Goal: Information Seeking & Learning: Learn about a topic

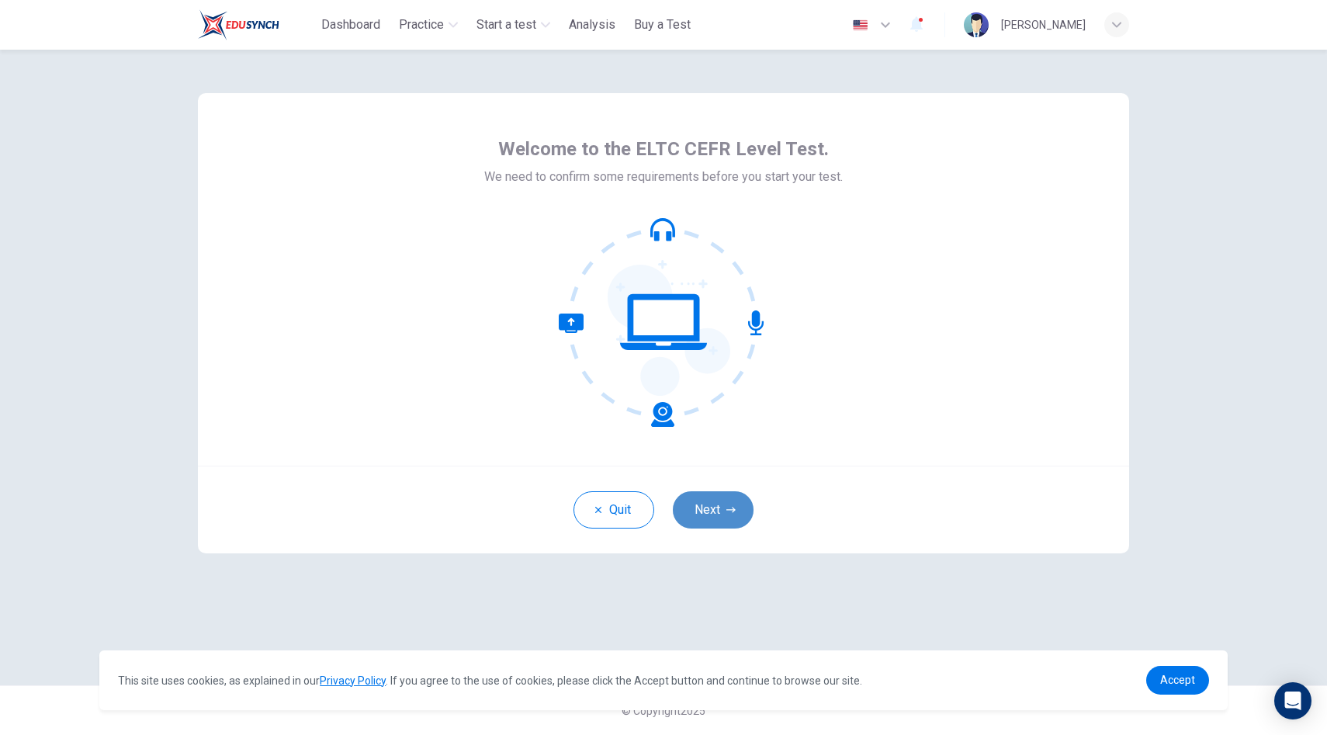
click at [712, 513] on button "Next" at bounding box center [713, 509] width 81 height 37
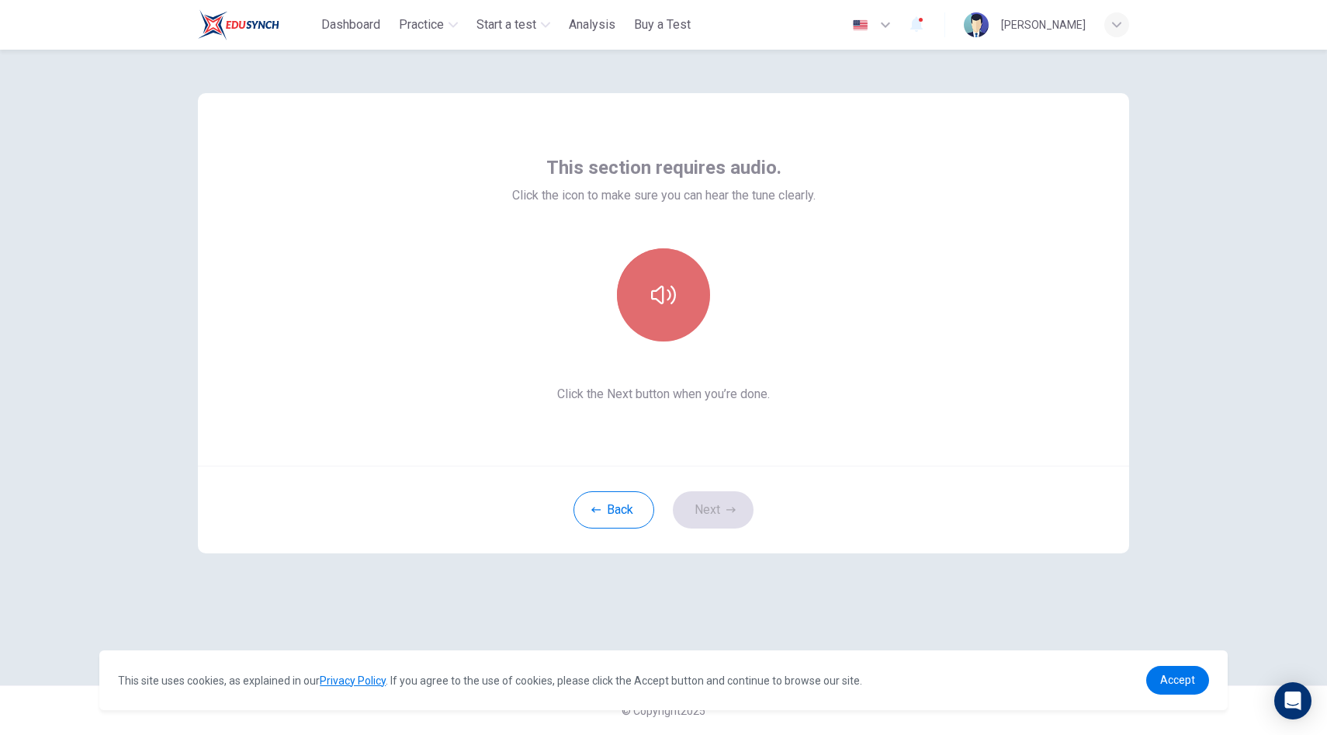
click at [678, 307] on button "button" at bounding box center [663, 294] width 93 height 93
click at [676, 298] on button "button" at bounding box center [663, 294] width 93 height 93
click at [721, 504] on button "Next" at bounding box center [713, 509] width 81 height 37
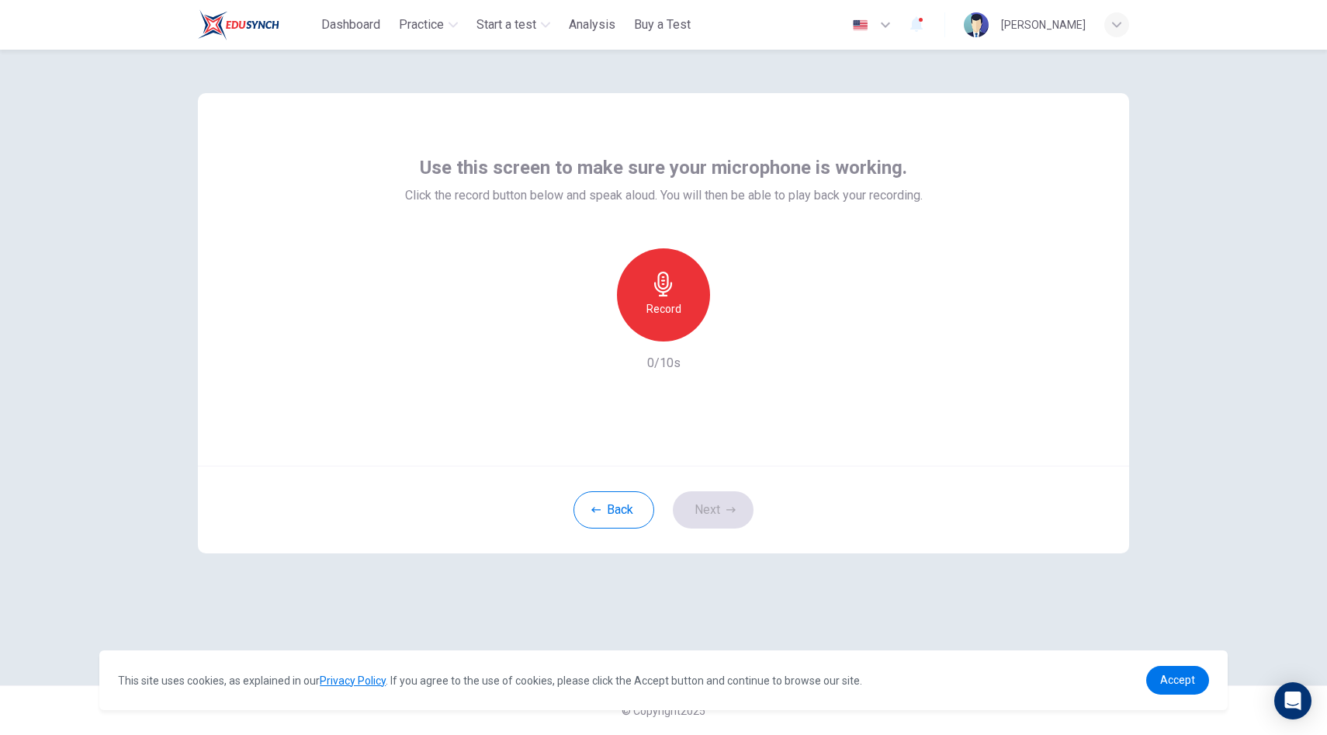
click at [663, 292] on icon "button" at bounding box center [663, 284] width 18 height 25
click at [732, 335] on icon "button" at bounding box center [735, 329] width 16 height 16
click at [719, 516] on button "Next" at bounding box center [713, 509] width 81 height 37
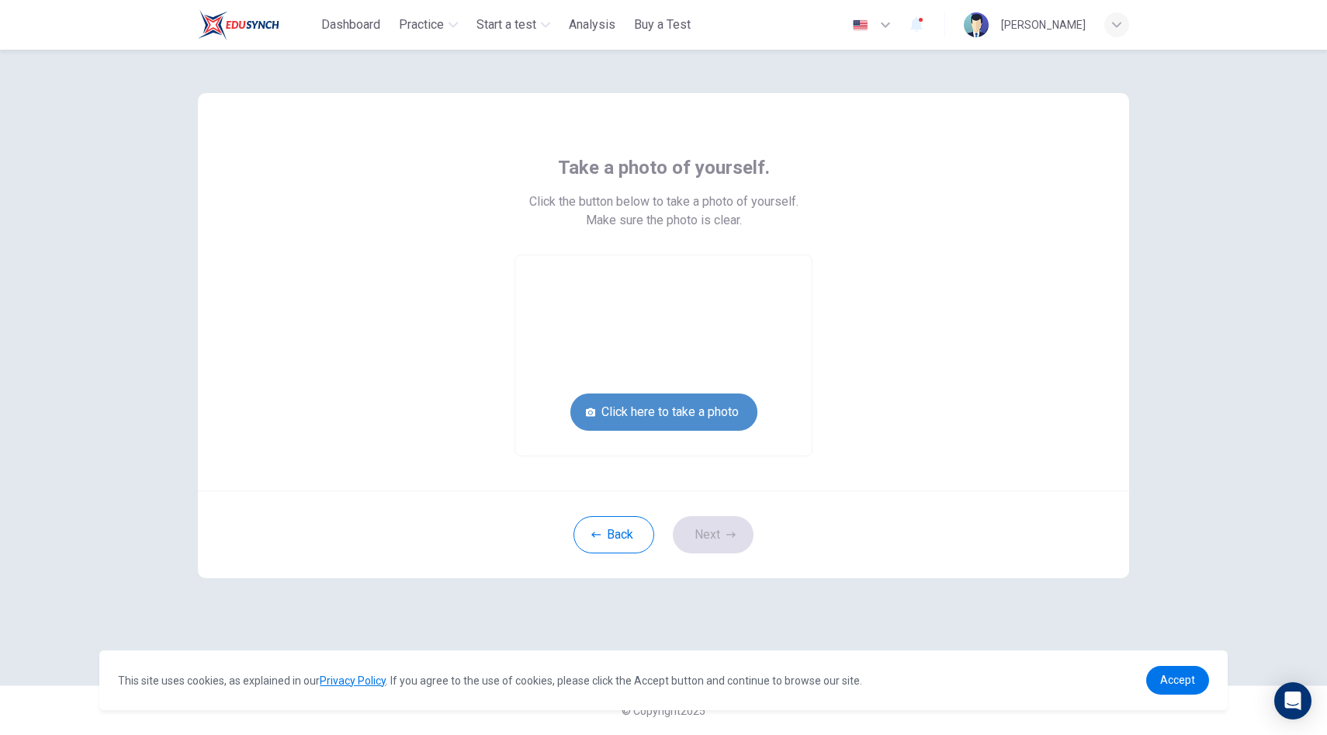
click at [684, 414] on button "Click here to take a photo" at bounding box center [664, 412] width 187 height 37
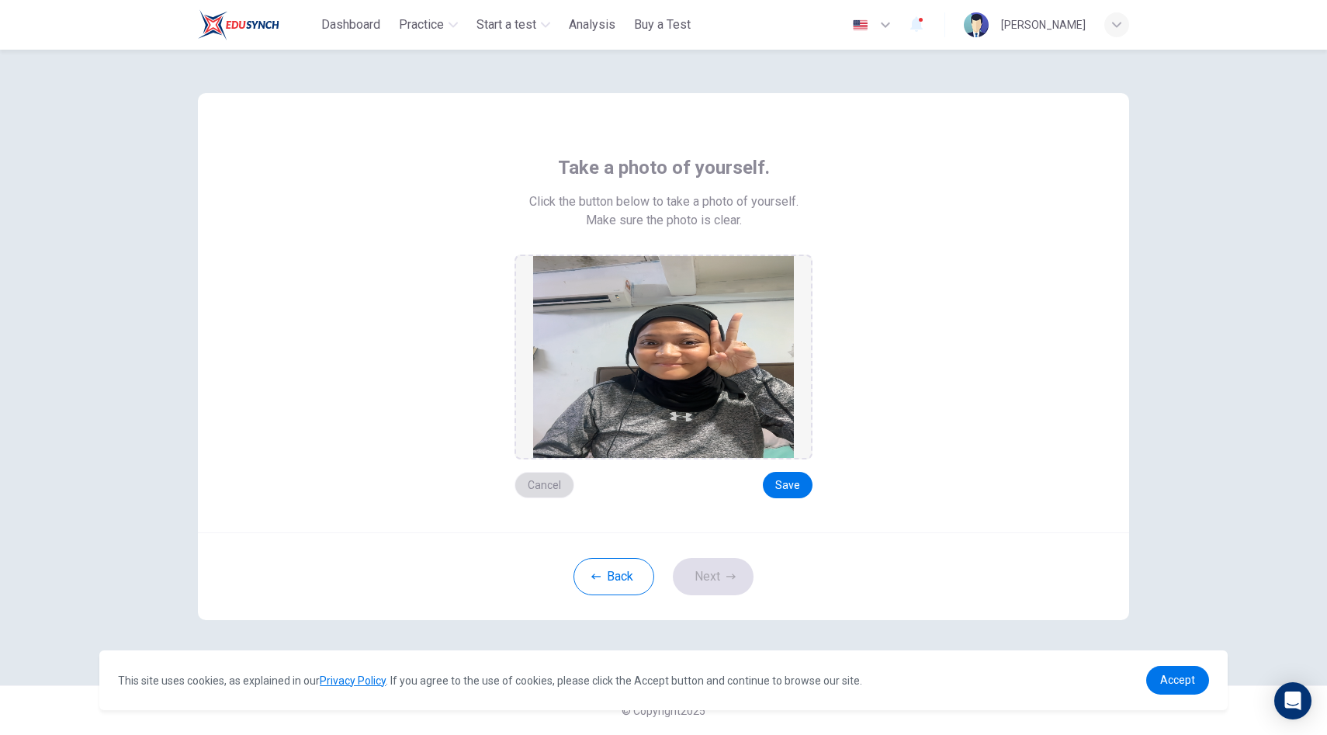
click at [550, 482] on button "Cancel" at bounding box center [545, 485] width 60 height 26
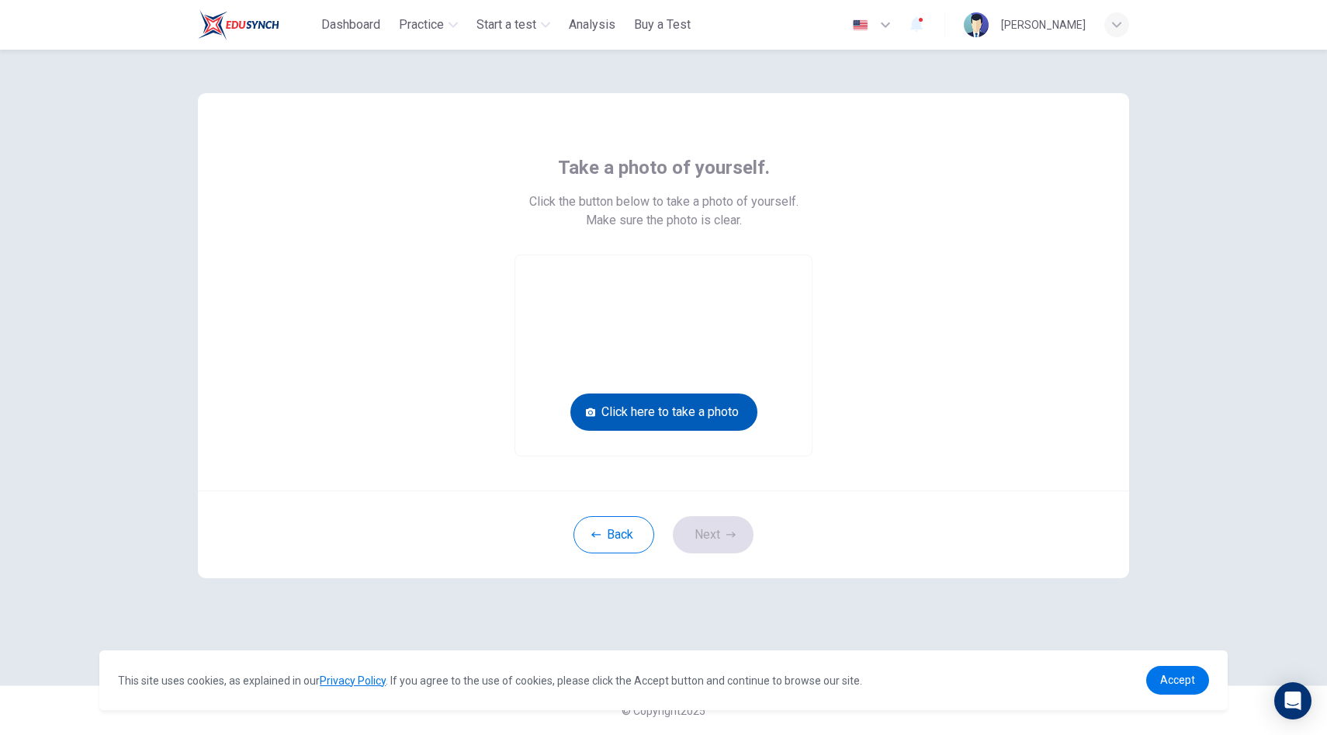
click at [651, 411] on button "Click here to take a photo" at bounding box center [664, 412] width 187 height 37
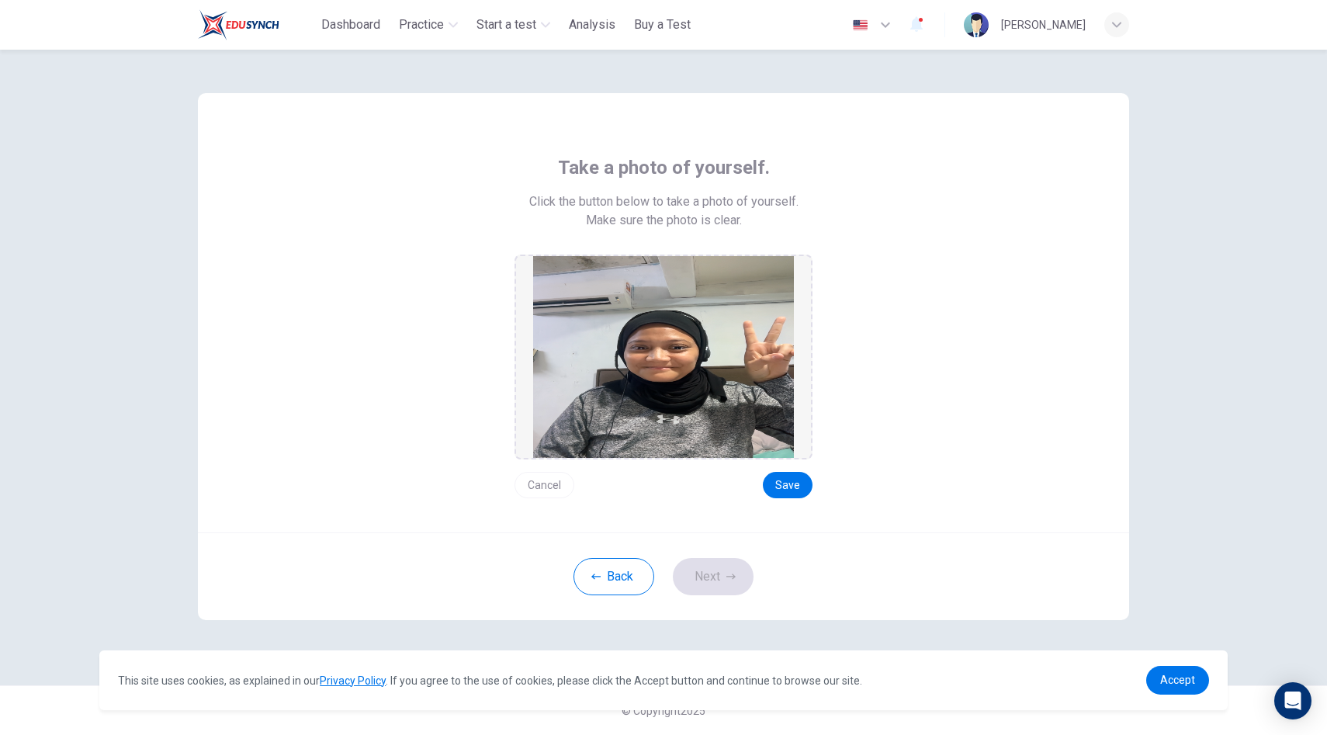
click at [547, 480] on button "Cancel" at bounding box center [545, 485] width 60 height 26
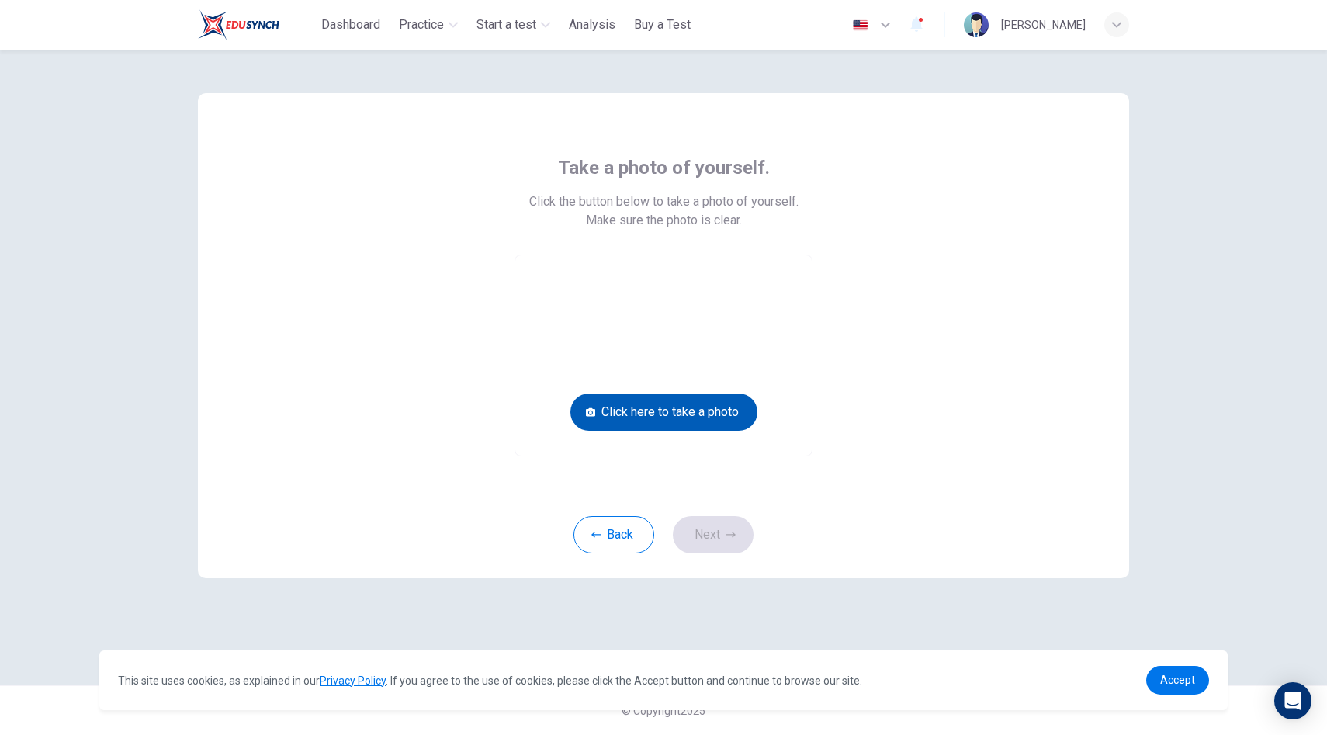
click at [703, 416] on button "Click here to take a photo" at bounding box center [664, 412] width 187 height 37
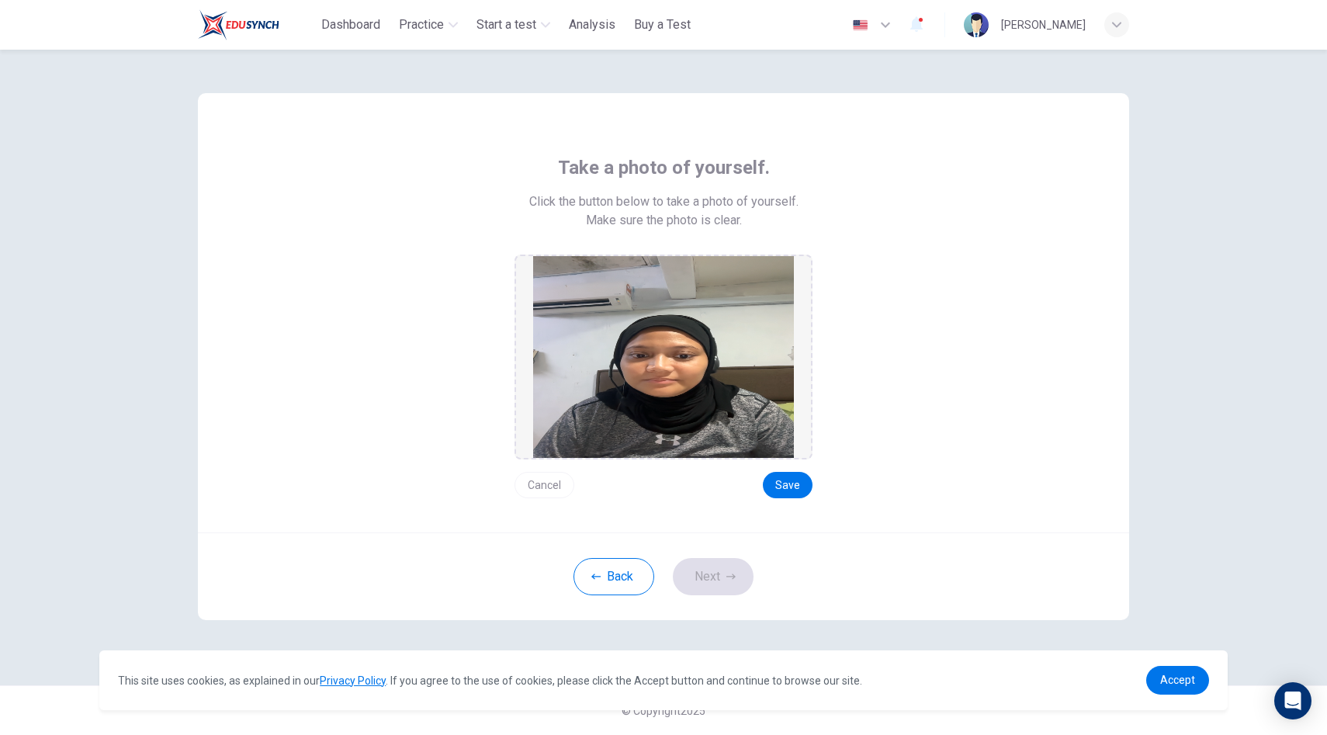
click at [550, 477] on button "Cancel" at bounding box center [545, 485] width 60 height 26
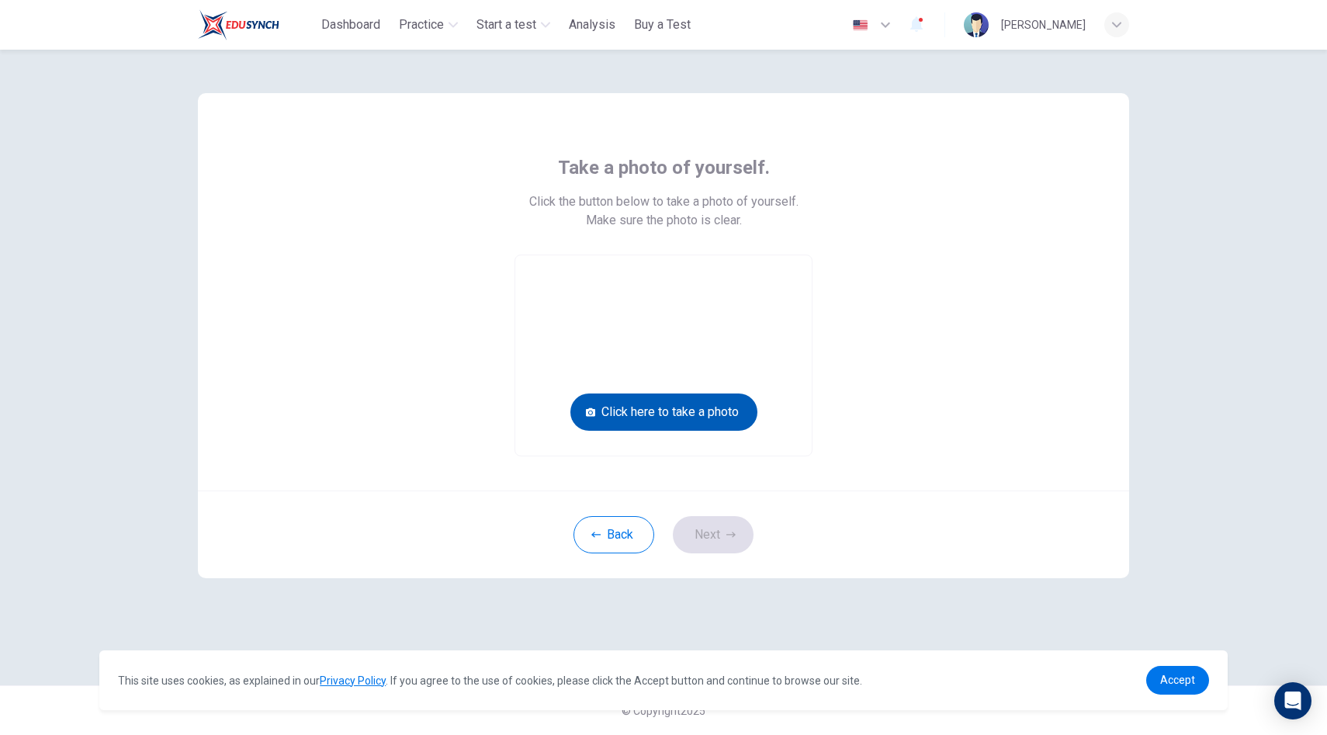
click at [705, 411] on button "Click here to take a photo" at bounding box center [664, 412] width 187 height 37
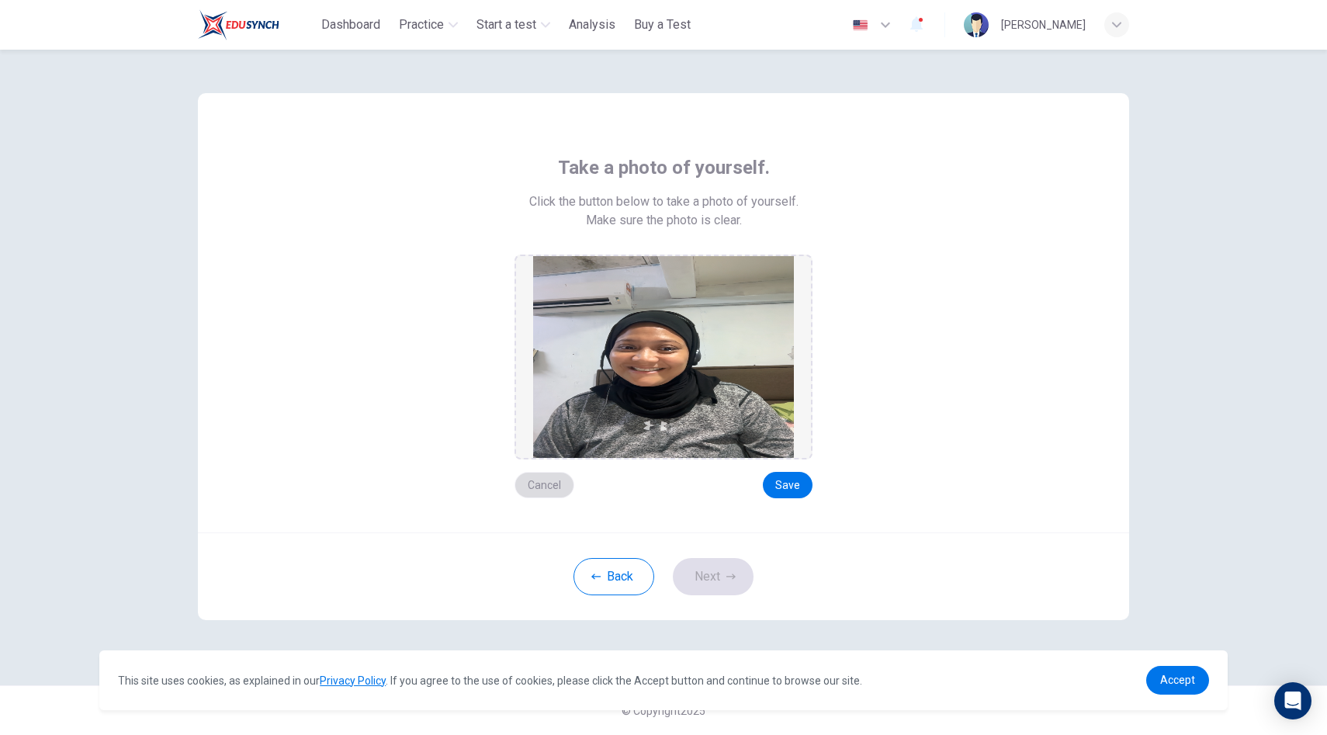
click at [557, 484] on button "Cancel" at bounding box center [545, 485] width 60 height 26
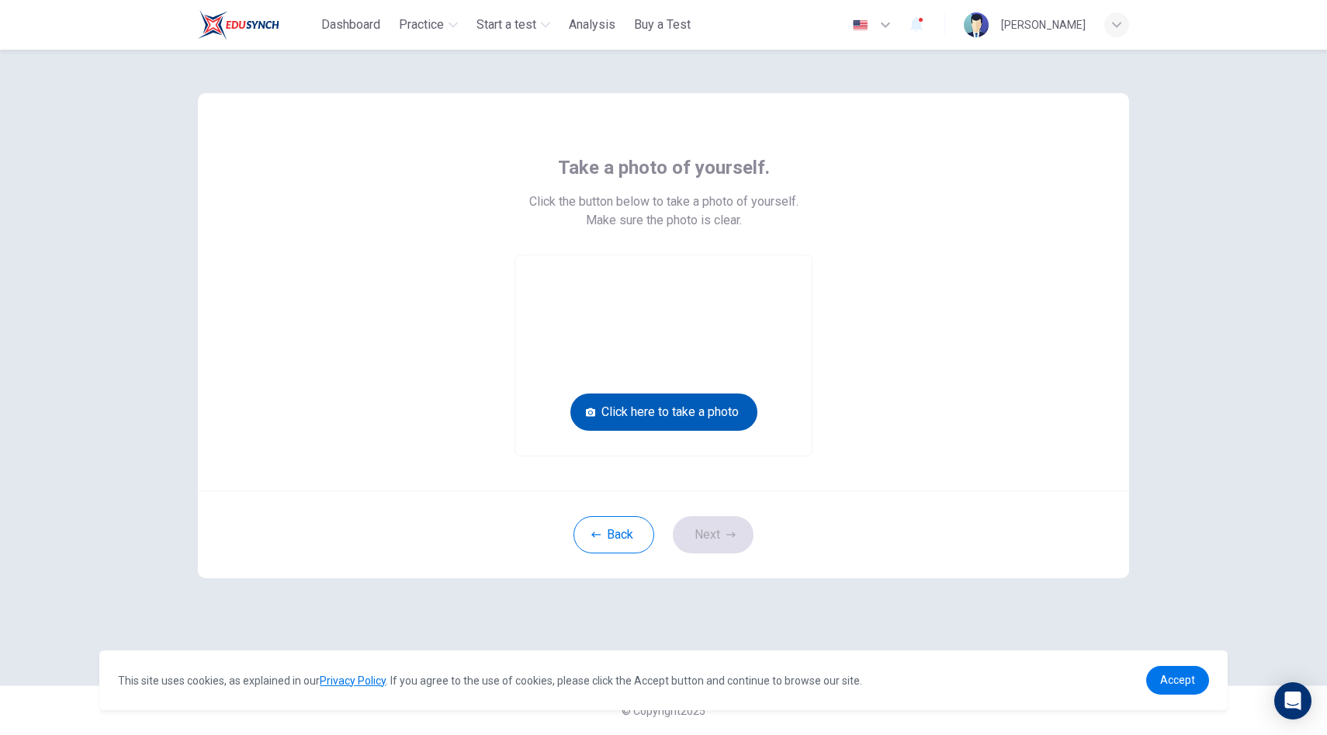
click at [682, 406] on button "Click here to take a photo" at bounding box center [664, 412] width 187 height 37
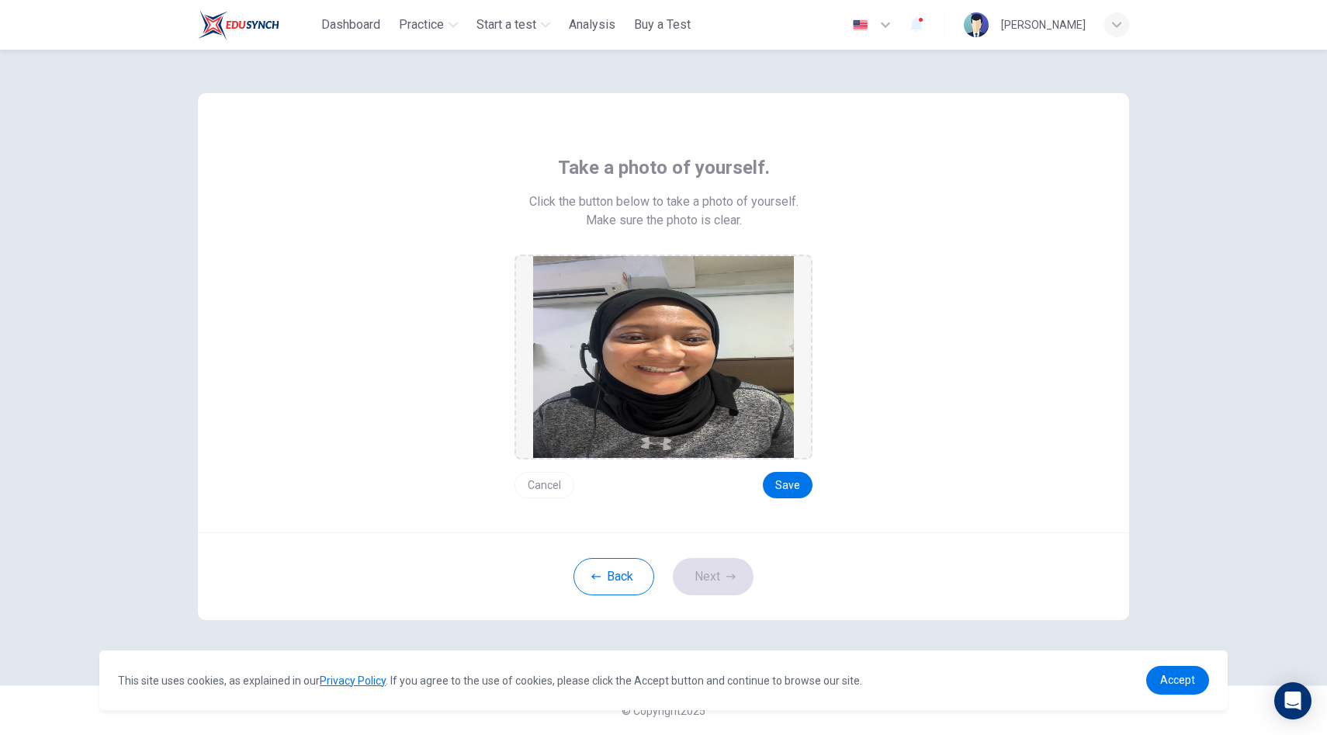
click at [555, 482] on button "Cancel" at bounding box center [545, 485] width 60 height 26
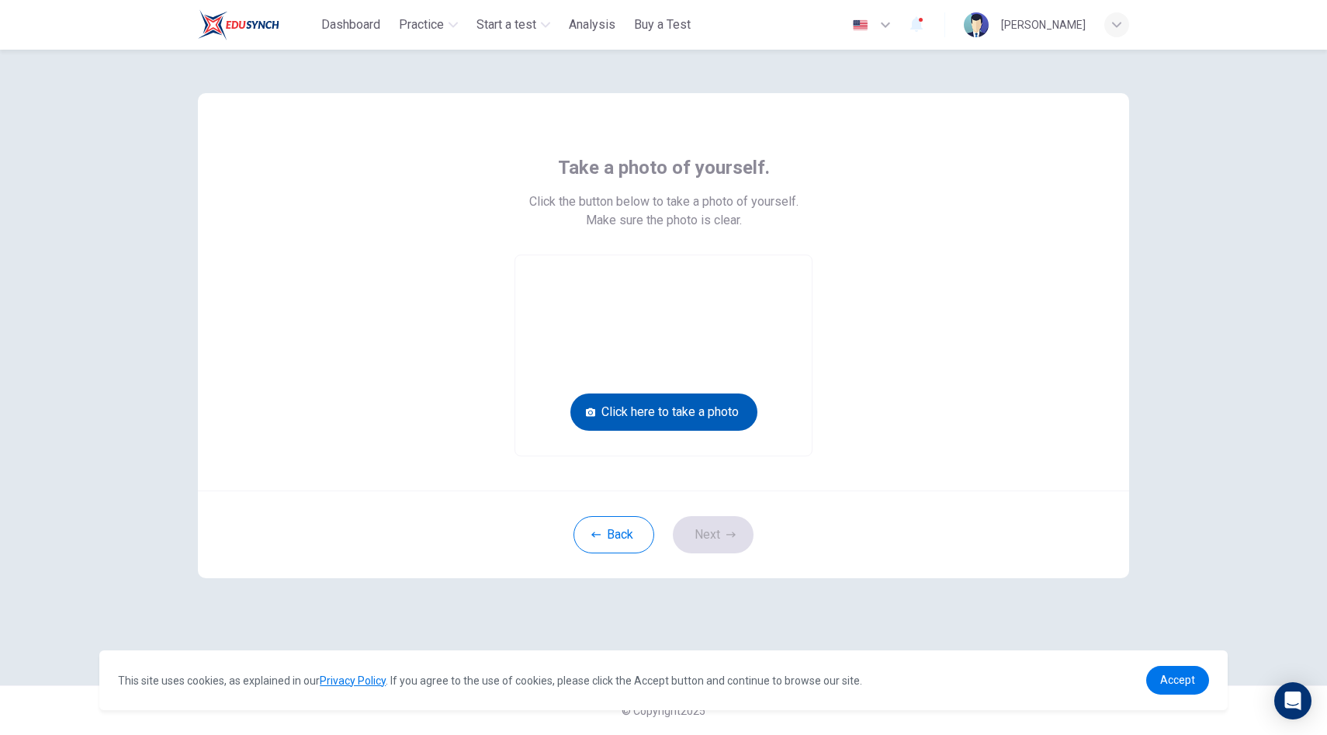
click at [608, 412] on button "Click here to take a photo" at bounding box center [664, 412] width 187 height 37
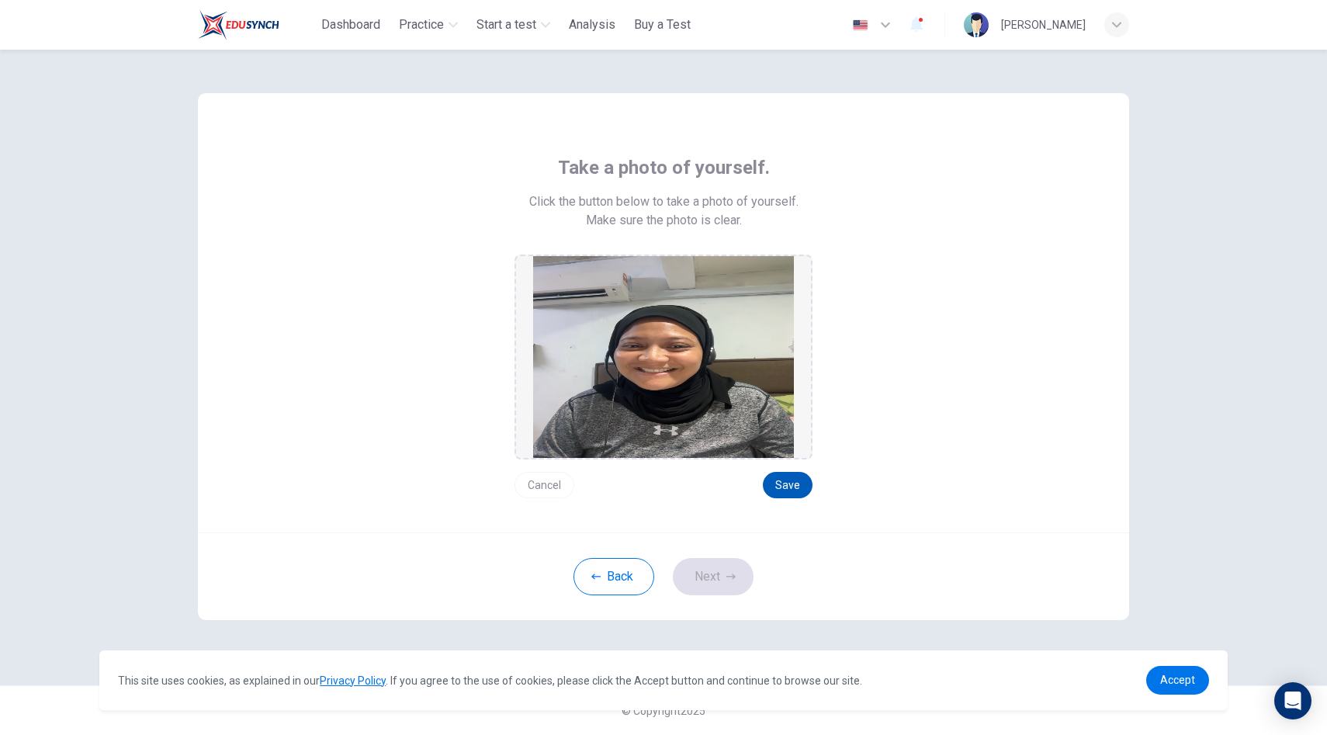
click at [789, 487] on button "Save" at bounding box center [788, 485] width 50 height 26
click at [535, 481] on button "Cancel" at bounding box center [545, 485] width 60 height 26
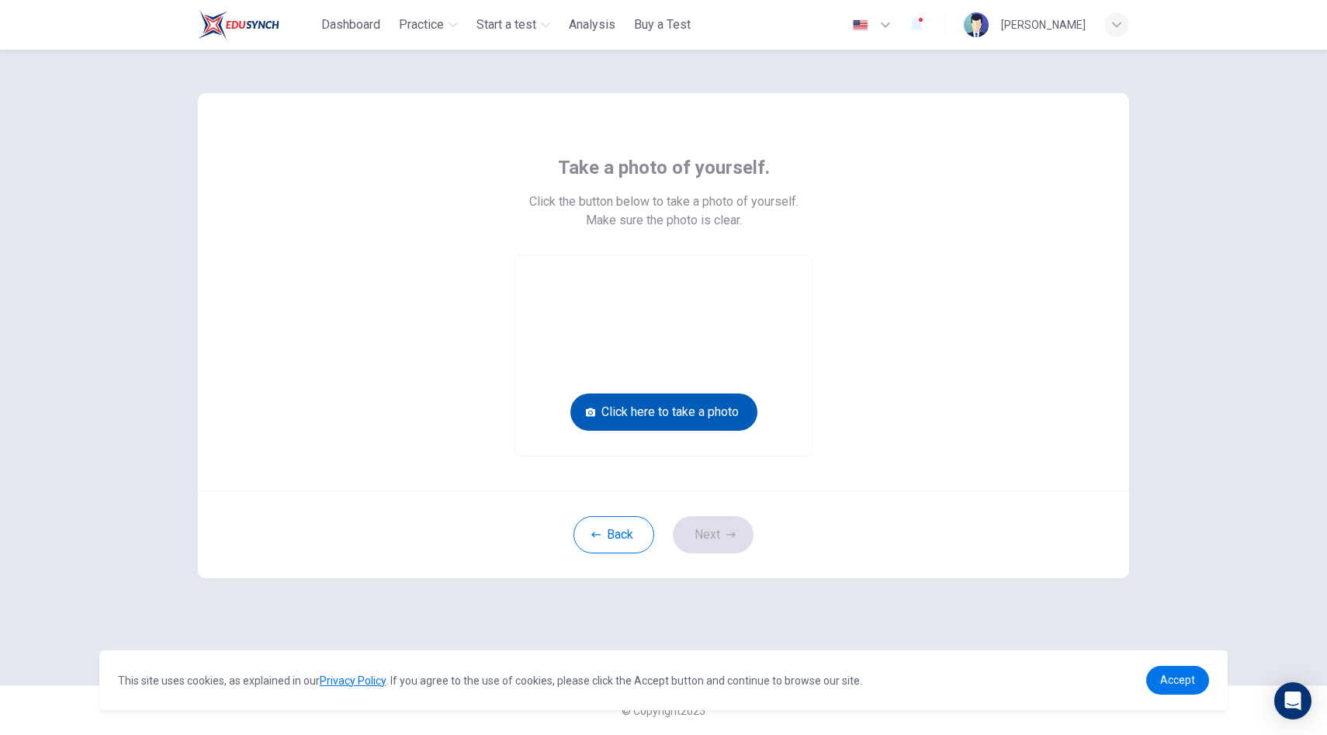
click at [657, 422] on button "Click here to take a photo" at bounding box center [664, 412] width 187 height 37
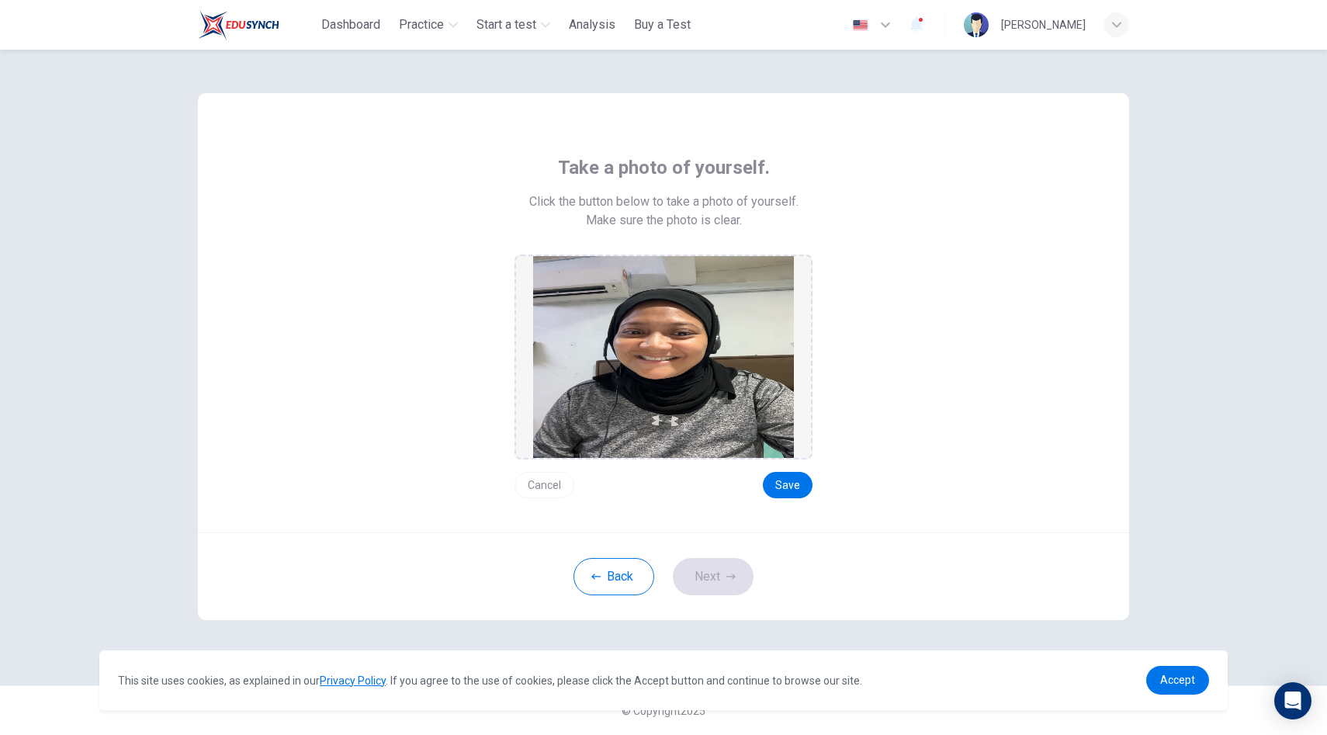
click at [556, 485] on button "Cancel" at bounding box center [545, 485] width 60 height 26
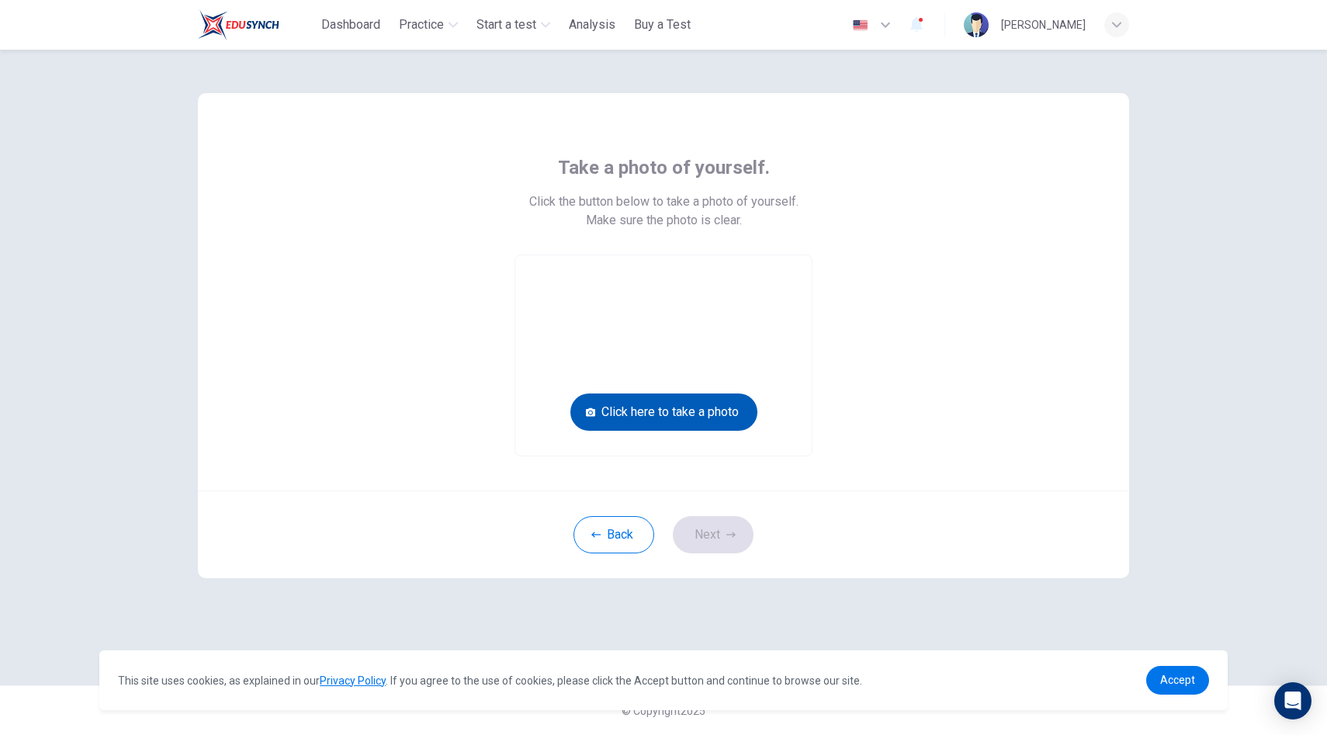
click at [678, 414] on button "Click here to take a photo" at bounding box center [664, 412] width 187 height 37
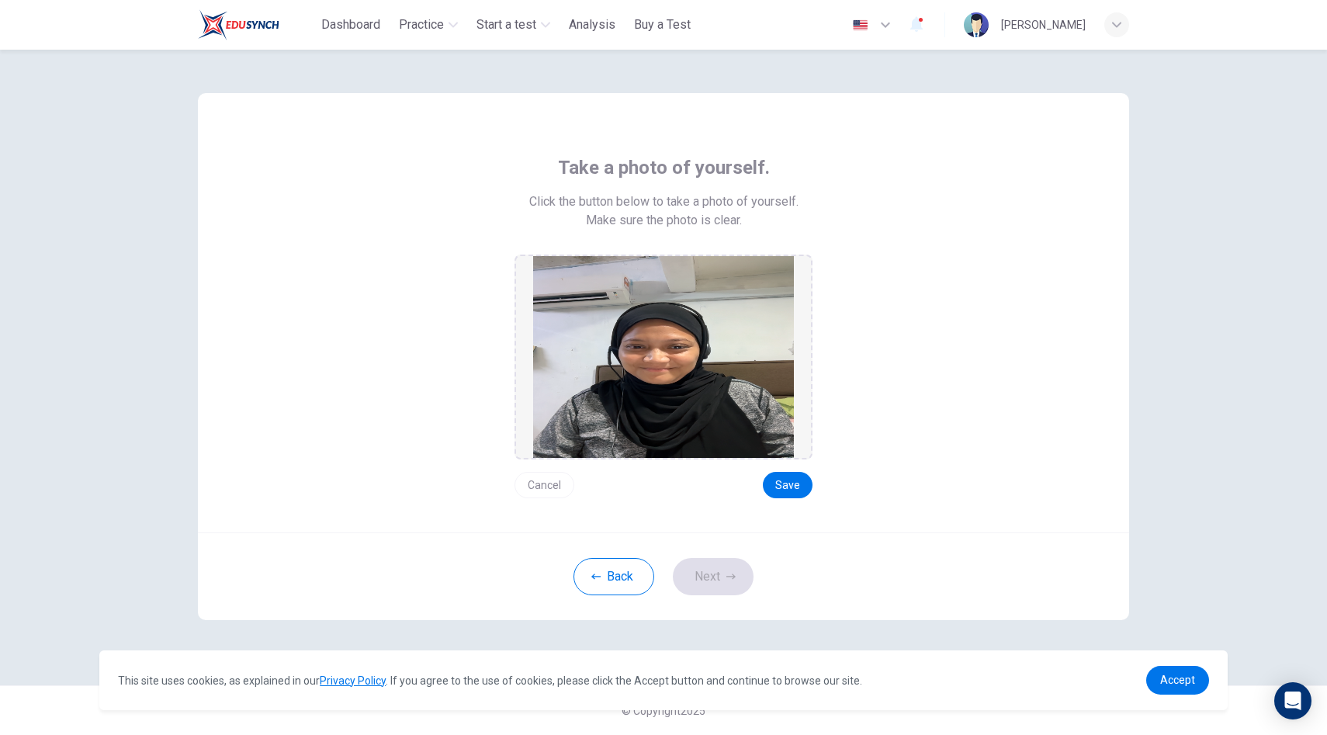
click at [559, 490] on button "Cancel" at bounding box center [545, 485] width 60 height 26
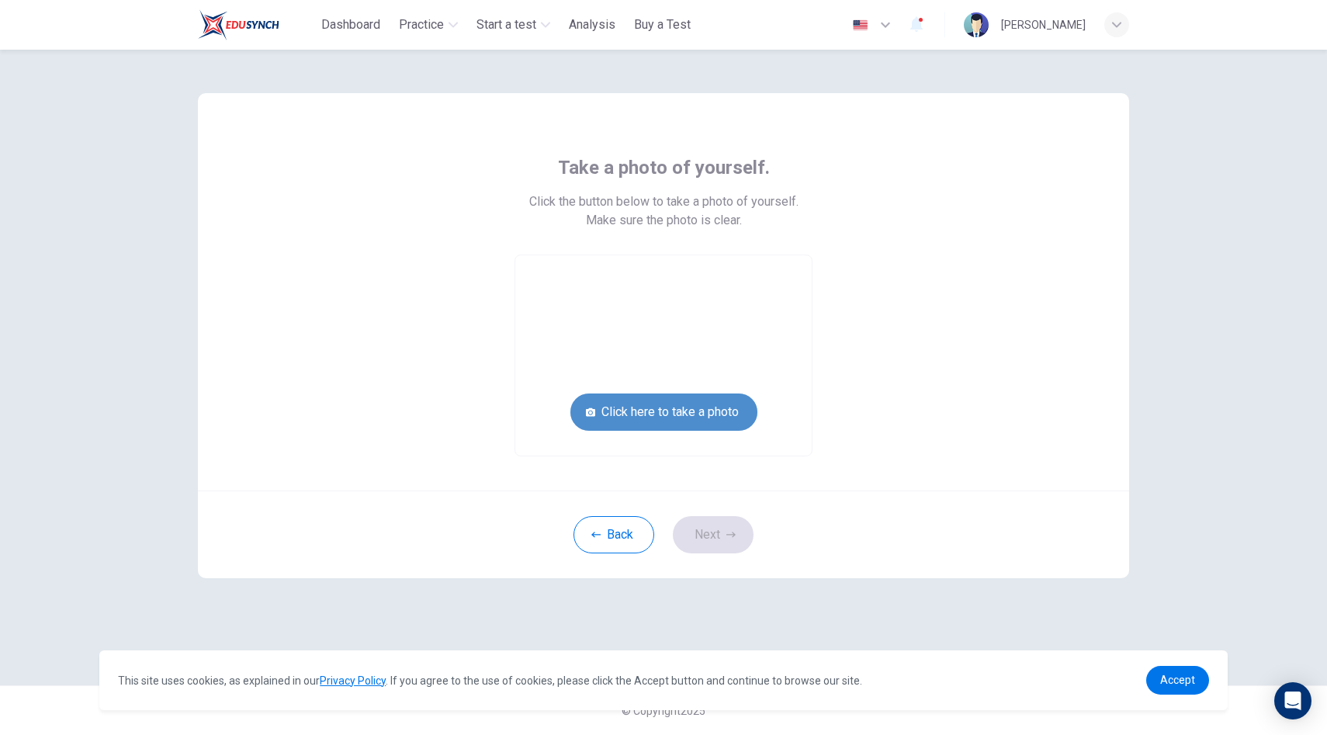
click at [691, 404] on button "Click here to take a photo" at bounding box center [664, 412] width 187 height 37
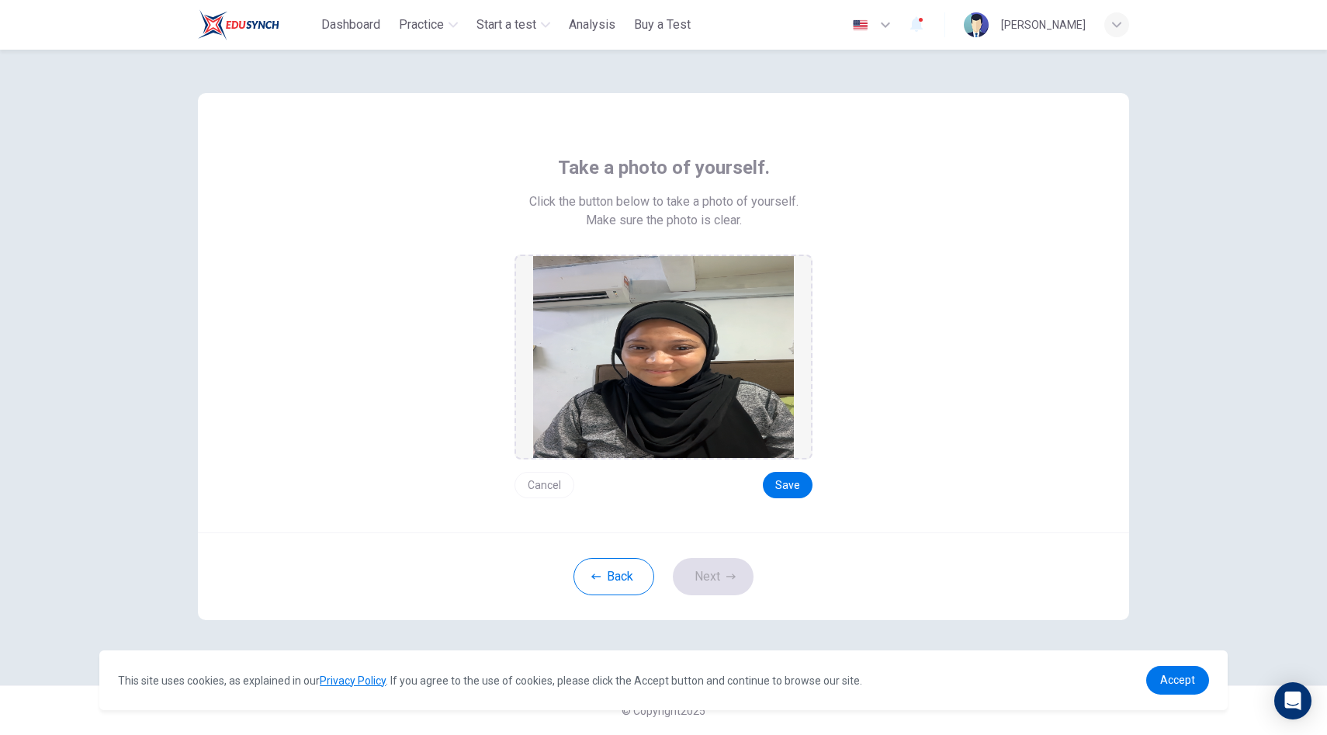
click at [560, 485] on button "Cancel" at bounding box center [545, 485] width 60 height 26
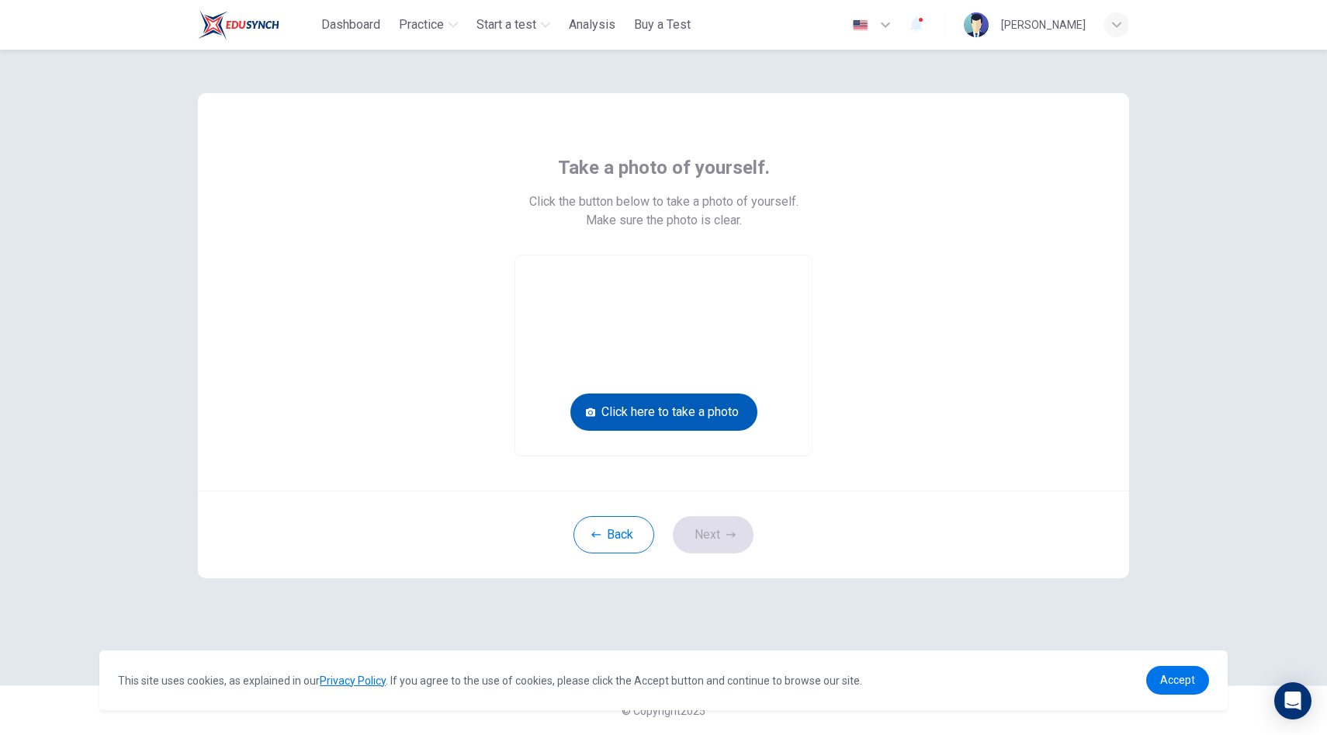
click at [690, 406] on button "Click here to take a photo" at bounding box center [664, 412] width 187 height 37
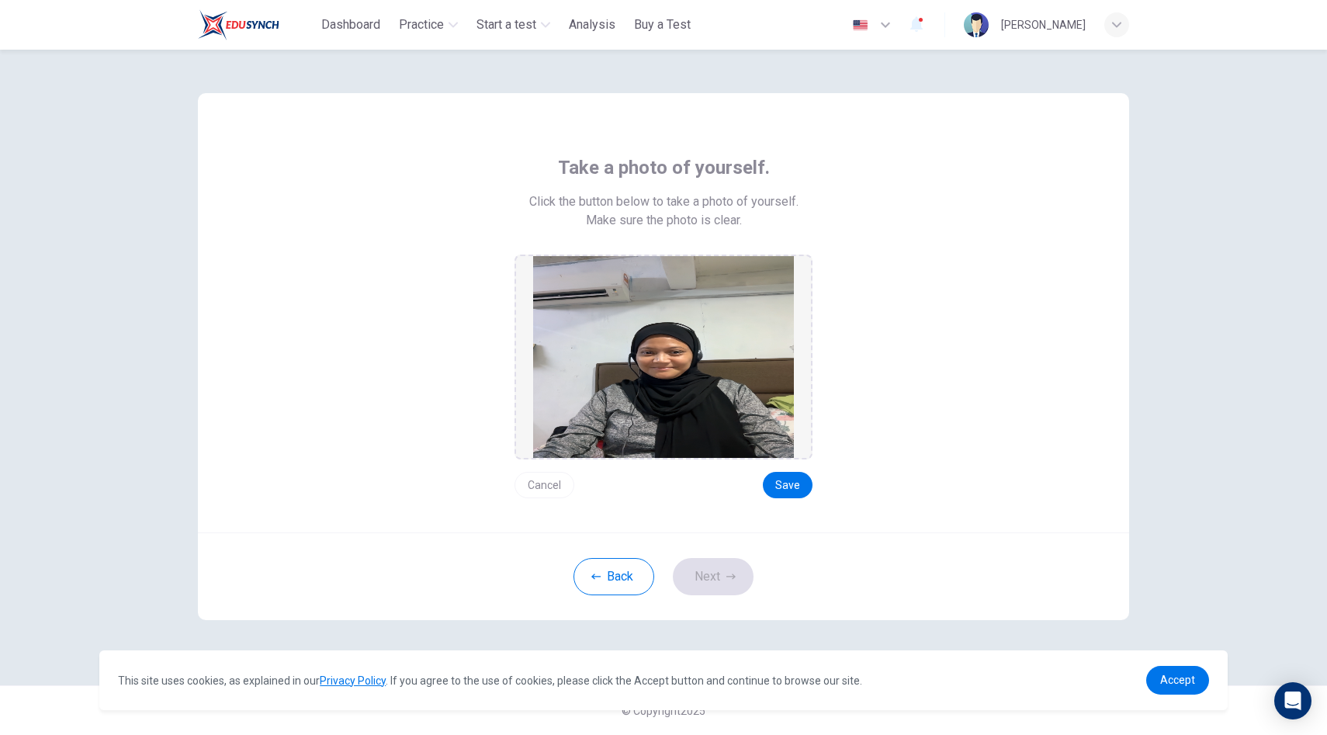
click at [557, 482] on button "Cancel" at bounding box center [545, 485] width 60 height 26
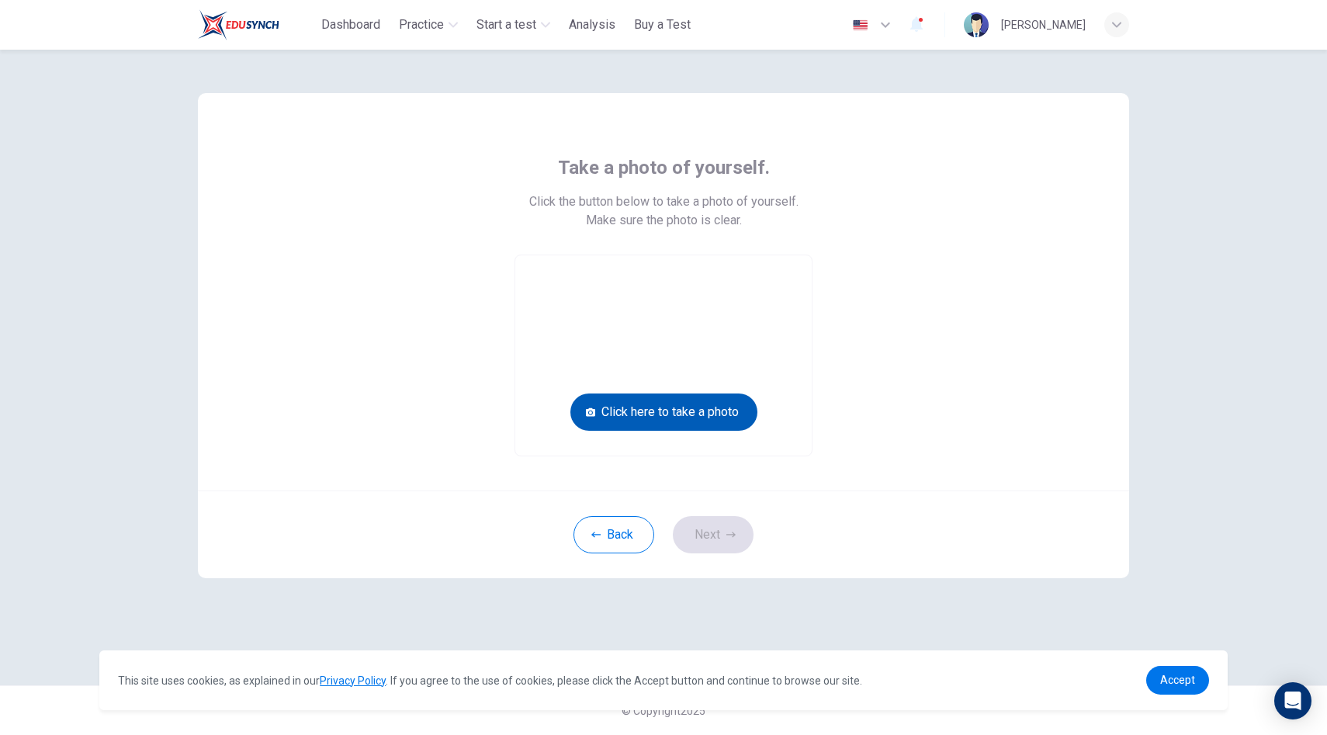
click at [661, 418] on button "Click here to take a photo" at bounding box center [664, 412] width 187 height 37
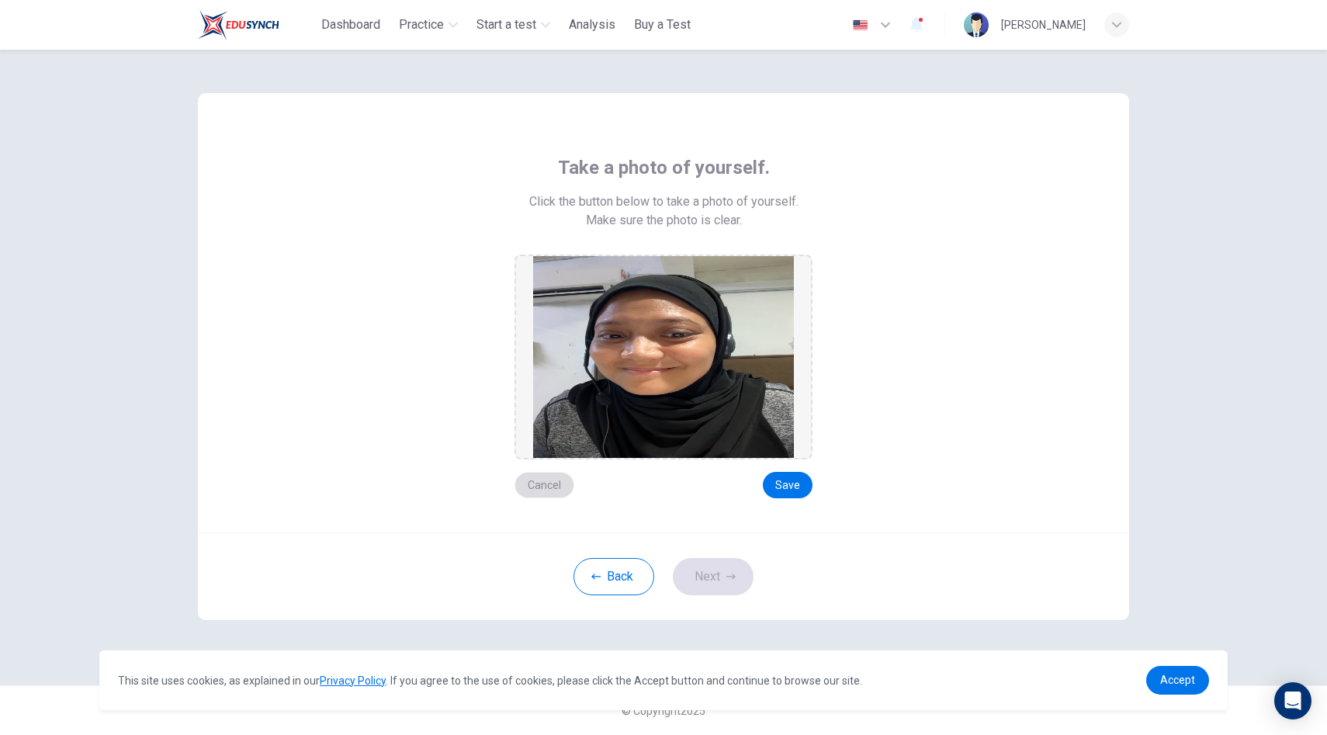
click at [560, 486] on button "Cancel" at bounding box center [545, 485] width 60 height 26
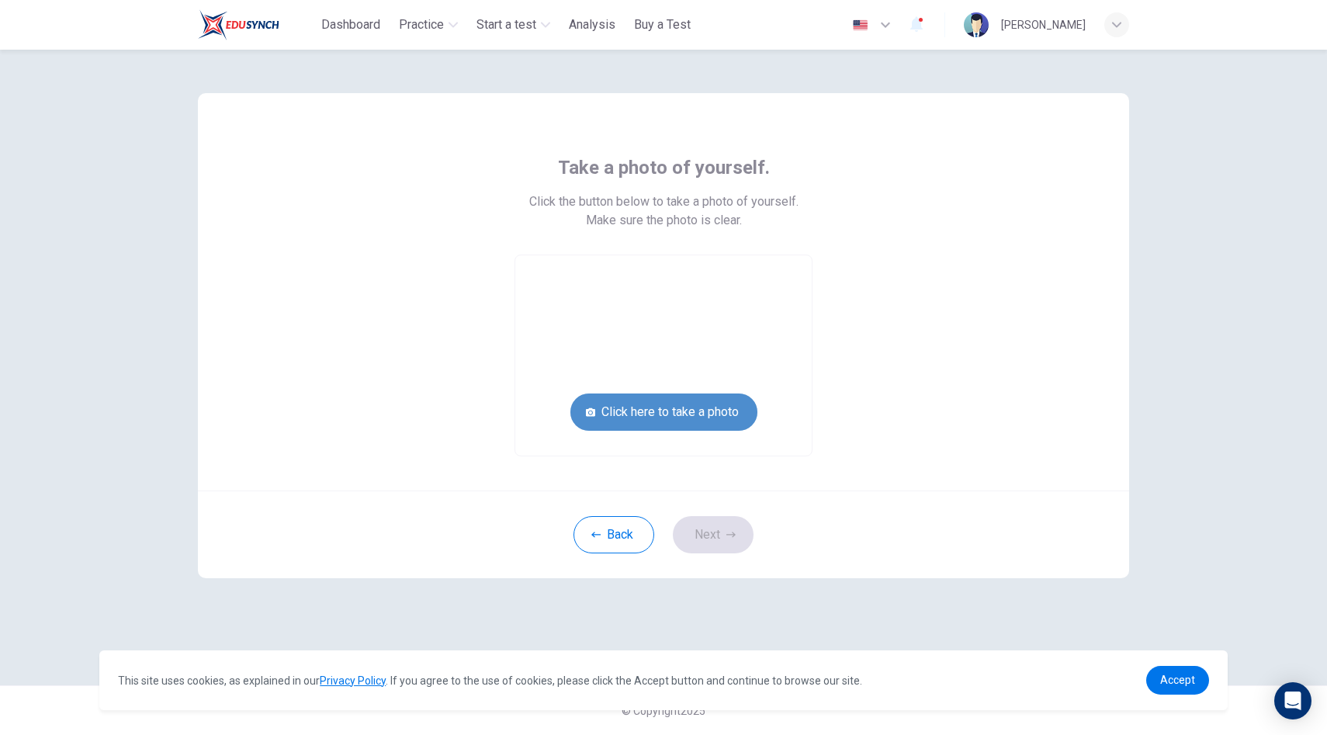
click at [694, 417] on button "Click here to take a photo" at bounding box center [664, 412] width 187 height 37
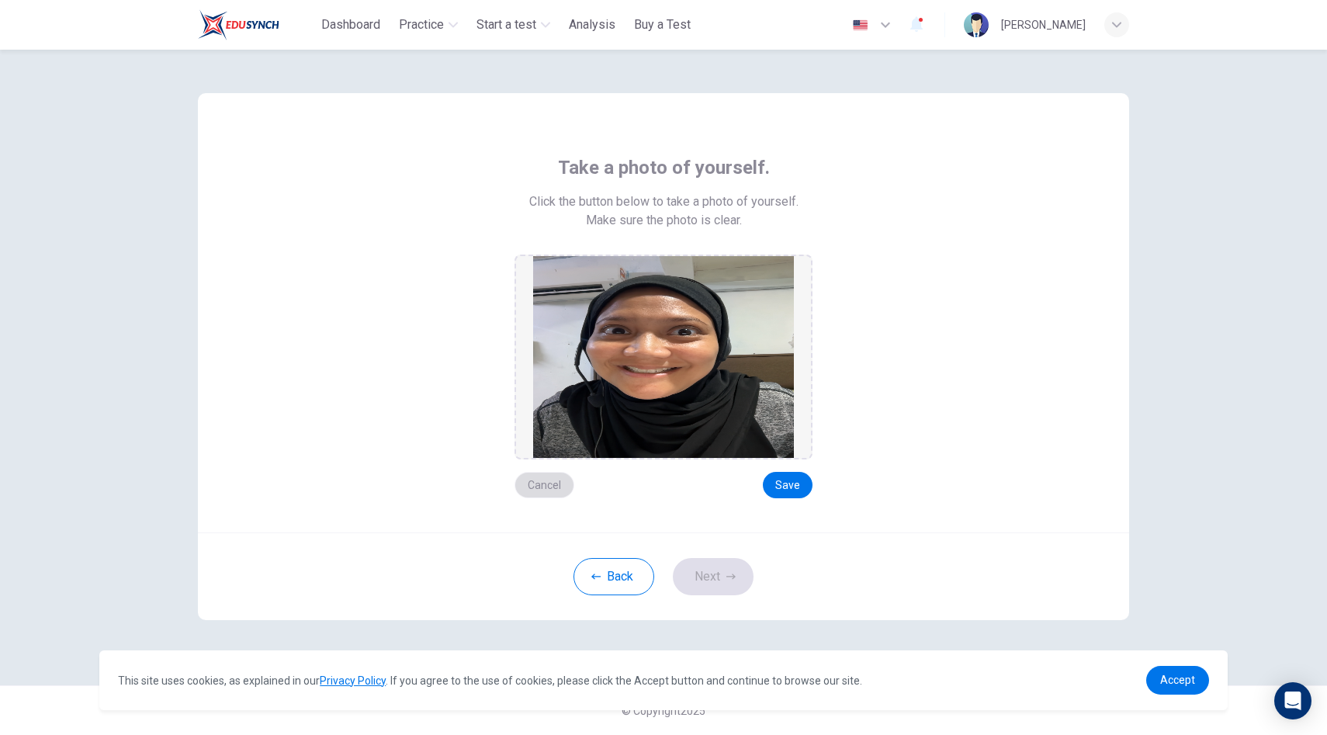
click at [560, 480] on button "Cancel" at bounding box center [545, 485] width 60 height 26
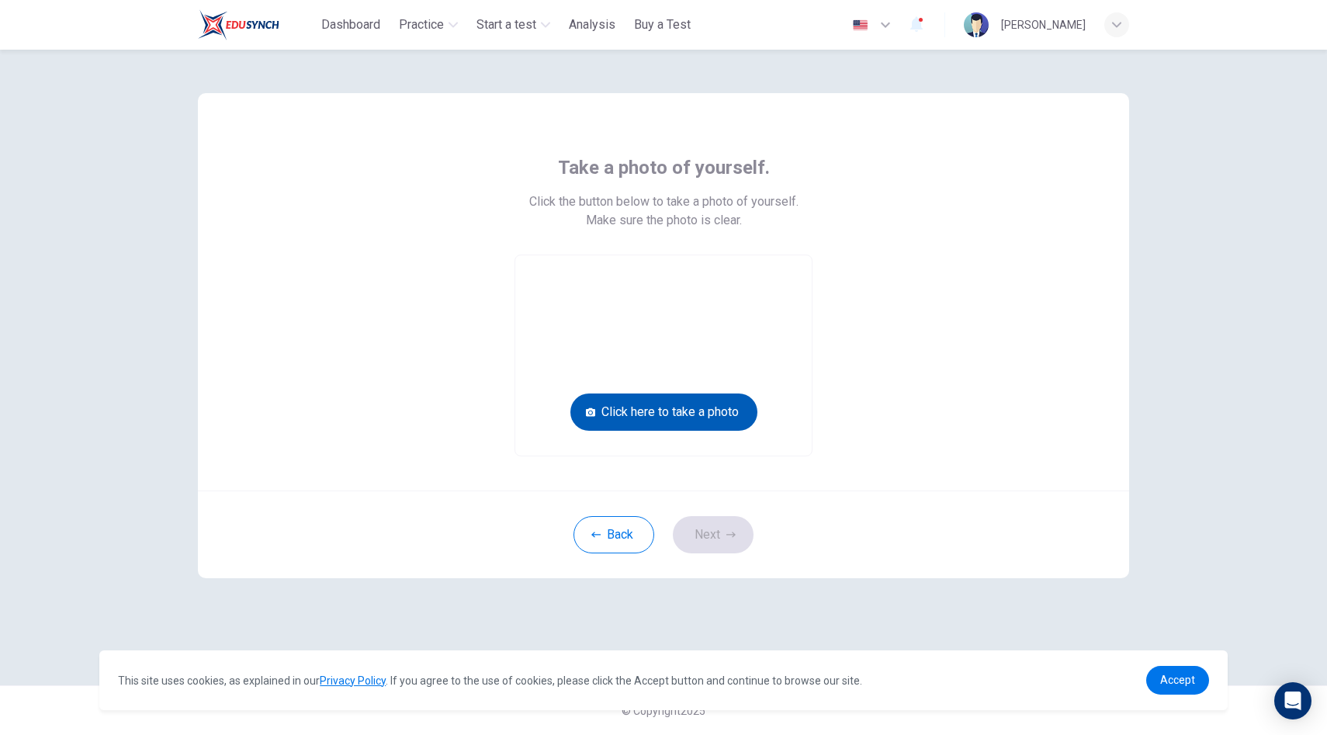
click at [689, 415] on button "Click here to take a photo" at bounding box center [664, 412] width 187 height 37
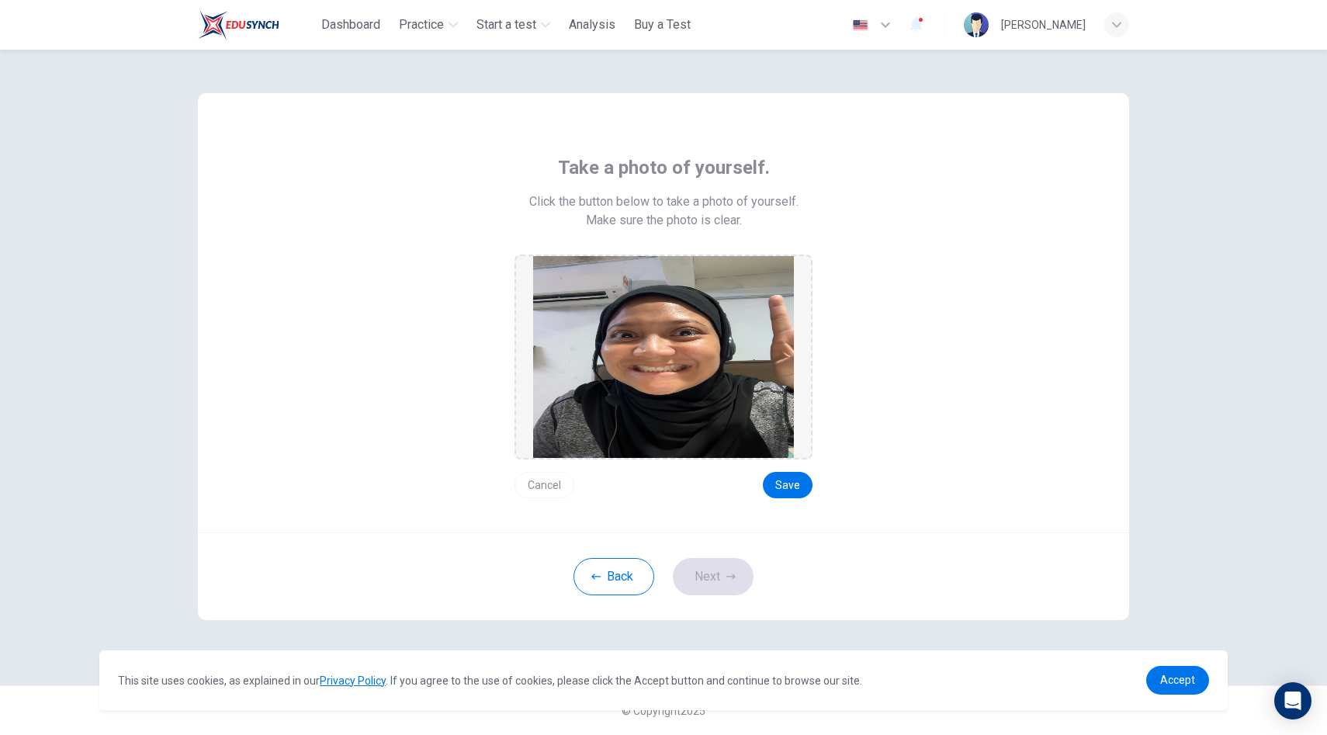
click at [561, 474] on button "Cancel" at bounding box center [545, 485] width 60 height 26
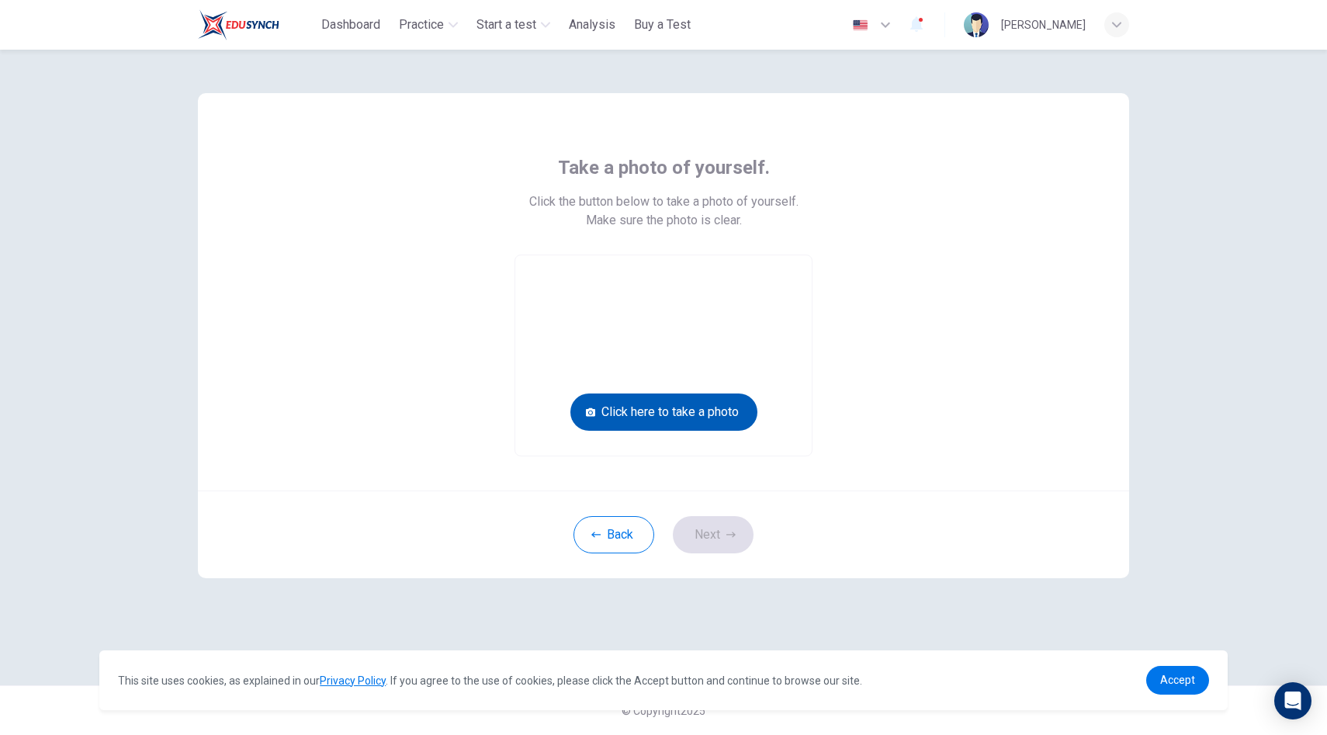
click at [664, 411] on button "Click here to take a photo" at bounding box center [664, 412] width 187 height 37
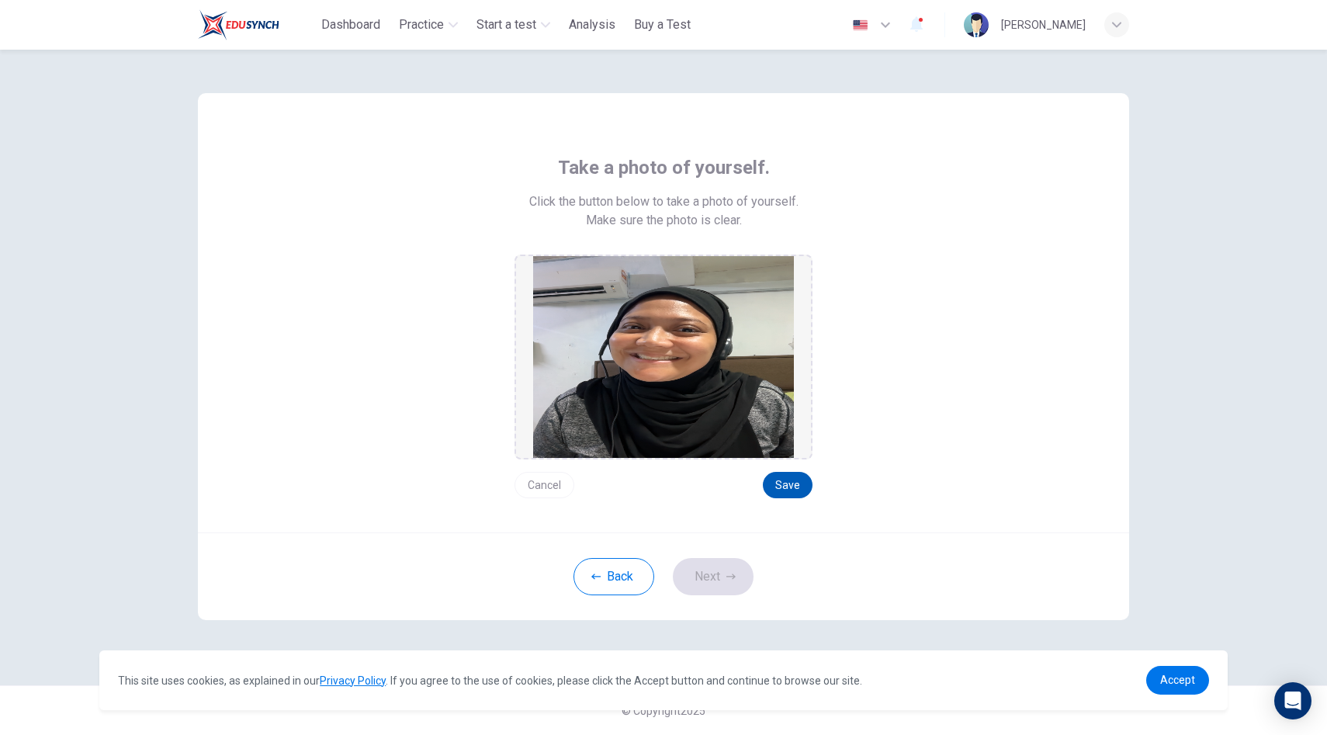
click at [787, 477] on button "Save" at bounding box center [788, 485] width 50 height 26
click at [721, 575] on button "Next" at bounding box center [713, 576] width 81 height 37
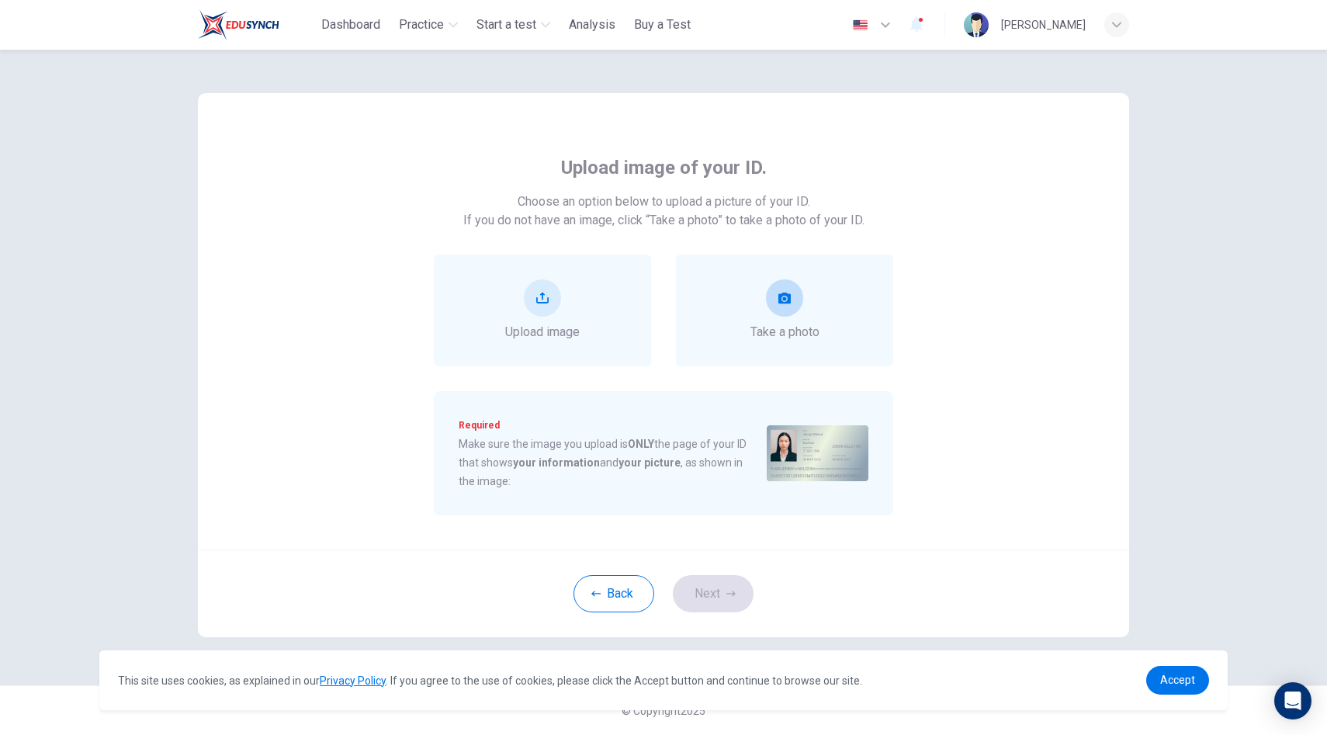
click at [782, 301] on icon "take photo" at bounding box center [785, 298] width 12 height 11
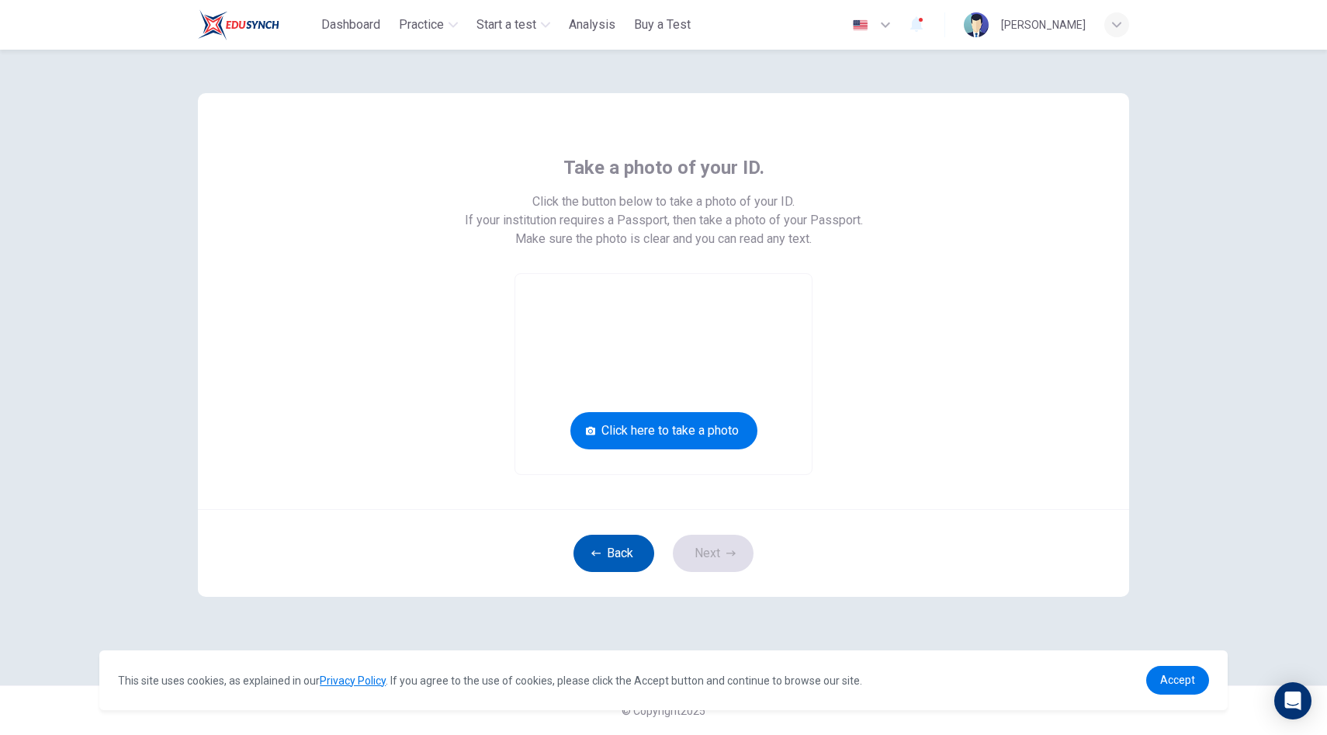
click at [632, 559] on button "Back" at bounding box center [614, 553] width 81 height 37
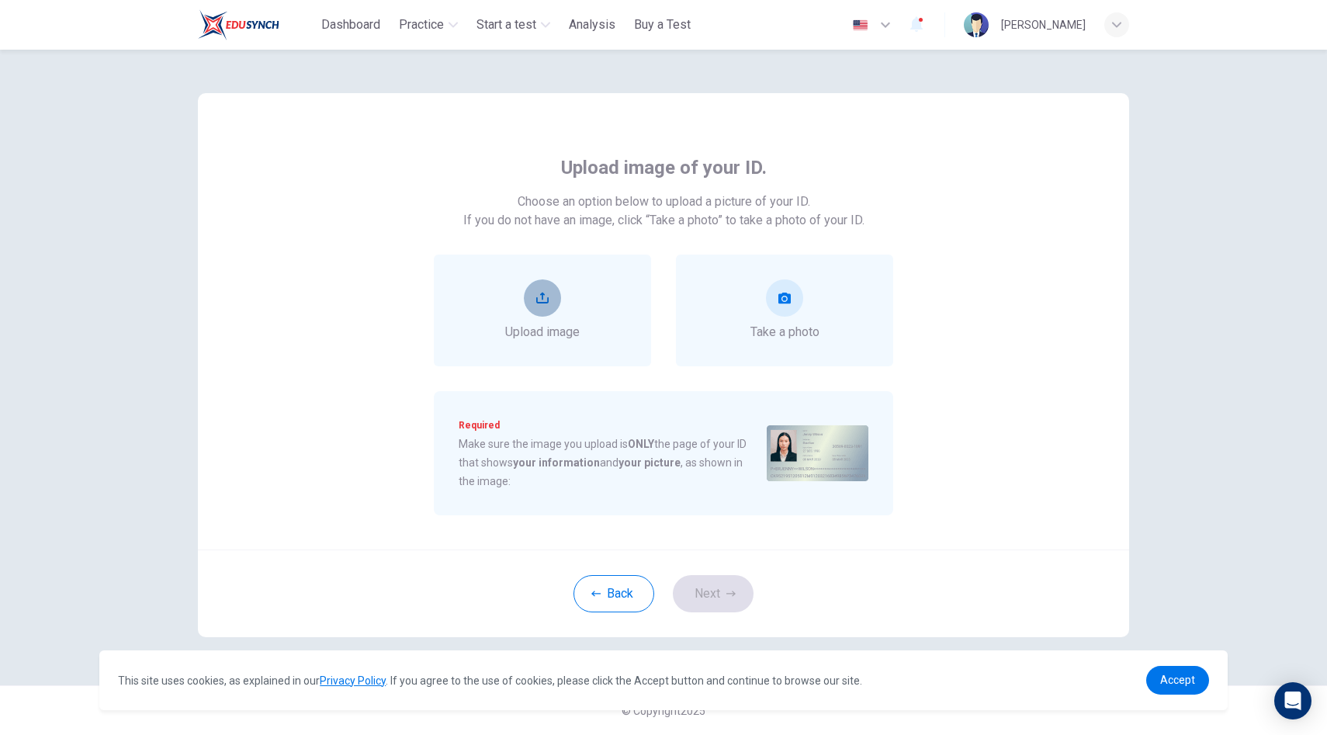
click at [558, 289] on button "upload" at bounding box center [542, 297] width 37 height 37
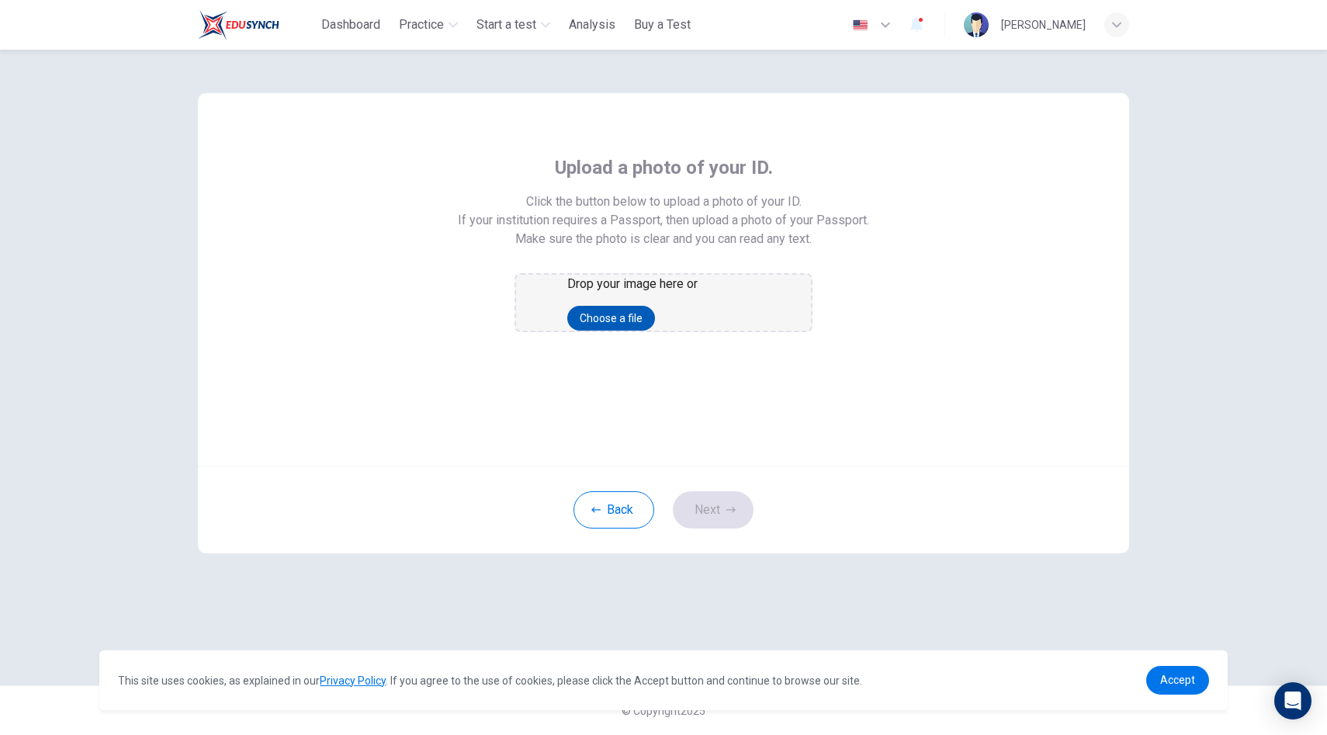
click at [655, 331] on button "Choose a file" at bounding box center [611, 318] width 88 height 25
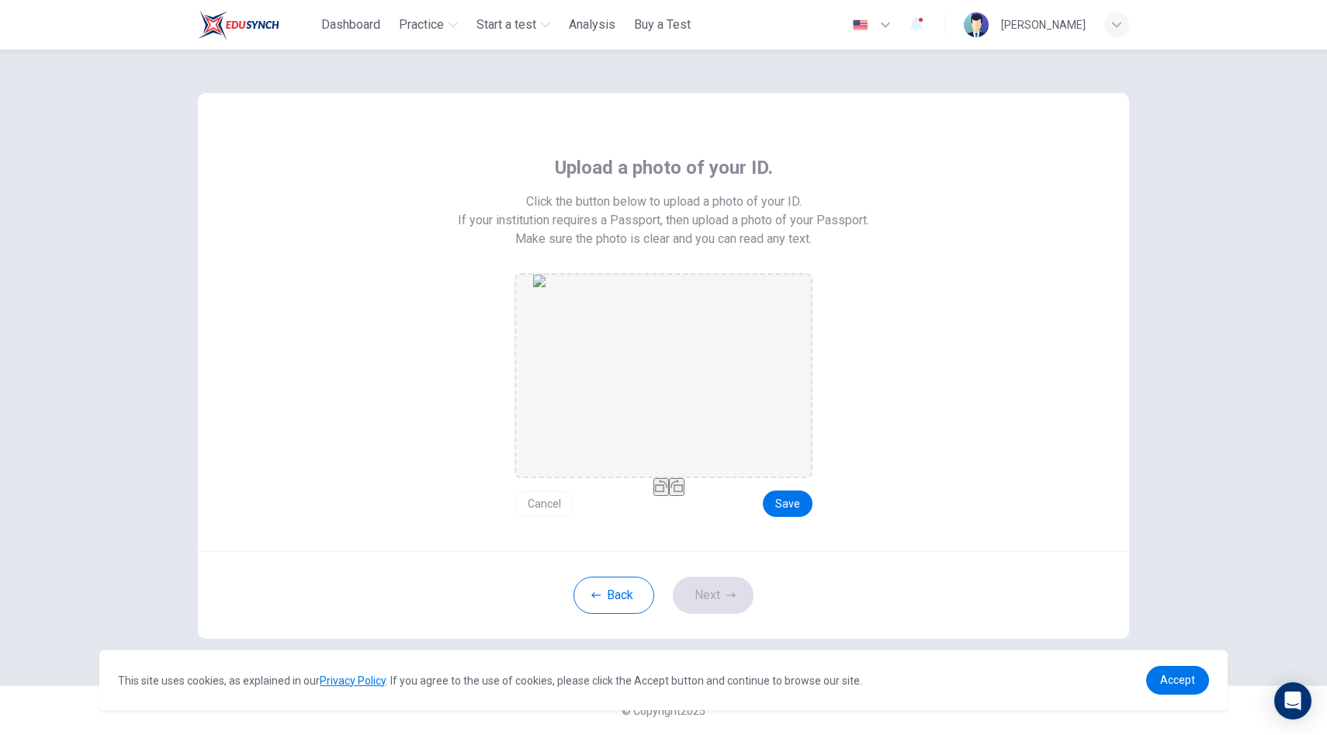
click at [713, 401] on img "drag and drop area" at bounding box center [663, 376] width 261 height 202
click at [789, 507] on button "Save" at bounding box center [788, 504] width 50 height 26
click at [789, 505] on button "Save" at bounding box center [788, 504] width 50 height 26
click at [712, 609] on button "Next" at bounding box center [713, 595] width 81 height 37
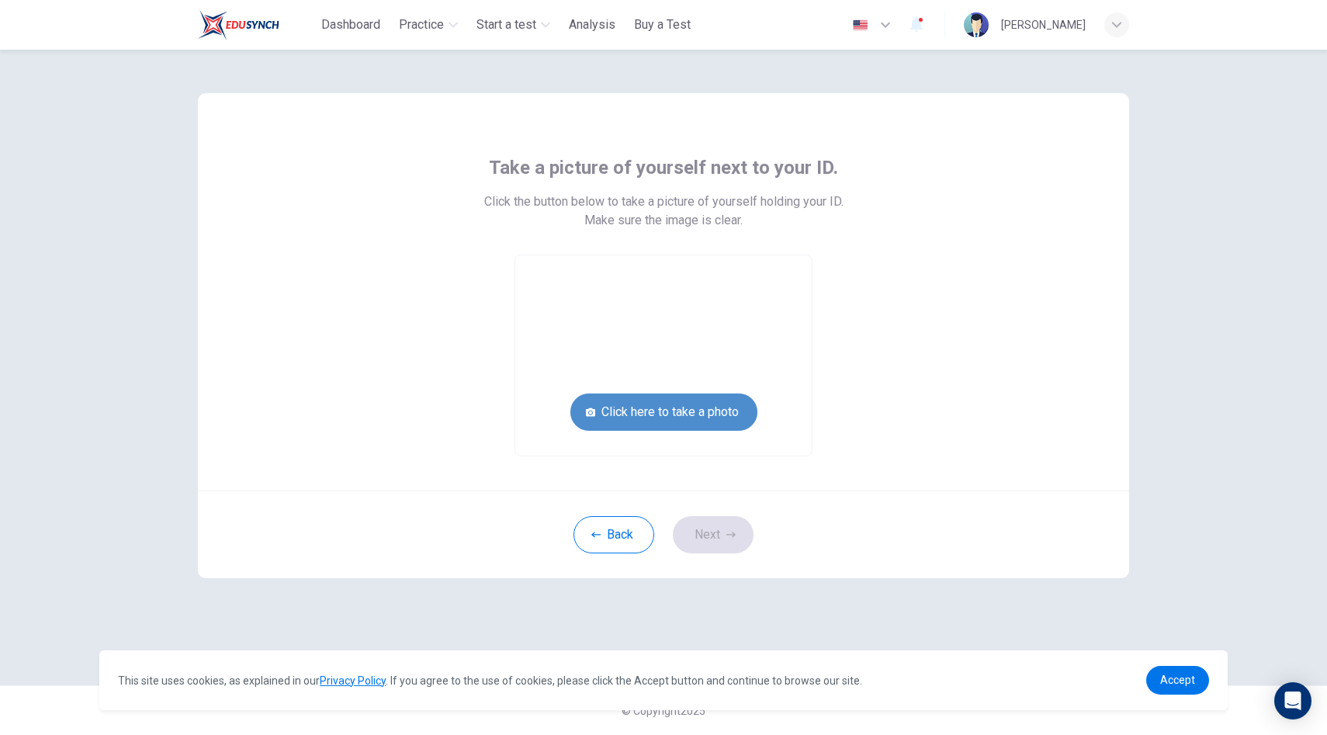
click at [654, 417] on button "Click here to take a photo" at bounding box center [664, 412] width 187 height 37
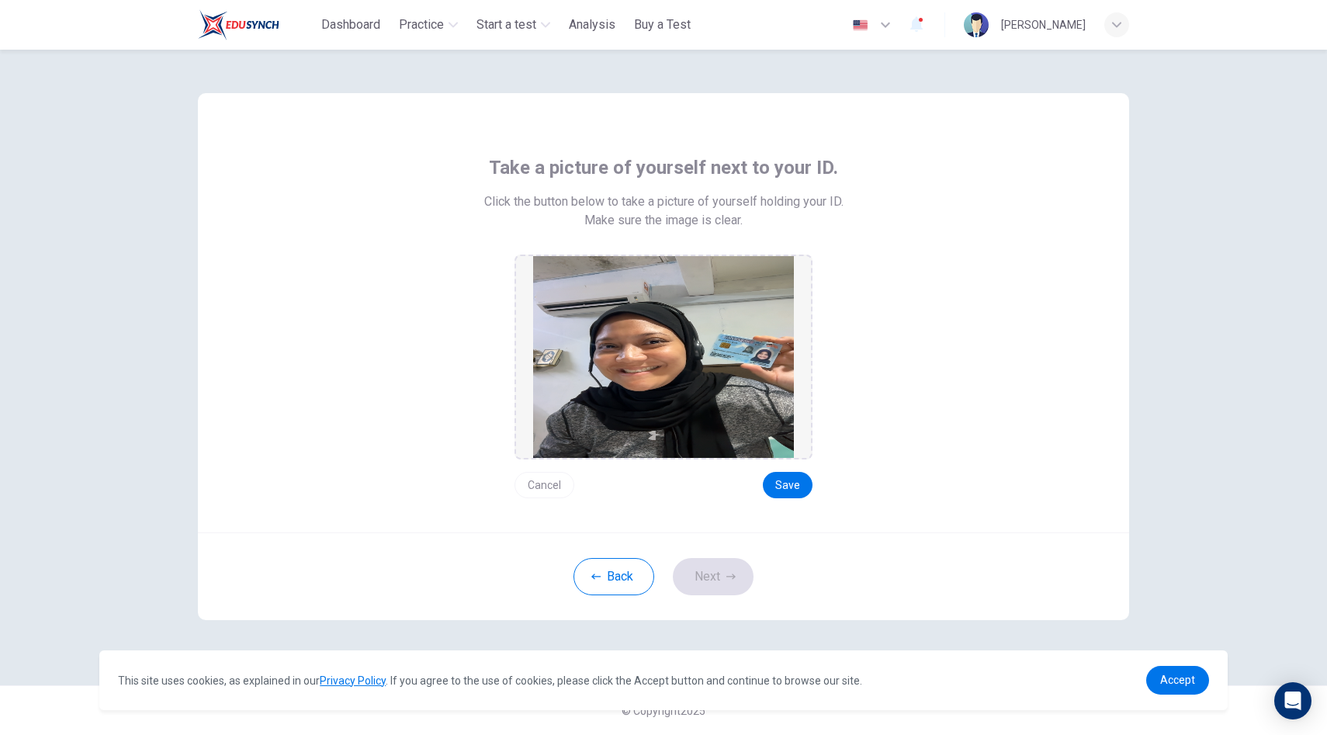
click at [545, 482] on button "Cancel" at bounding box center [545, 485] width 60 height 26
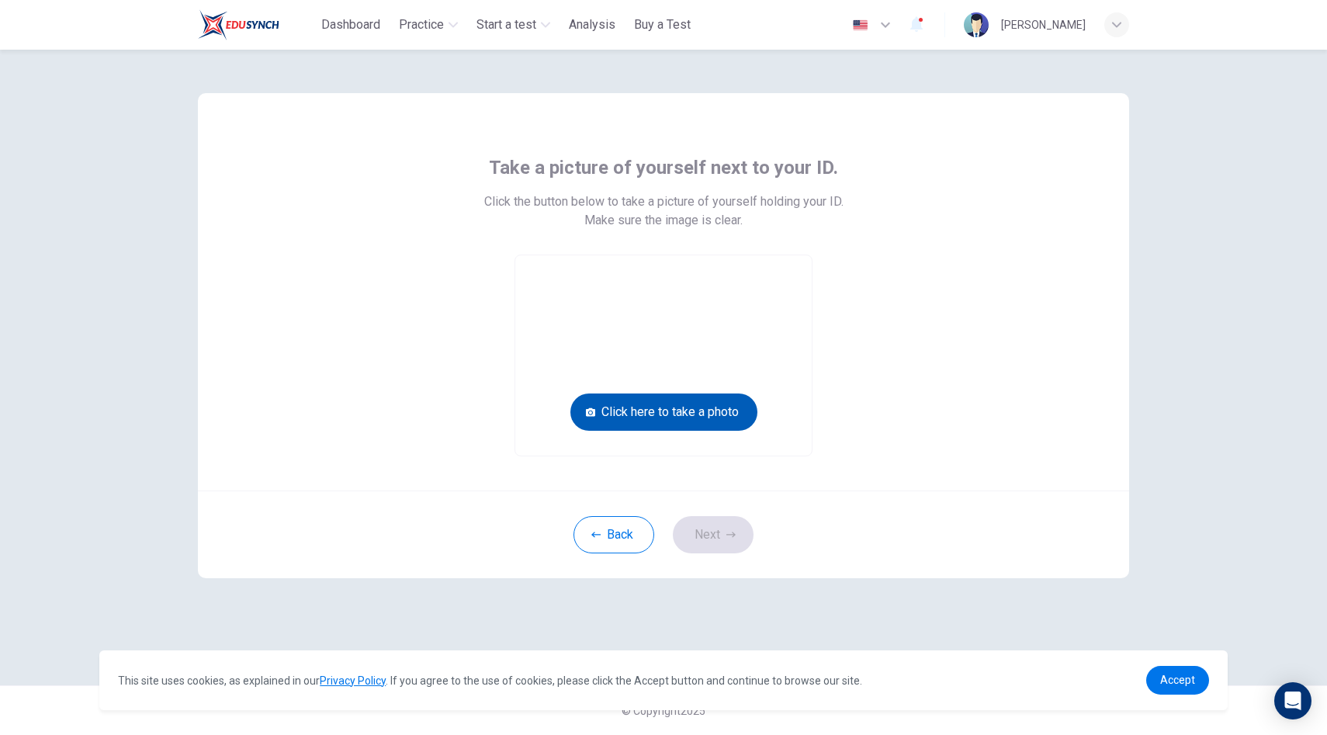
click at [671, 412] on button "Click here to take a photo" at bounding box center [664, 412] width 187 height 37
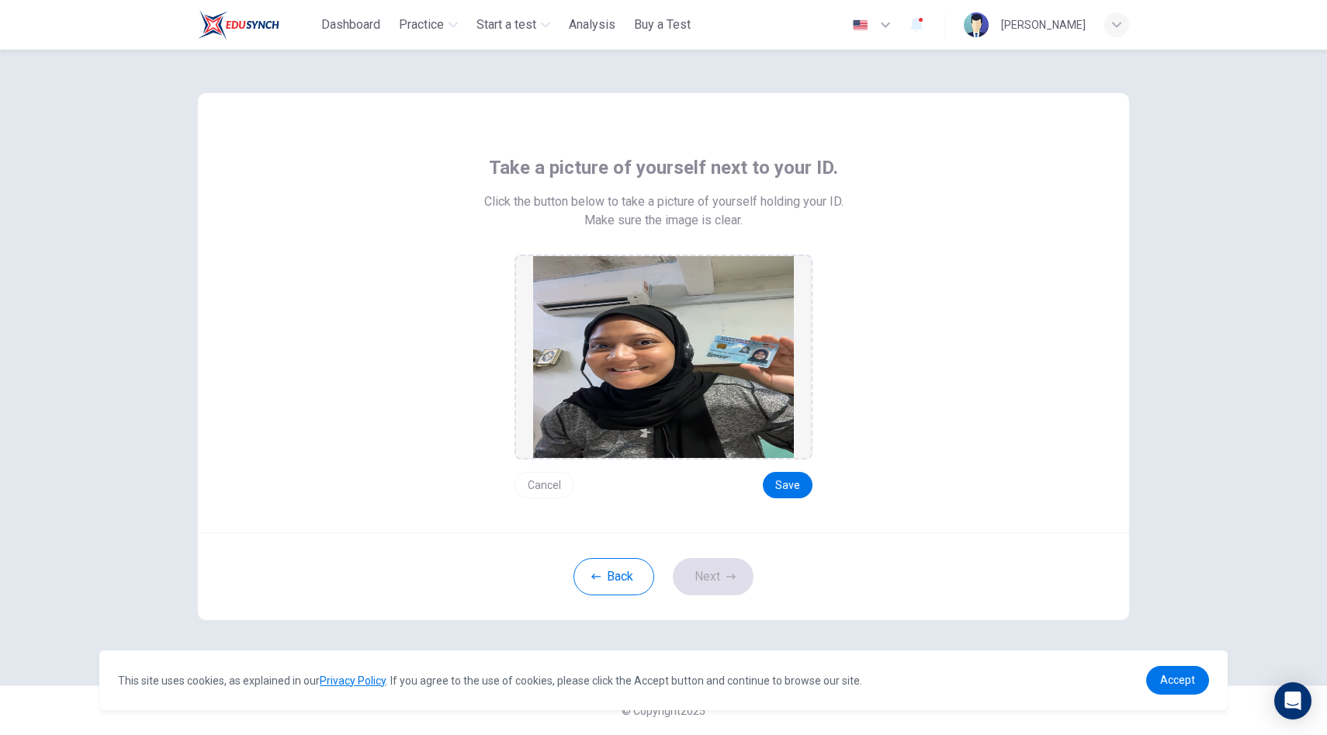
click at [556, 487] on button "Cancel" at bounding box center [545, 485] width 60 height 26
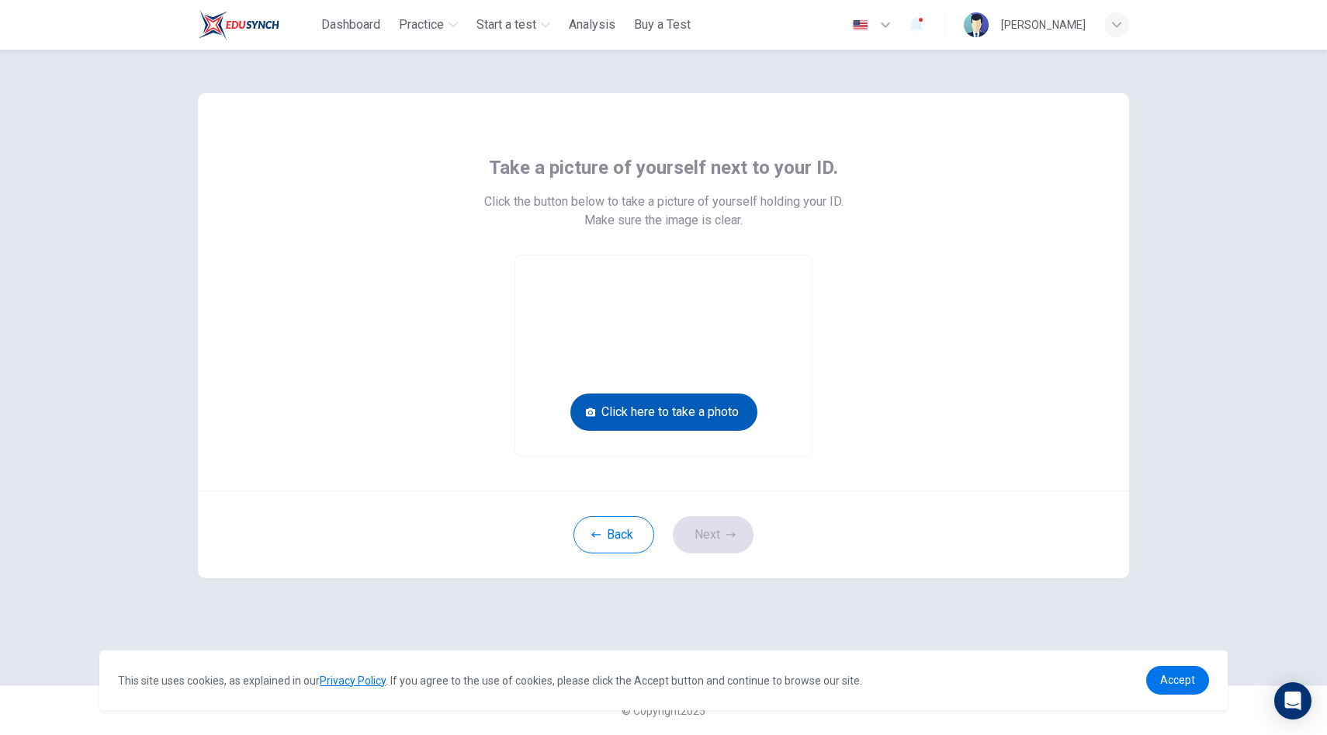
click at [635, 422] on button "Click here to take a photo" at bounding box center [664, 412] width 187 height 37
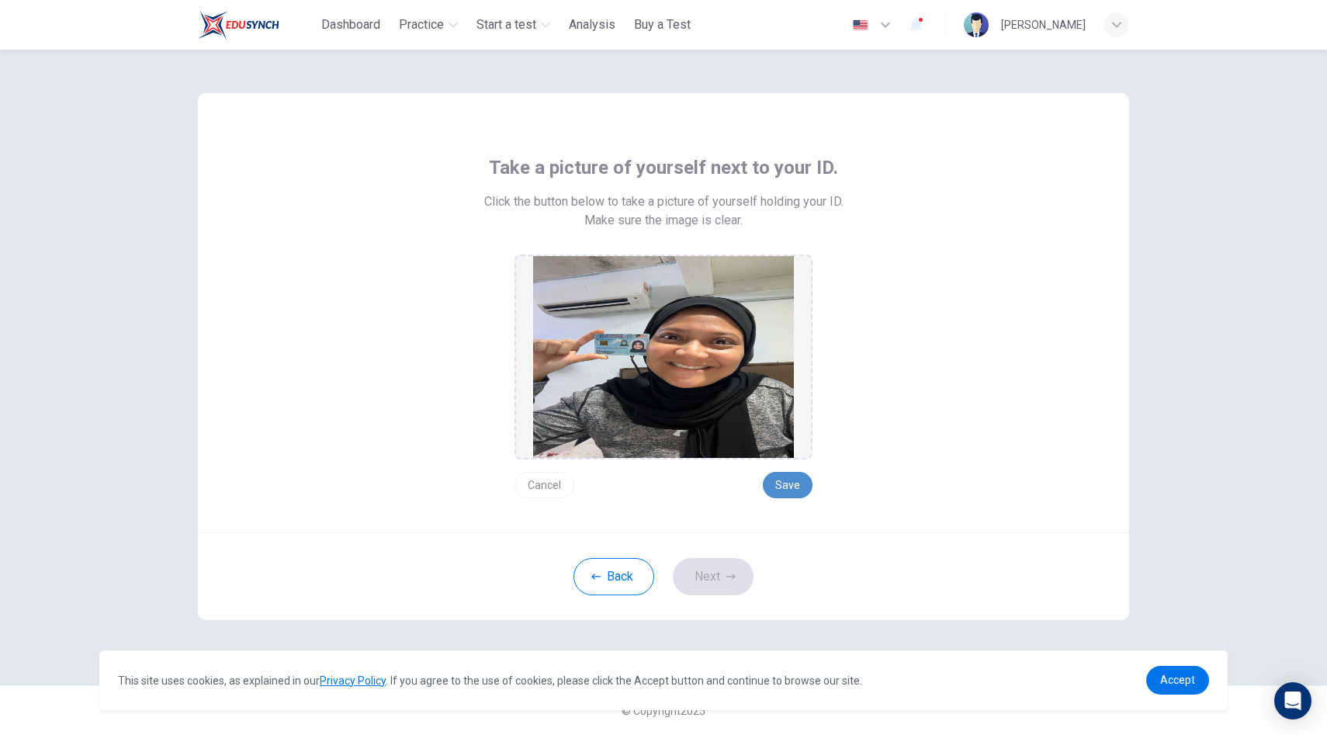
click at [788, 487] on button "Save" at bounding box center [788, 485] width 50 height 26
click at [786, 486] on button "Save" at bounding box center [788, 485] width 50 height 26
click at [727, 572] on icon "button" at bounding box center [731, 576] width 9 height 9
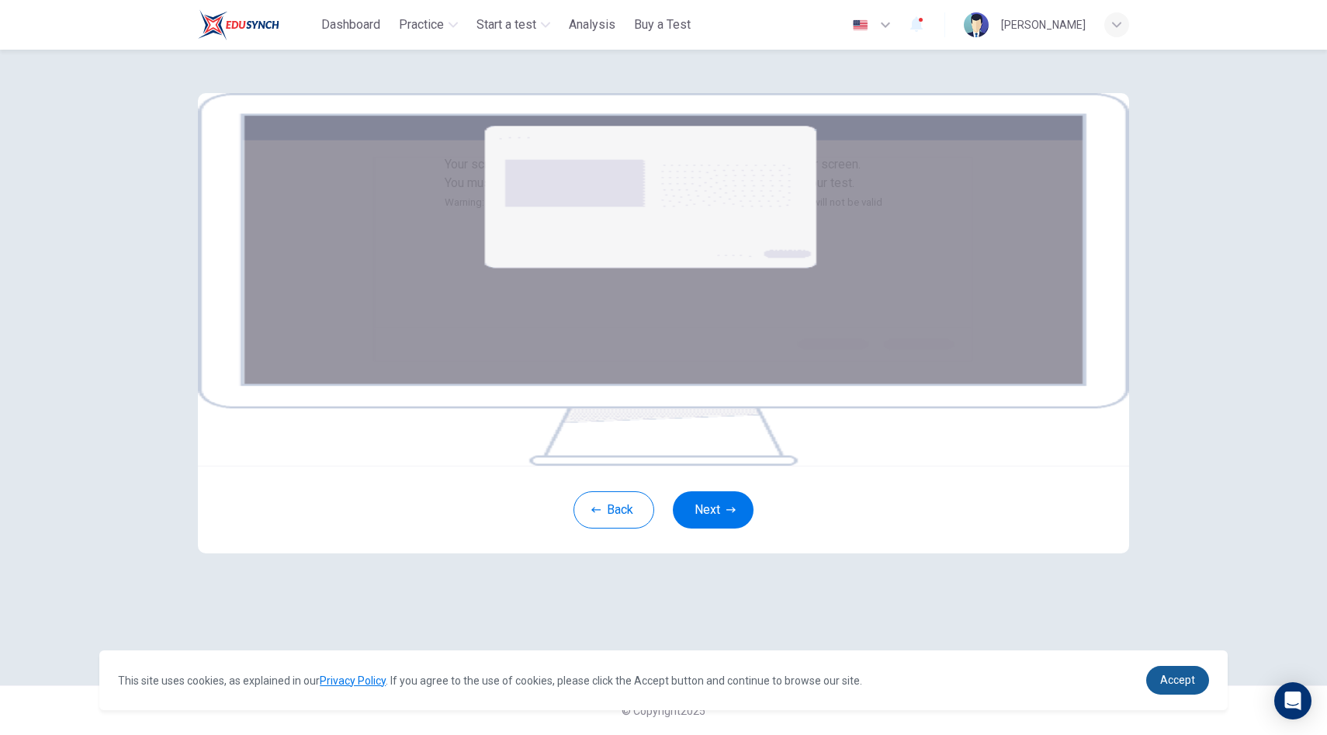
click at [1178, 672] on link "Accept" at bounding box center [1178, 680] width 63 height 29
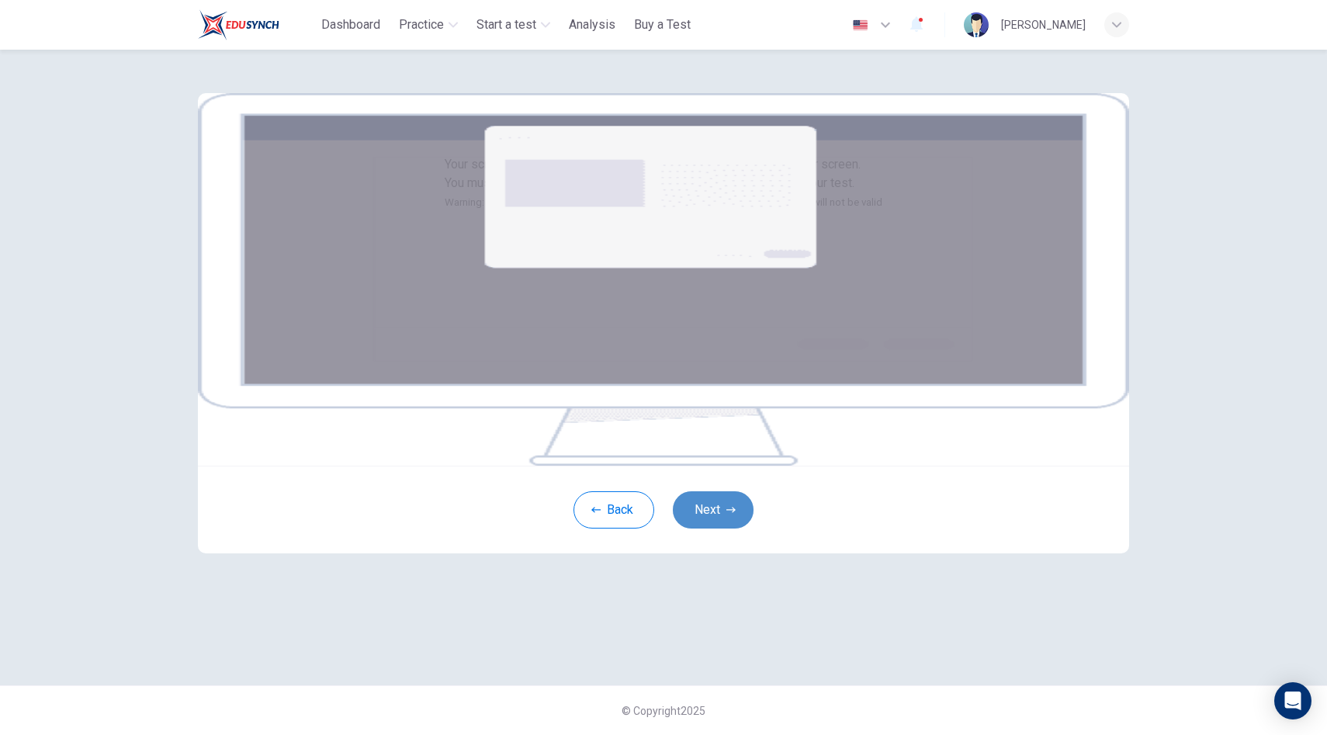
click at [727, 515] on icon "button" at bounding box center [731, 509] width 9 height 9
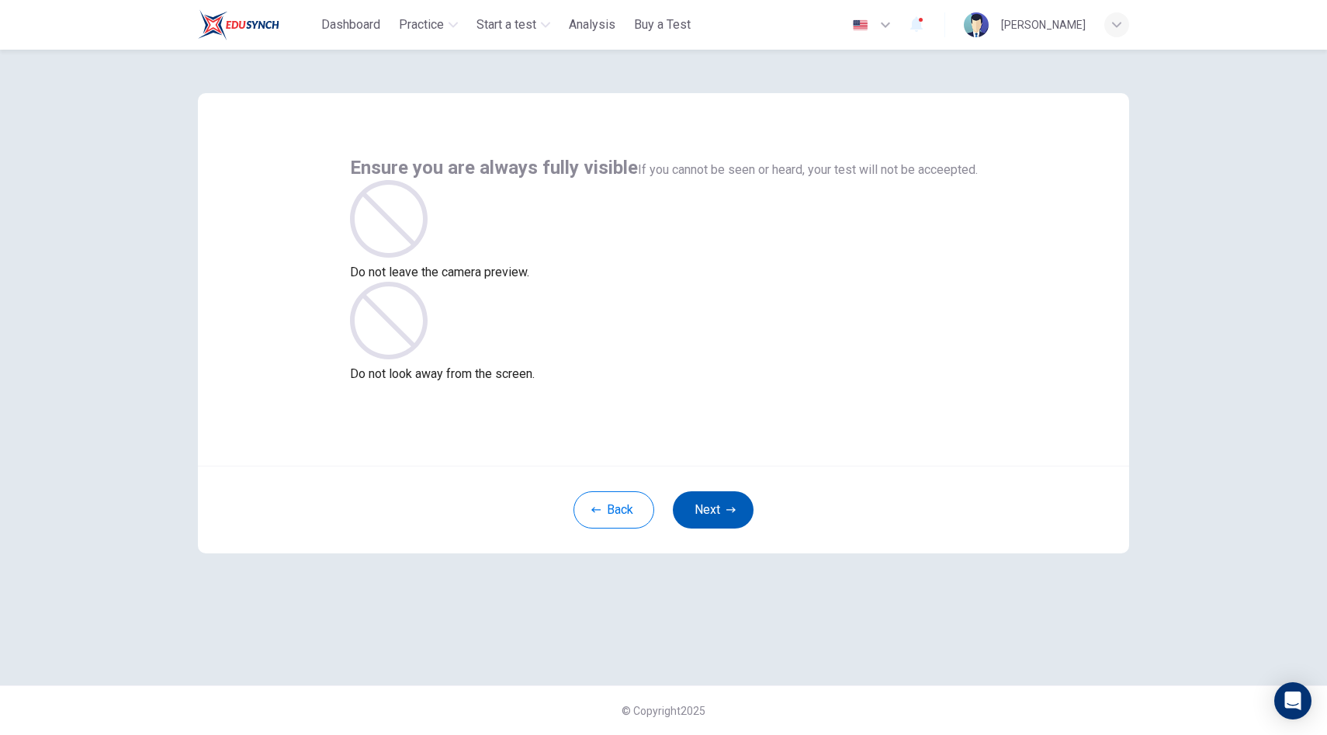
click at [716, 514] on button "Next" at bounding box center [713, 509] width 81 height 37
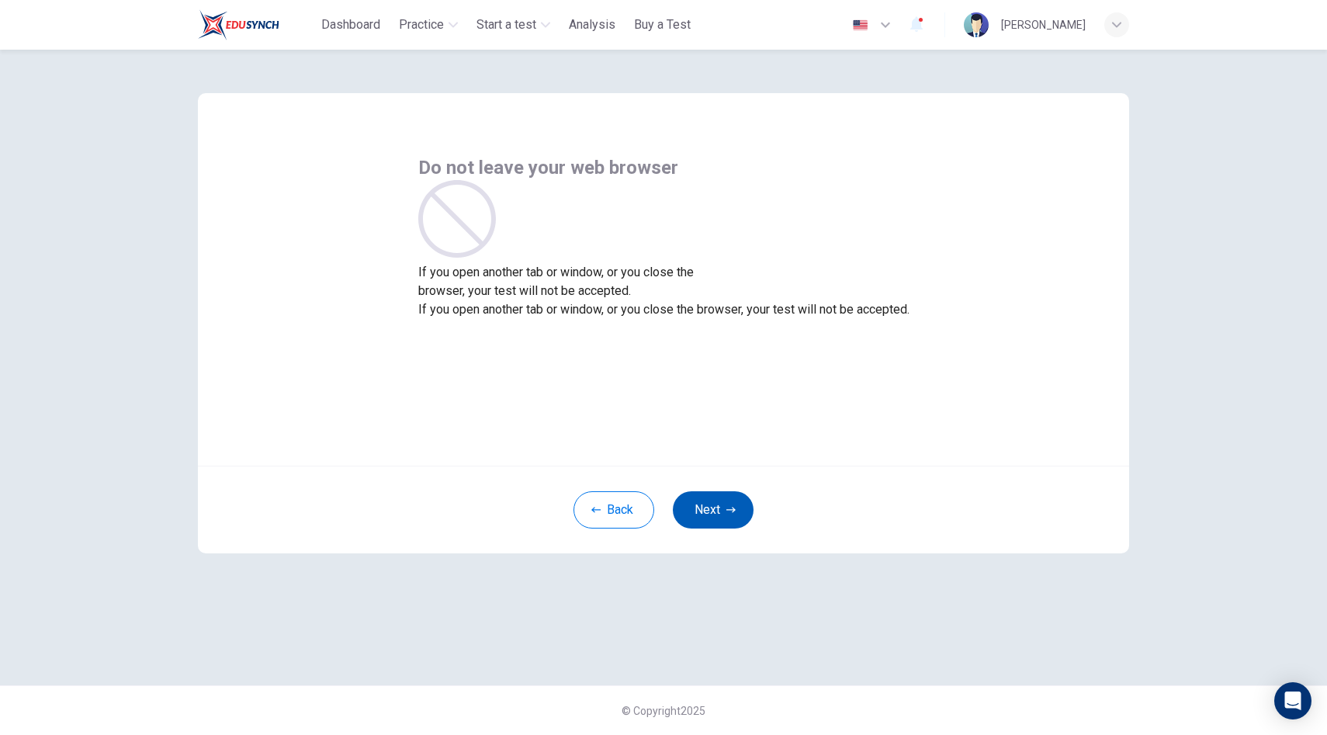
click at [716, 512] on button "Next" at bounding box center [713, 509] width 81 height 37
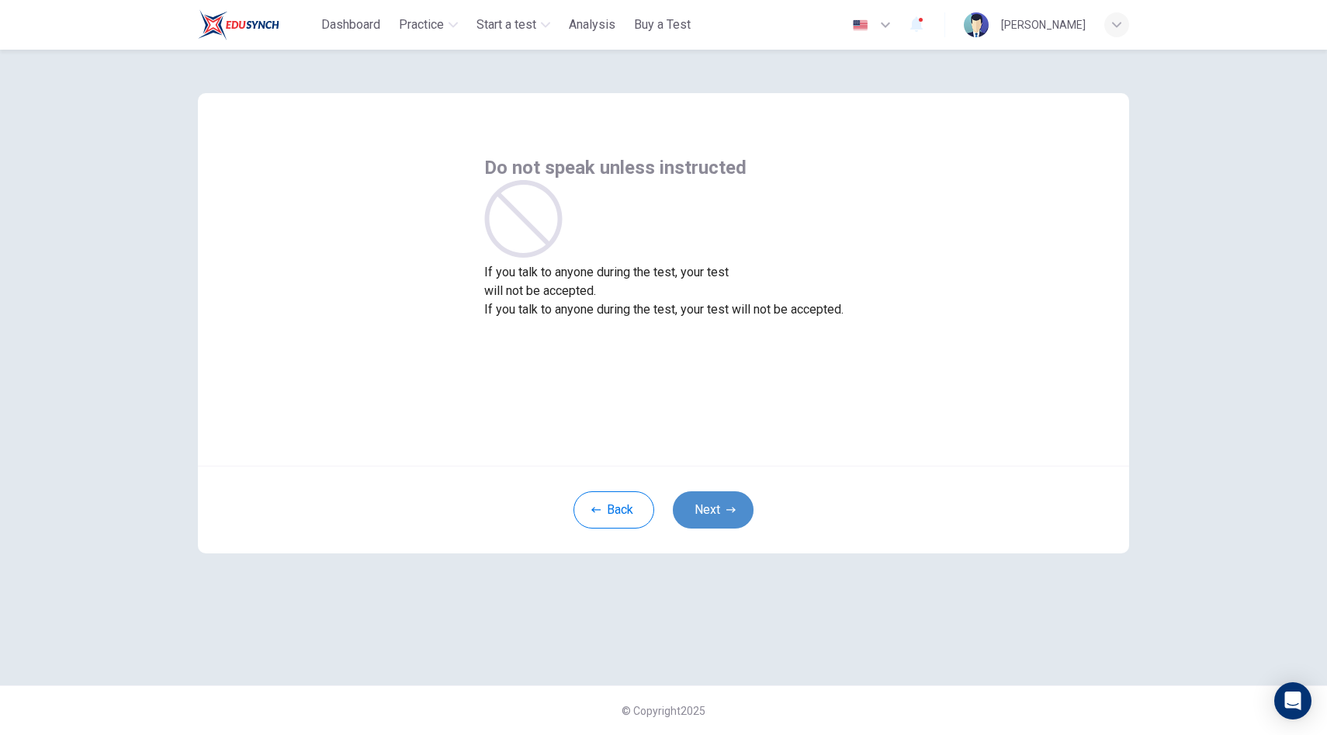
click at [718, 513] on button "Next" at bounding box center [713, 509] width 81 height 37
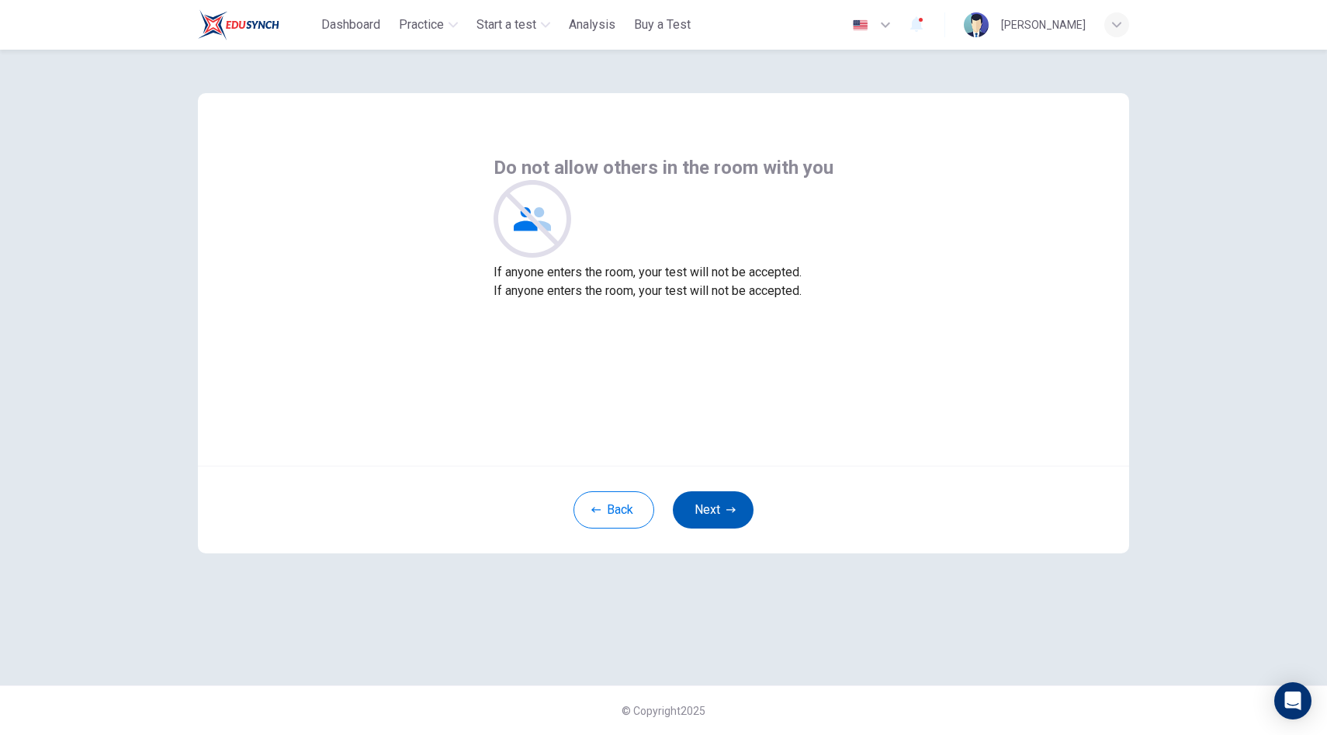
click at [718, 513] on button "Next" at bounding box center [713, 509] width 81 height 37
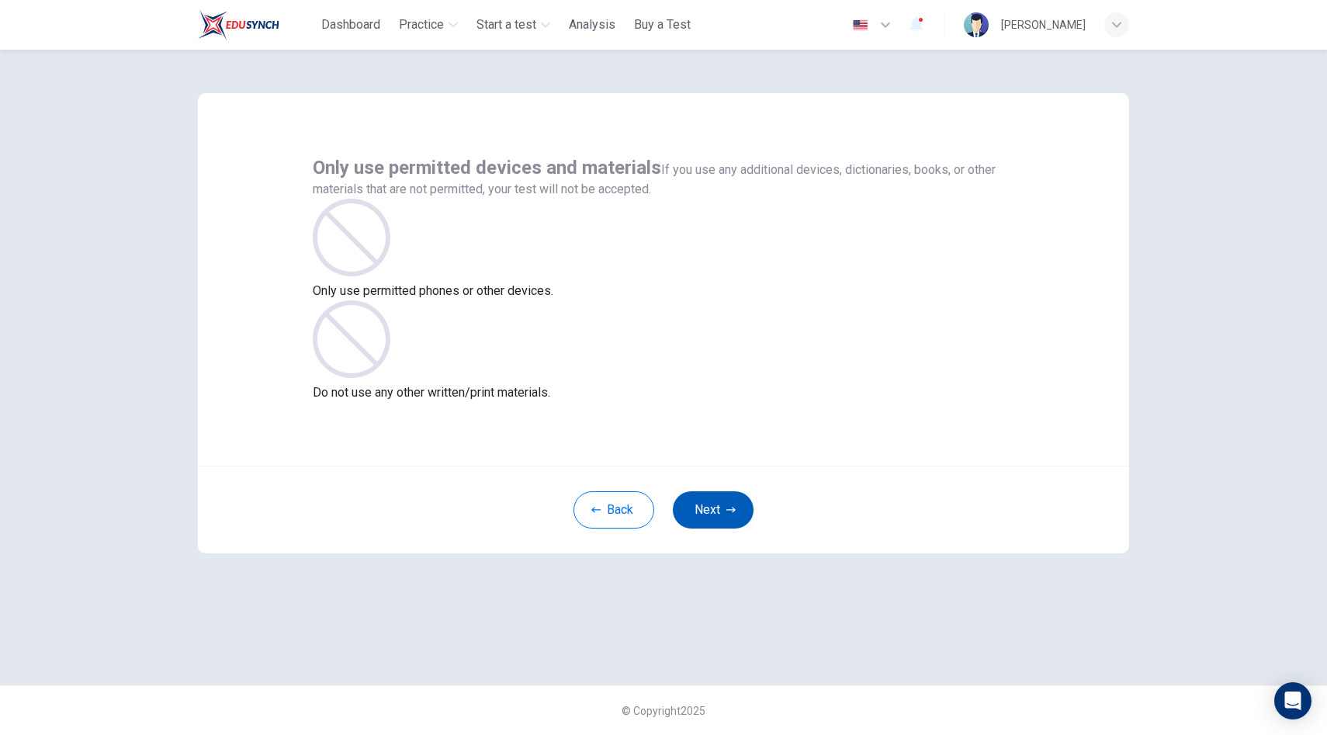
click at [718, 513] on button "Next" at bounding box center [713, 509] width 81 height 37
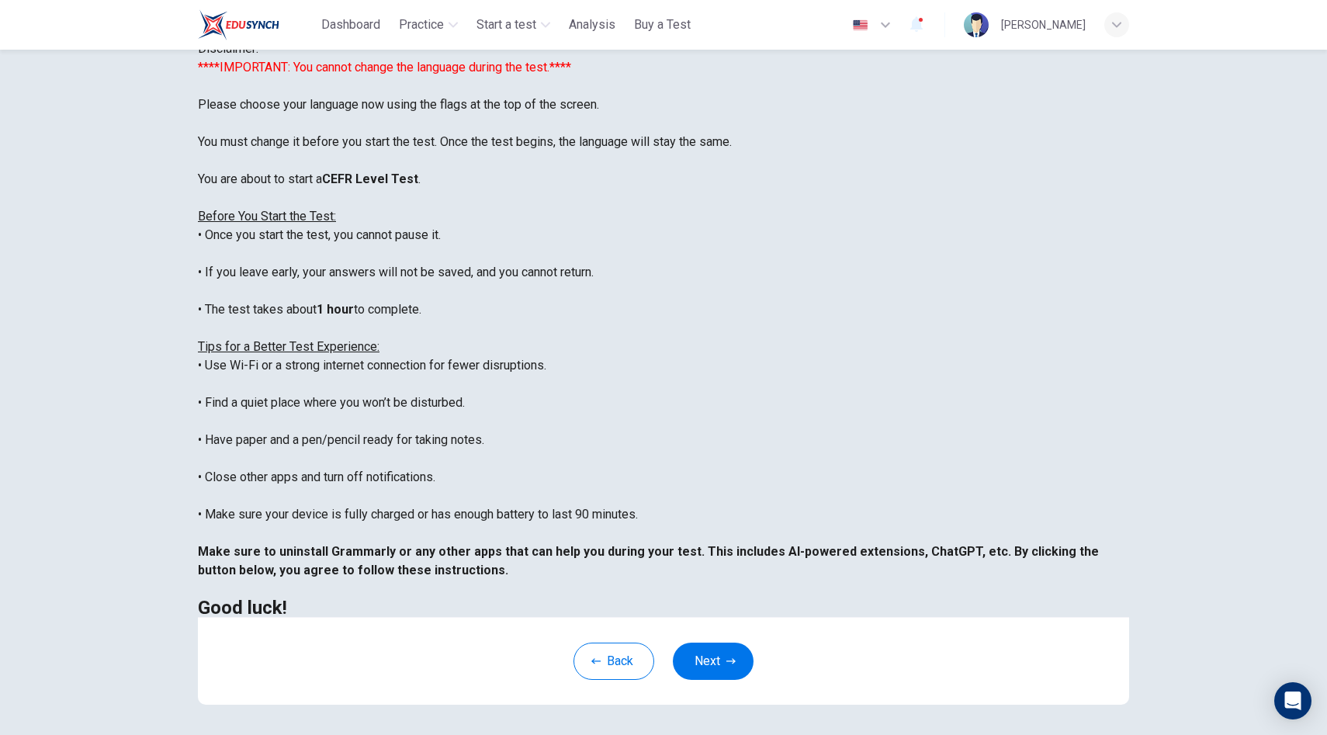
scroll to position [128, 0]
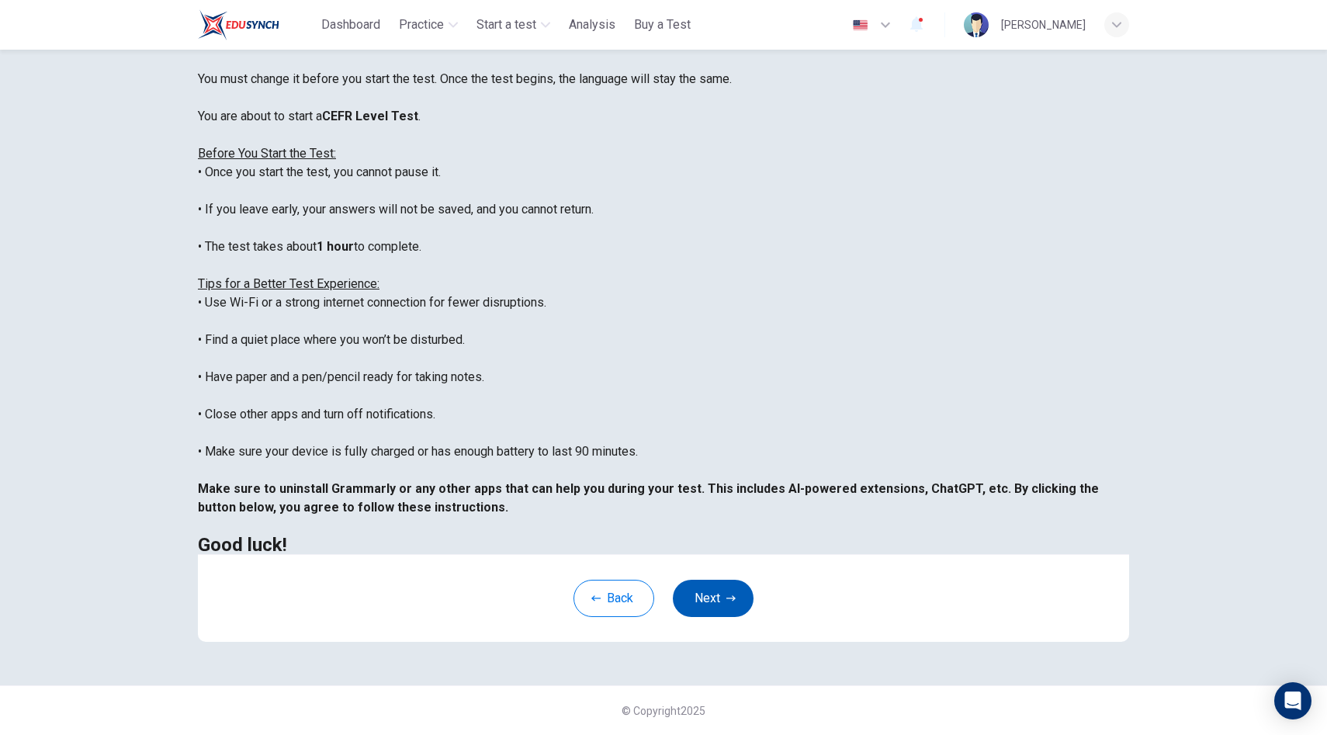
click at [706, 596] on button "Next" at bounding box center [713, 598] width 81 height 37
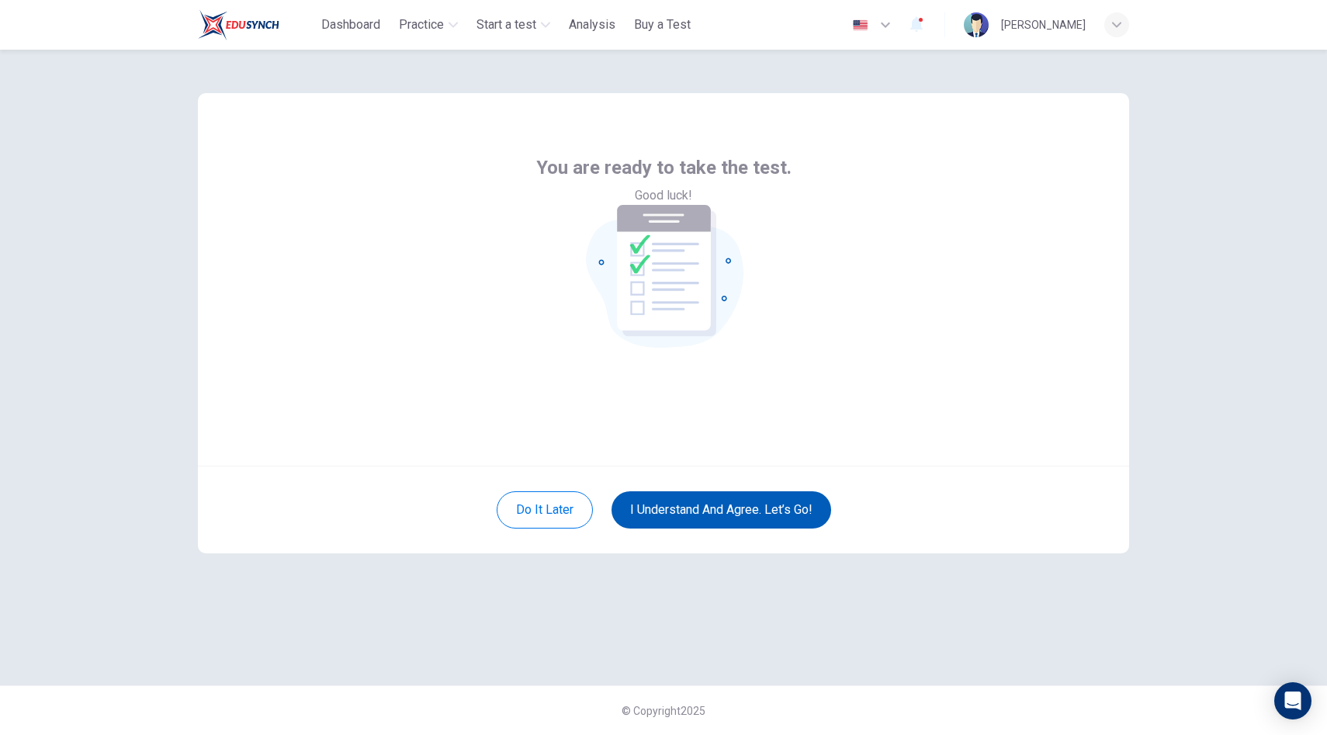
scroll to position [0, 0]
click at [721, 512] on button "I understand and agree. Let’s go!" at bounding box center [722, 509] width 220 height 37
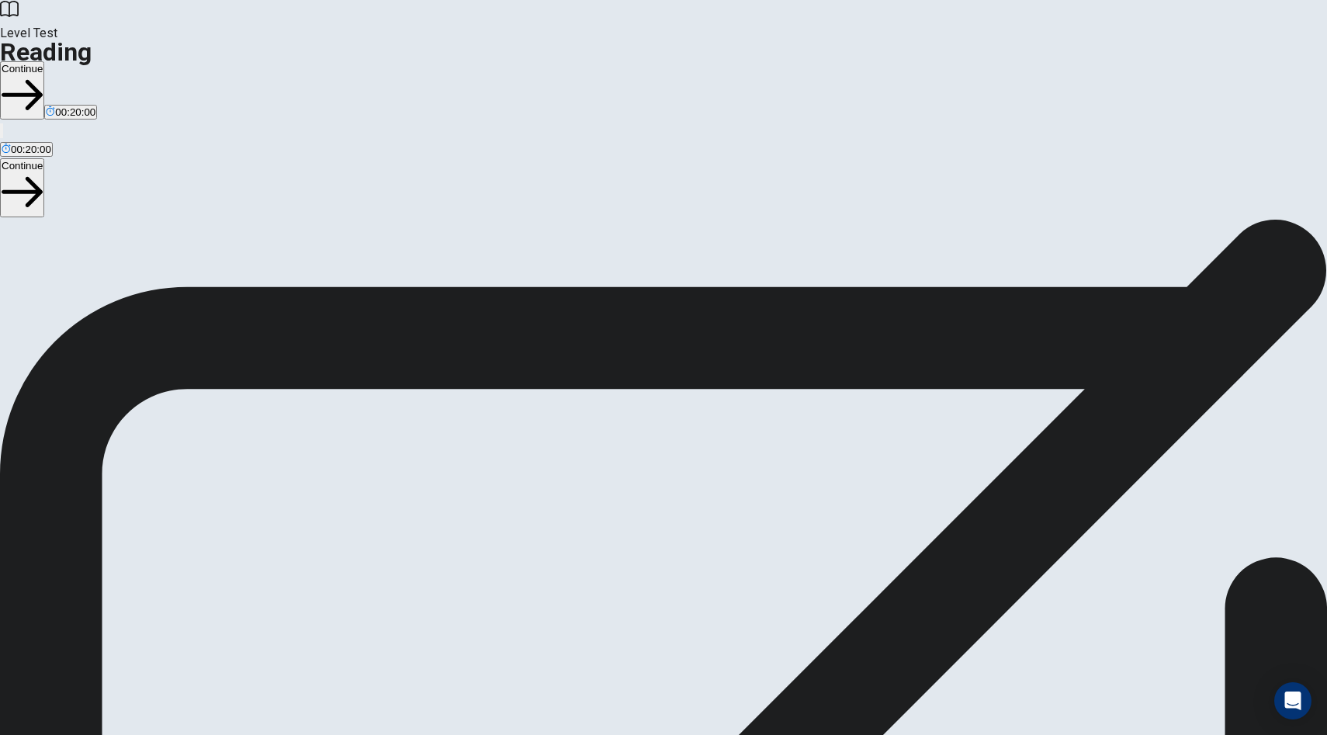
click at [44, 61] on button "Continue" at bounding box center [22, 90] width 44 height 58
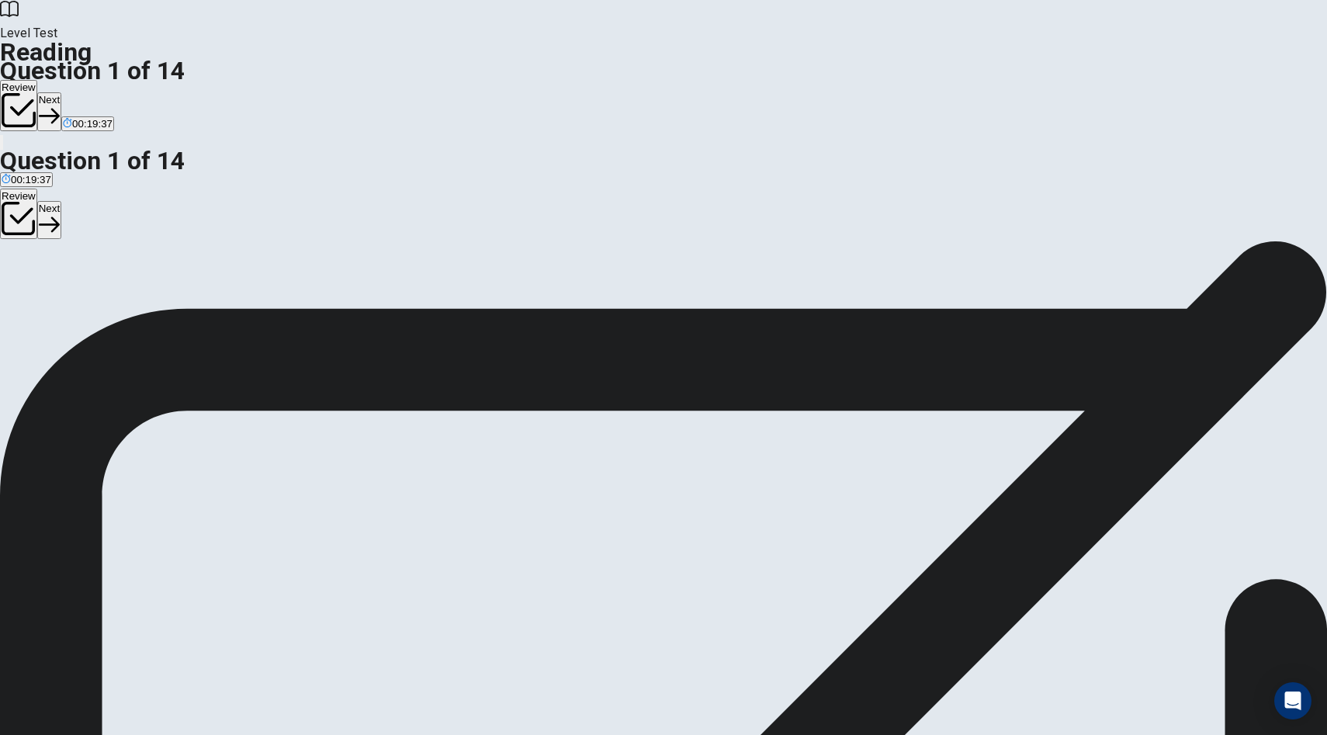
drag, startPoint x: 297, startPoint y: 159, endPoint x: 425, endPoint y: 157, distance: 127.3
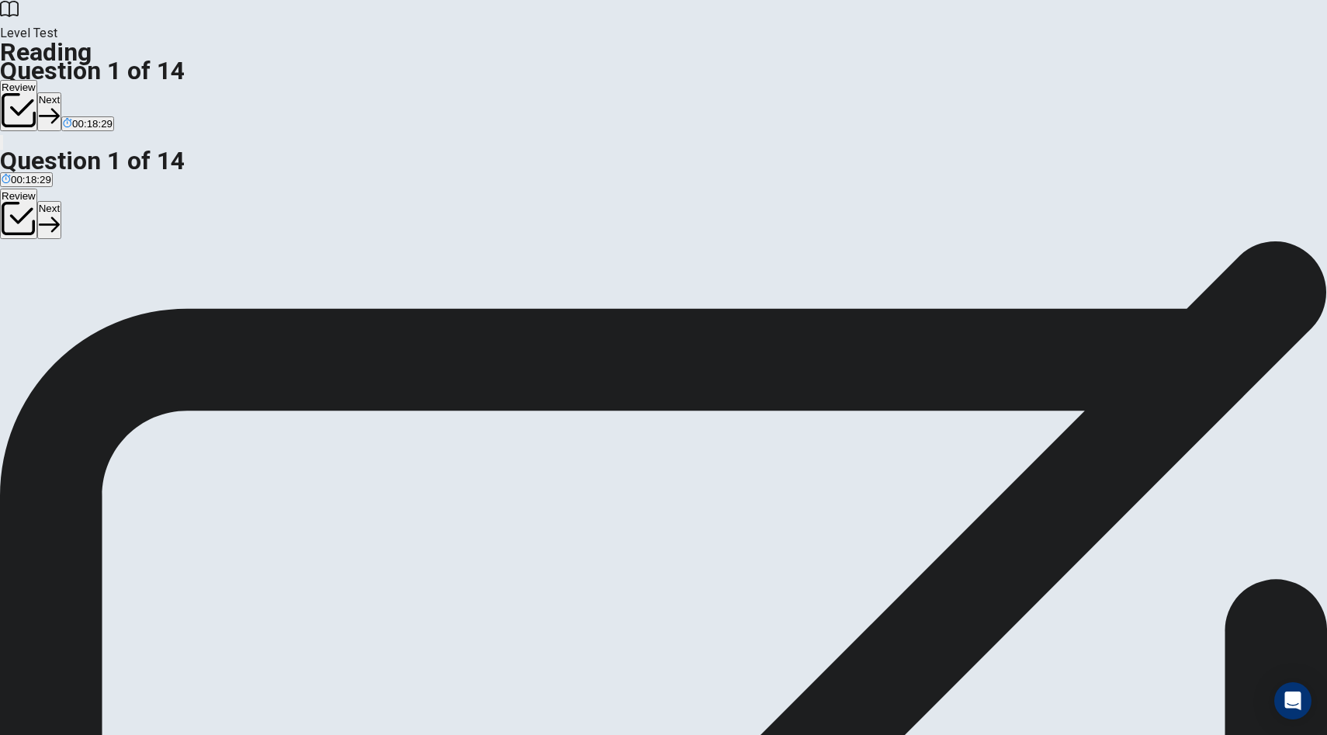
scroll to position [199, 0]
click at [61, 92] on button "Next" at bounding box center [49, 111] width 24 height 38
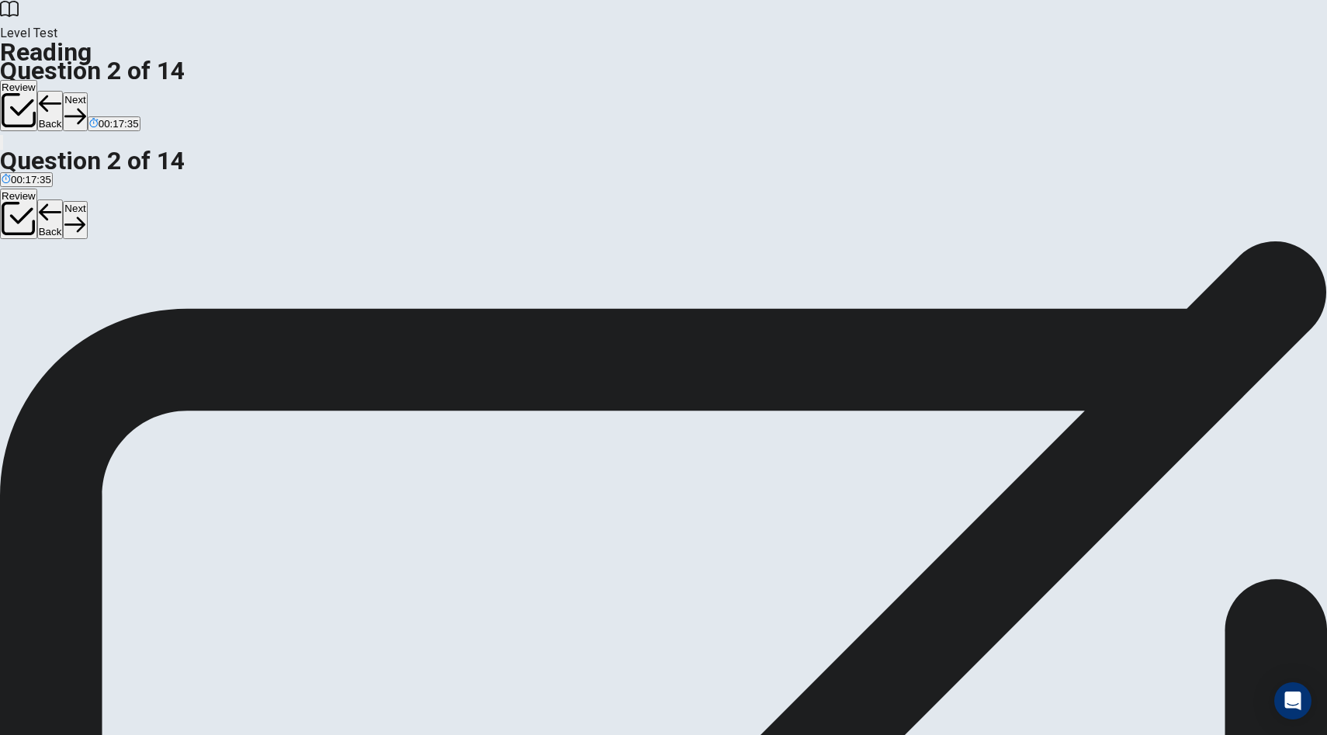
scroll to position [194, 0]
click at [87, 92] on button "Next" at bounding box center [75, 111] width 24 height 38
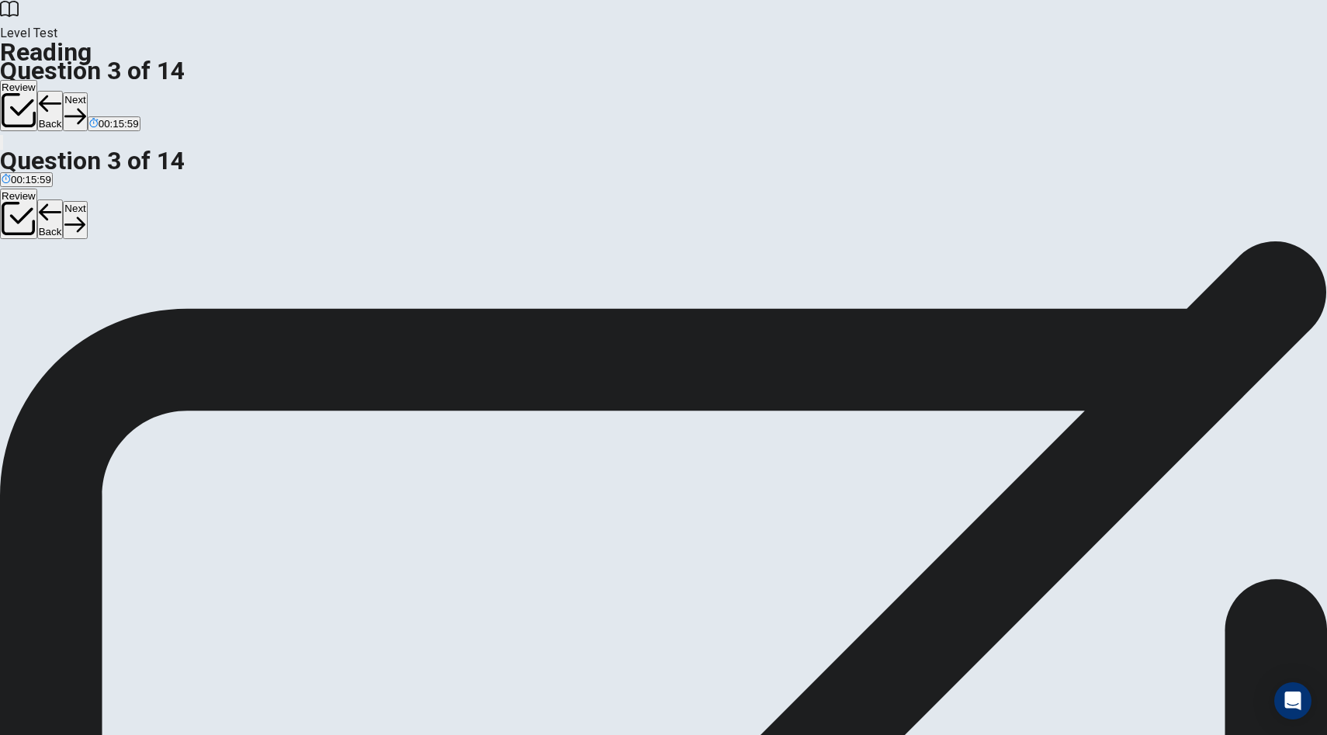
scroll to position [324, 0]
click at [87, 92] on button "Next" at bounding box center [75, 111] width 24 height 38
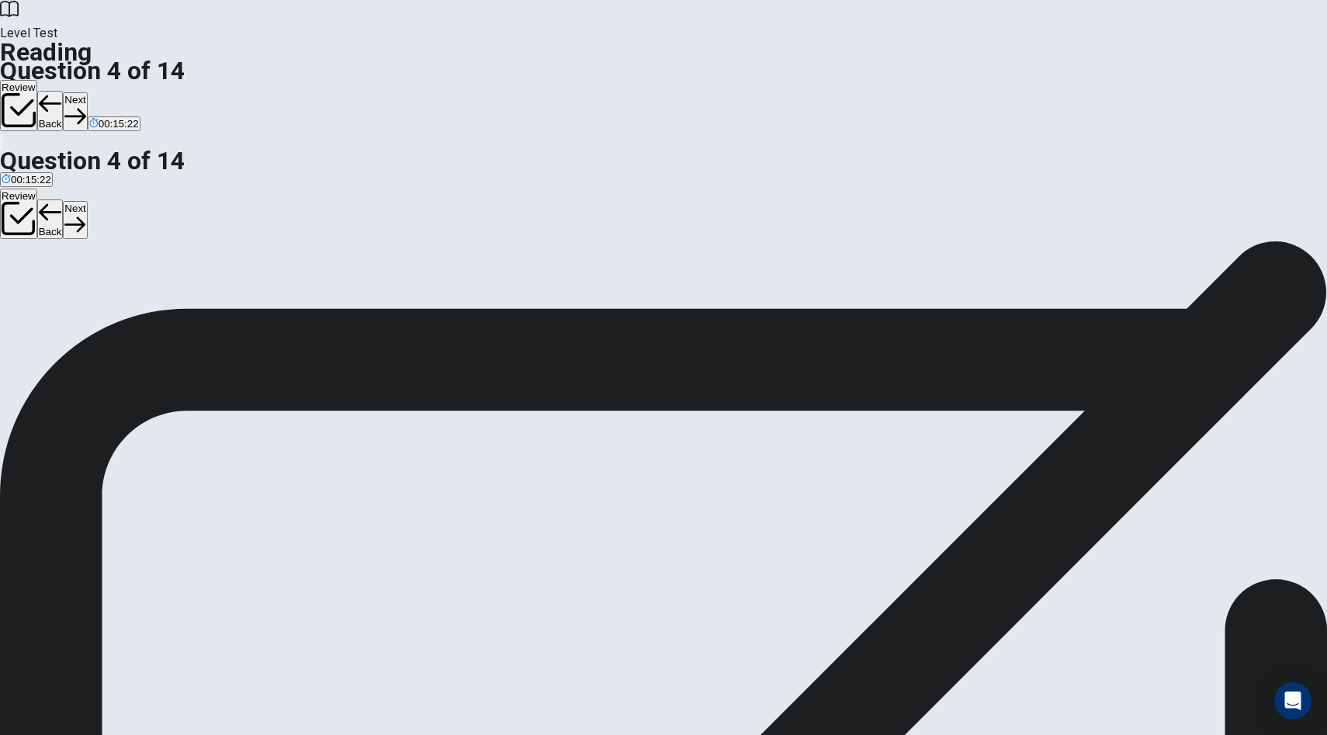
click at [85, 106] on icon "button" at bounding box center [74, 116] width 21 height 21
drag, startPoint x: 377, startPoint y: 158, endPoint x: 388, endPoint y: 186, distance: 30.7
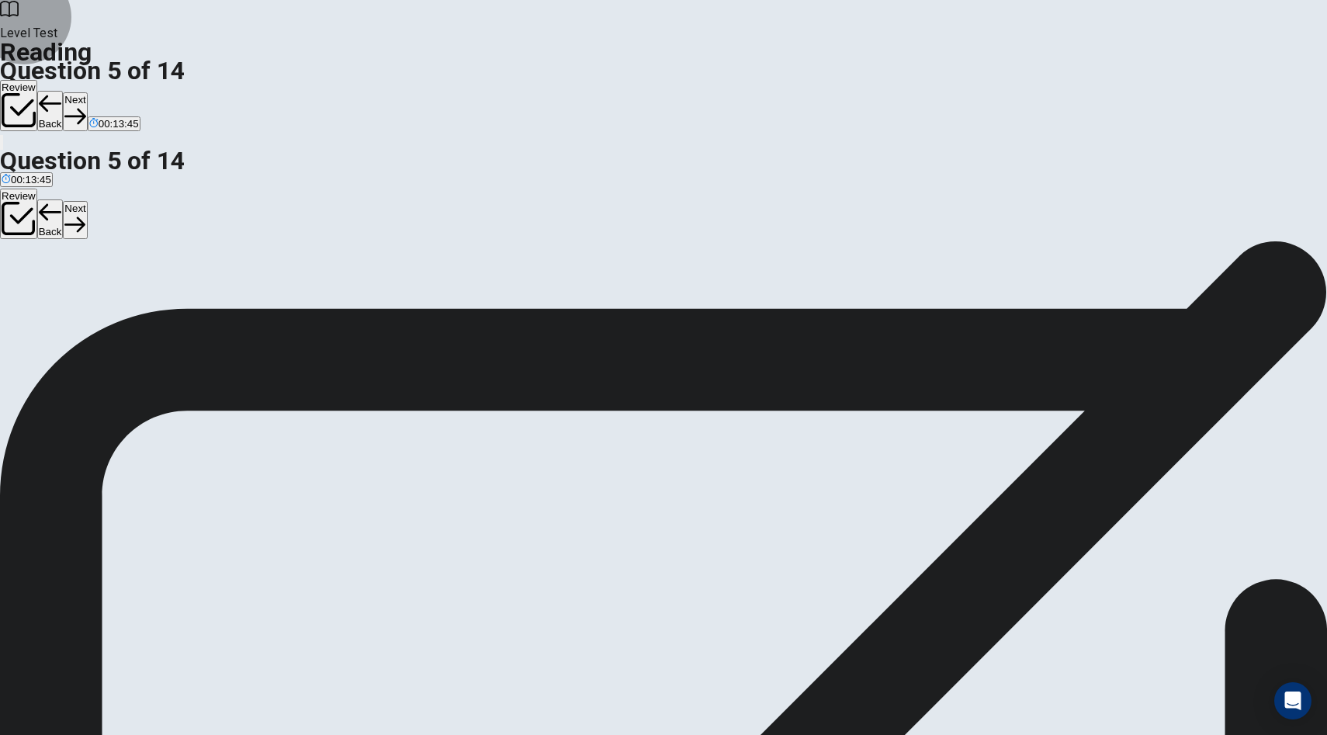
click at [87, 92] on button "Next" at bounding box center [75, 111] width 24 height 38
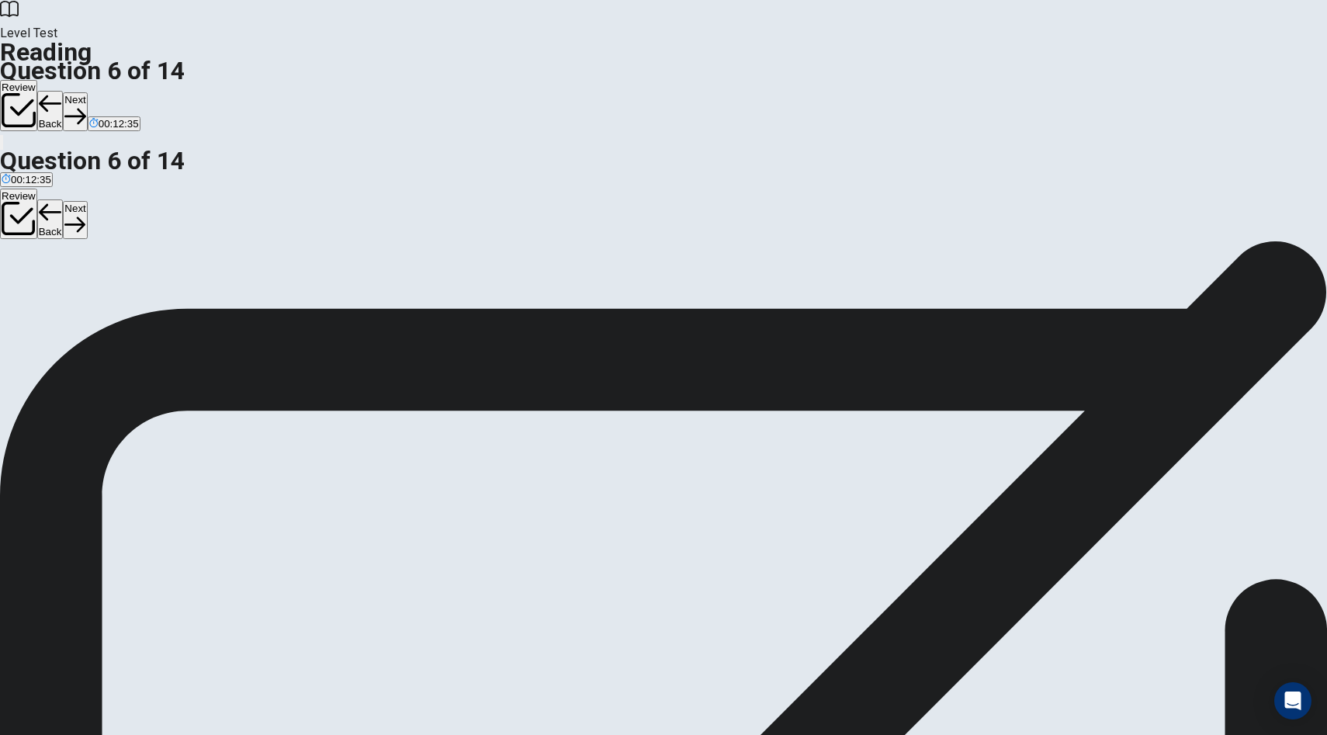
click at [87, 92] on button "Next" at bounding box center [75, 111] width 24 height 38
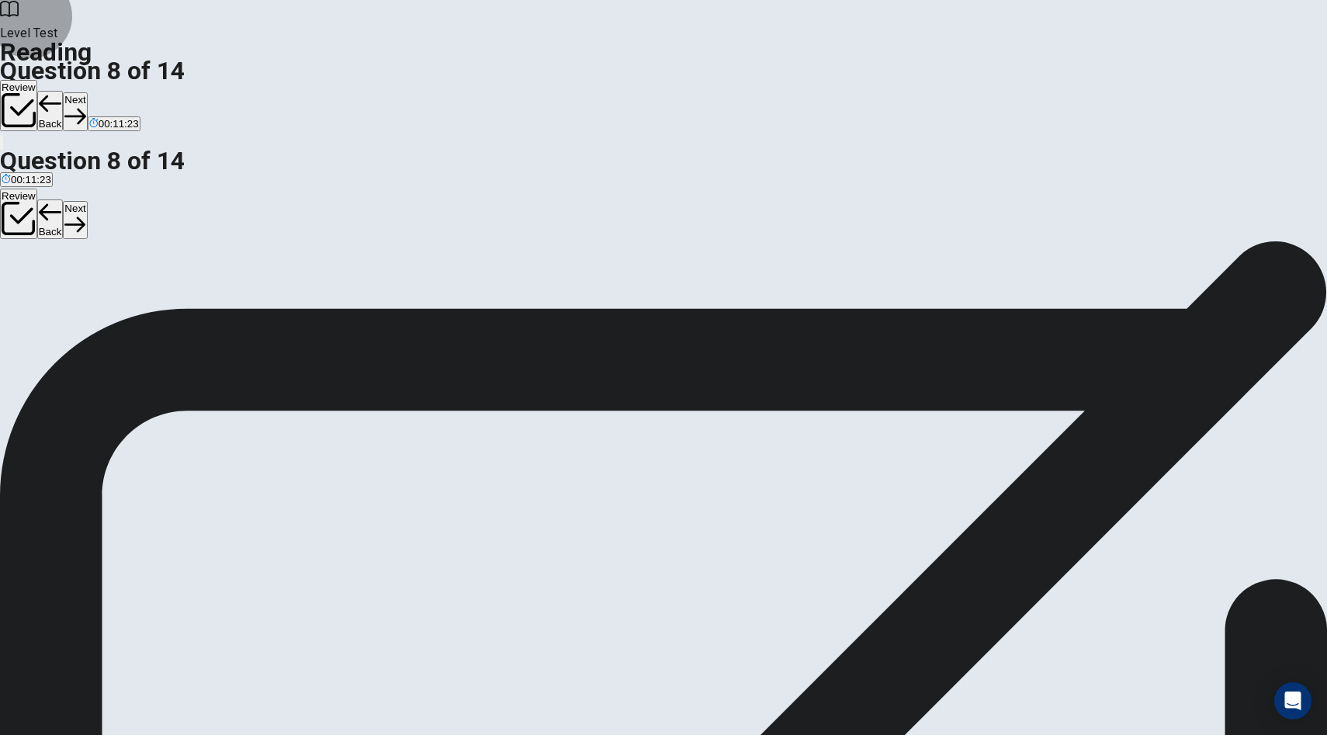
click at [87, 92] on button "Next" at bounding box center [75, 111] width 24 height 38
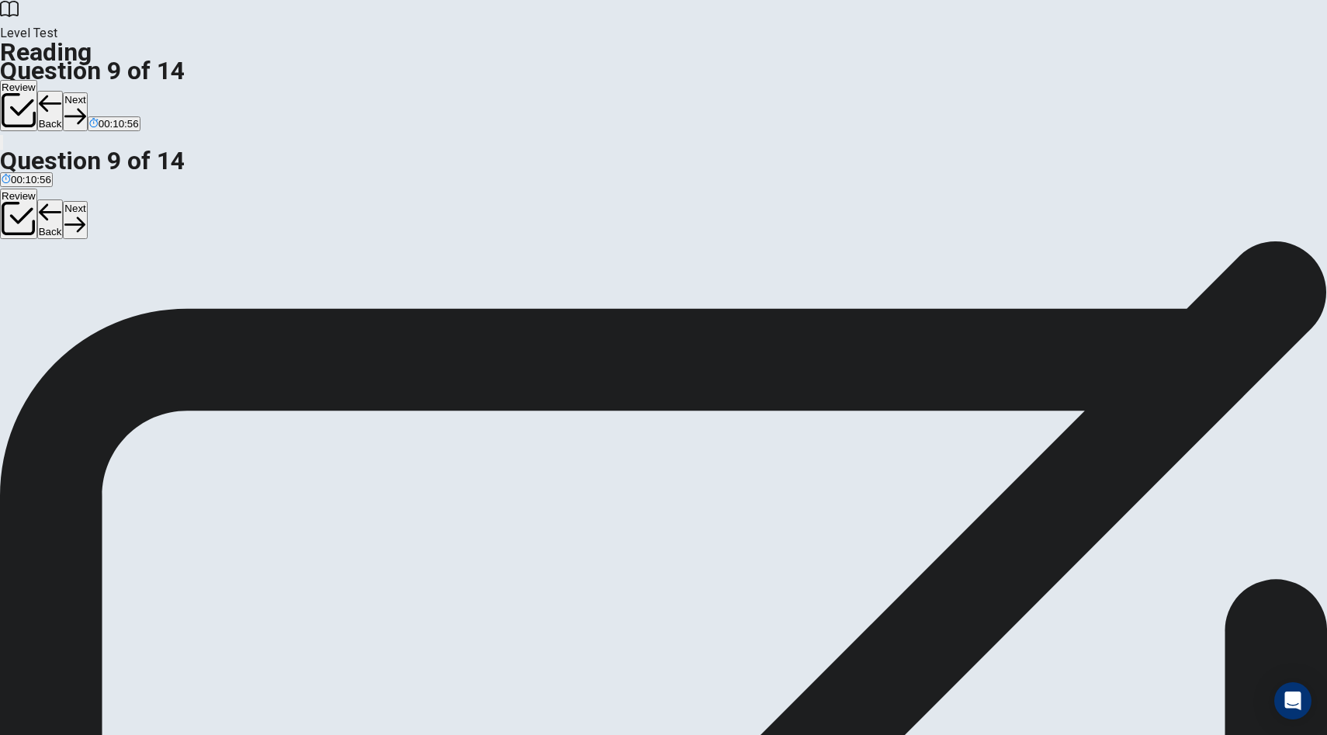
click at [87, 92] on button "Next" at bounding box center [75, 111] width 24 height 38
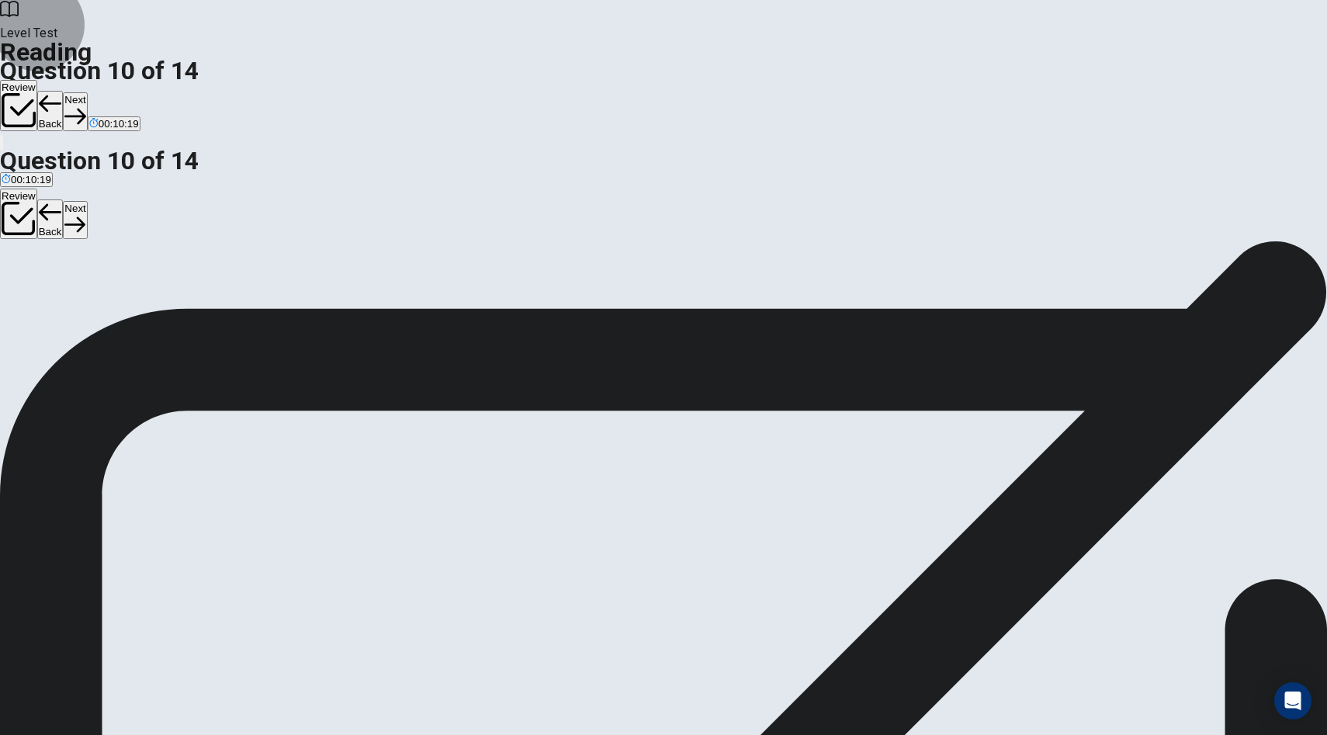
click at [87, 92] on button "Next" at bounding box center [75, 111] width 24 height 38
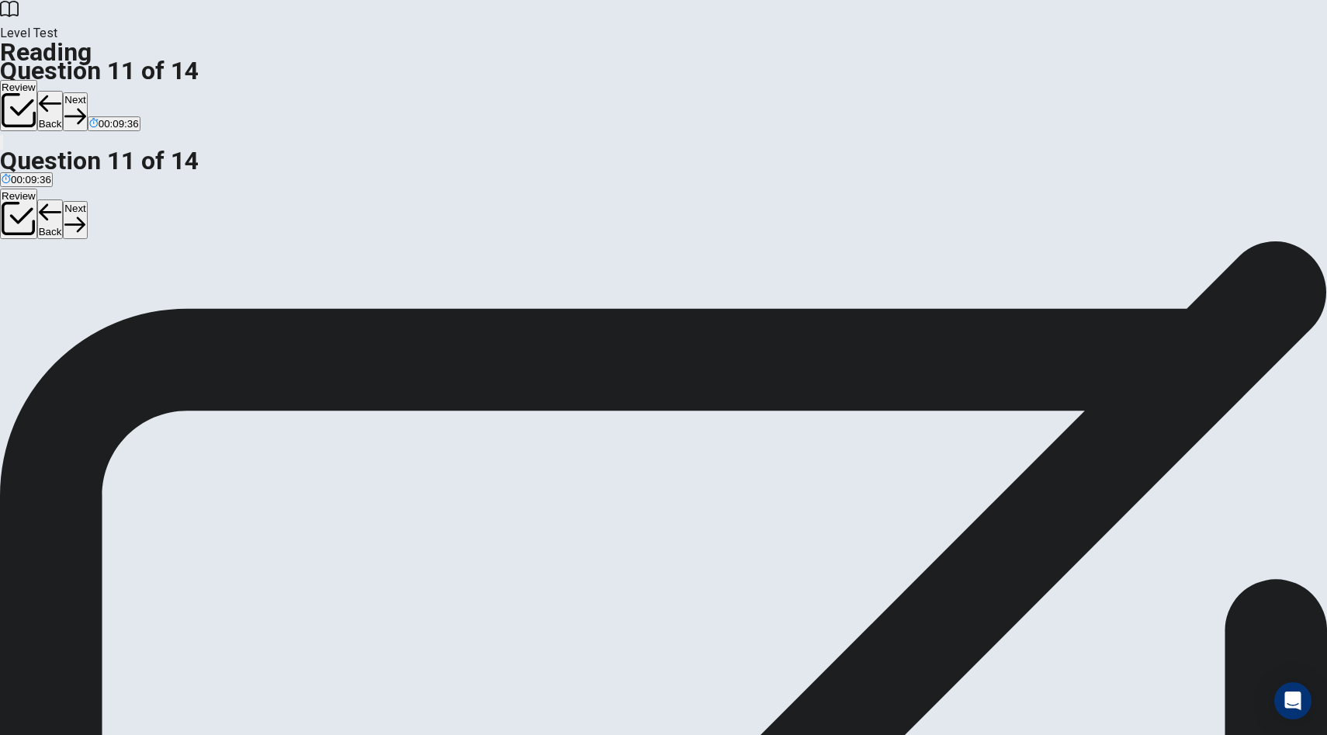
click at [87, 92] on button "Next" at bounding box center [75, 111] width 24 height 38
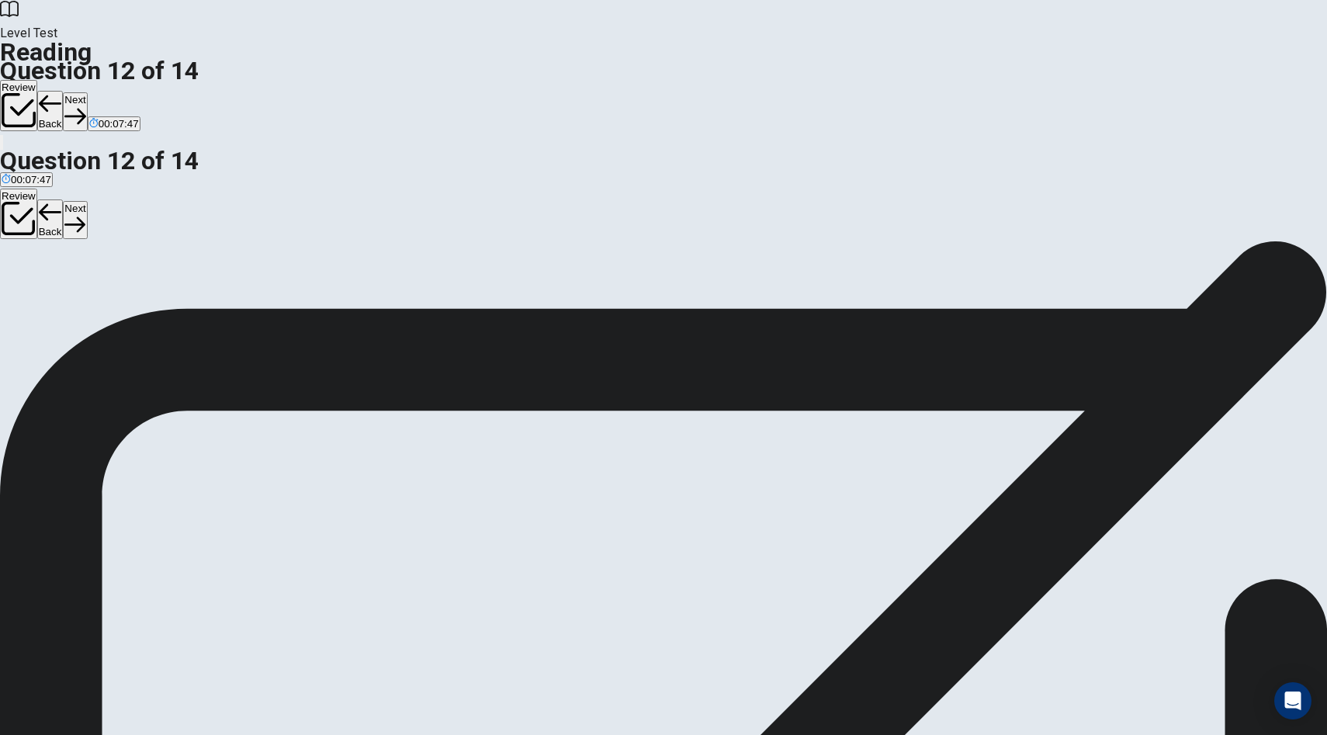
drag, startPoint x: 703, startPoint y: 428, endPoint x: 709, endPoint y: 355, distance: 74.0
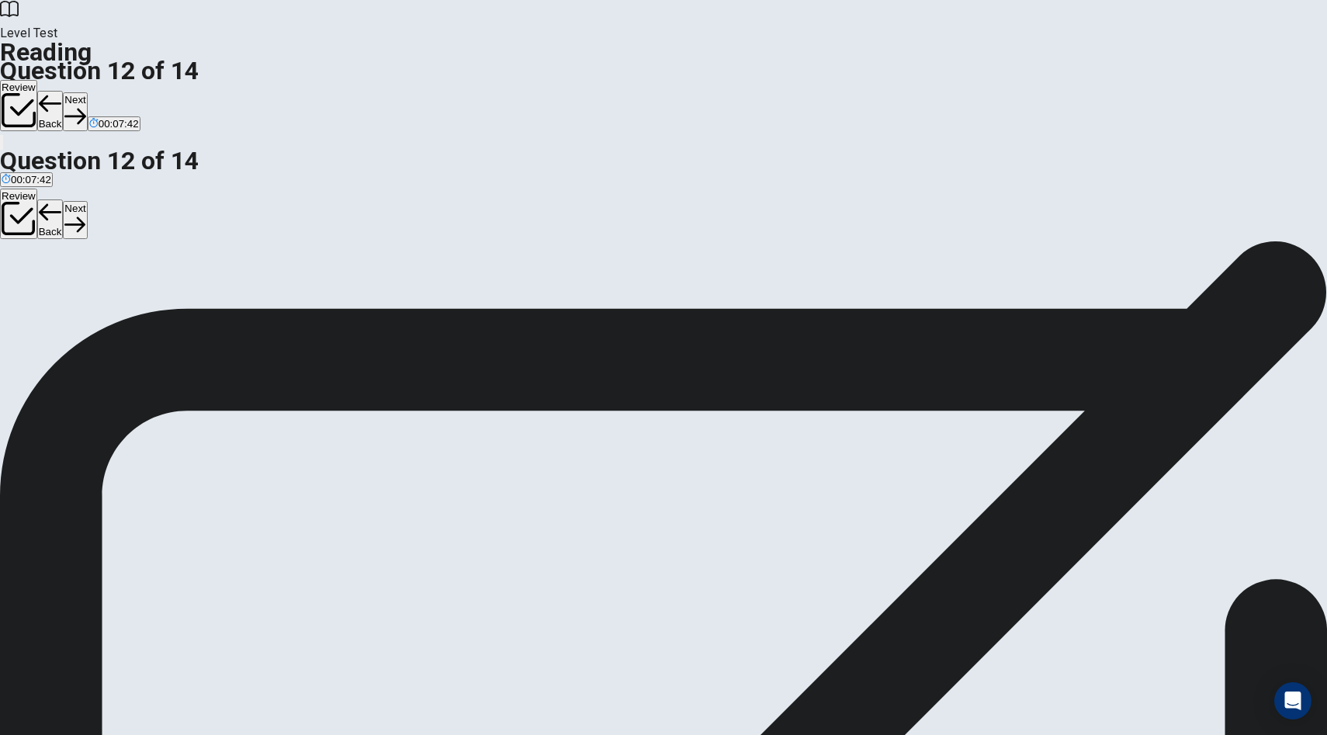
click at [87, 92] on button "Next" at bounding box center [75, 111] width 24 height 38
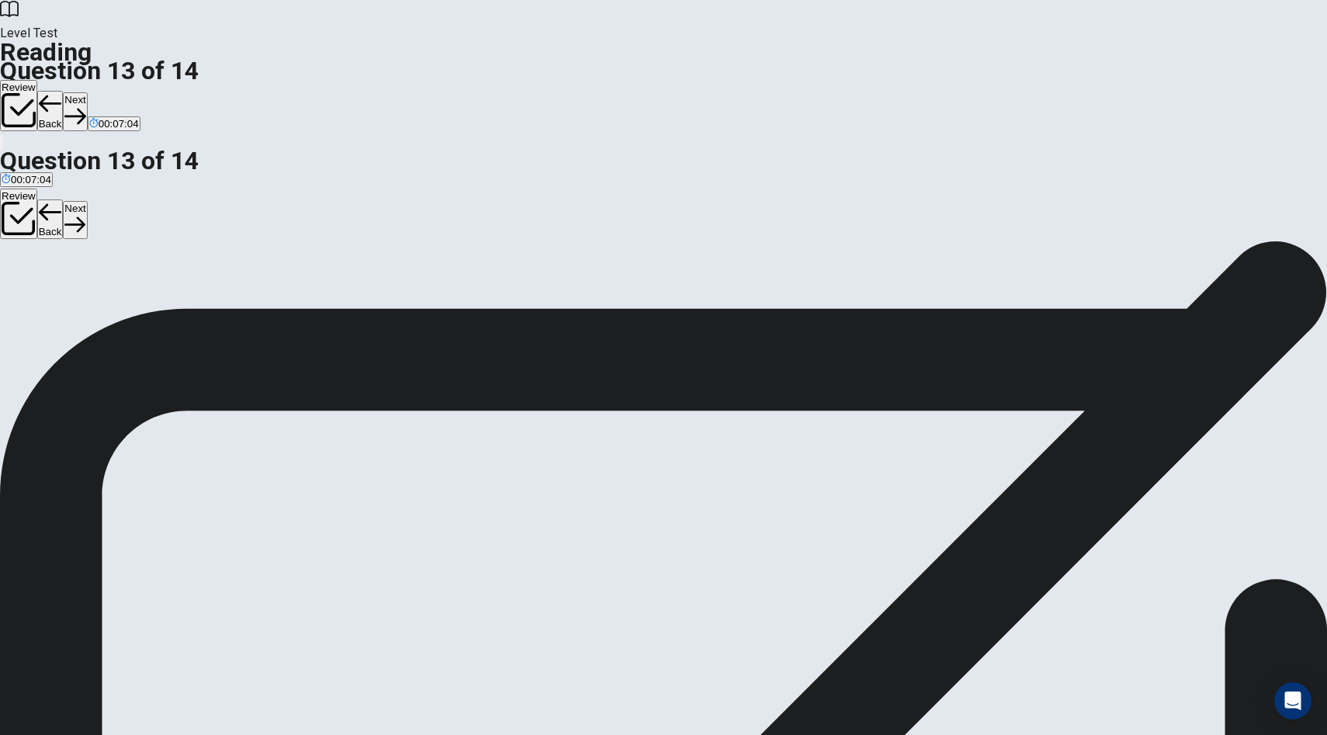
click at [87, 92] on button "Next" at bounding box center [75, 111] width 24 height 38
drag, startPoint x: 496, startPoint y: 196, endPoint x: 855, endPoint y: 201, distance: 359.4
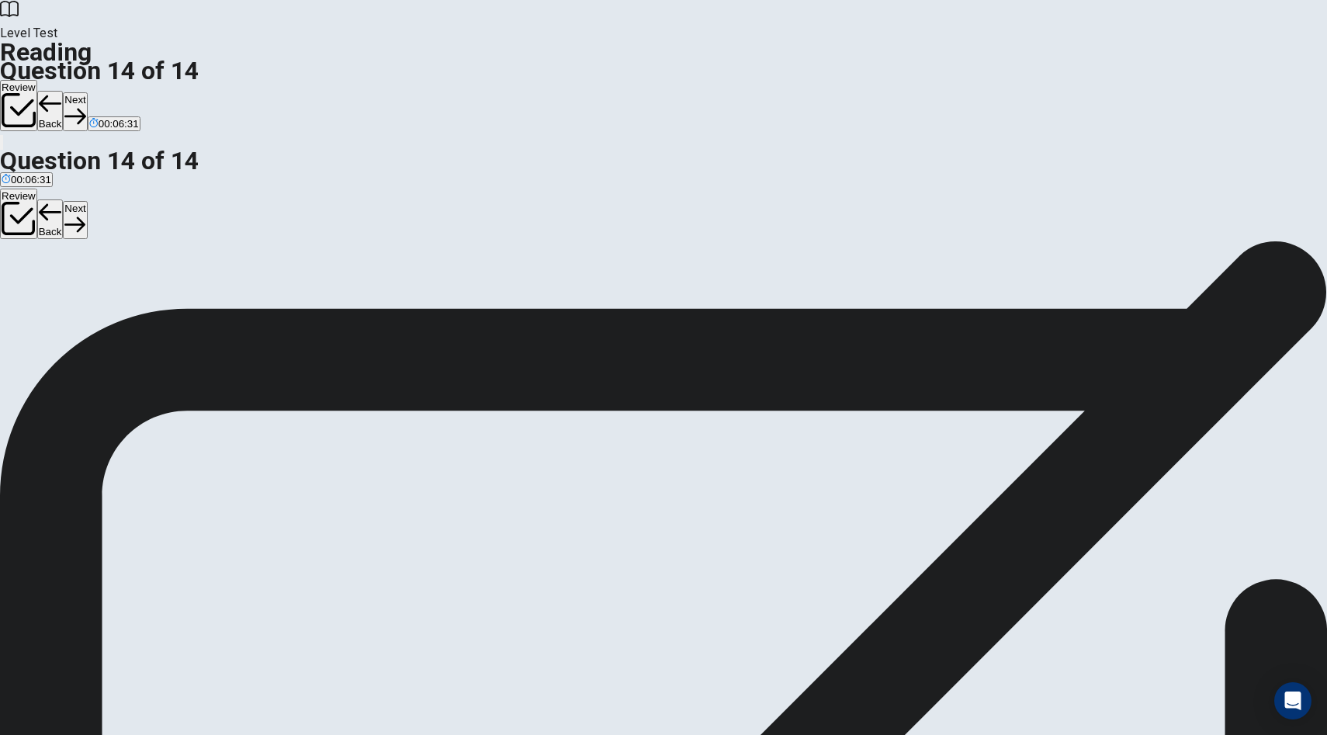
scroll to position [289, 0]
drag, startPoint x: 294, startPoint y: 482, endPoint x: 868, endPoint y: 380, distance: 582.7
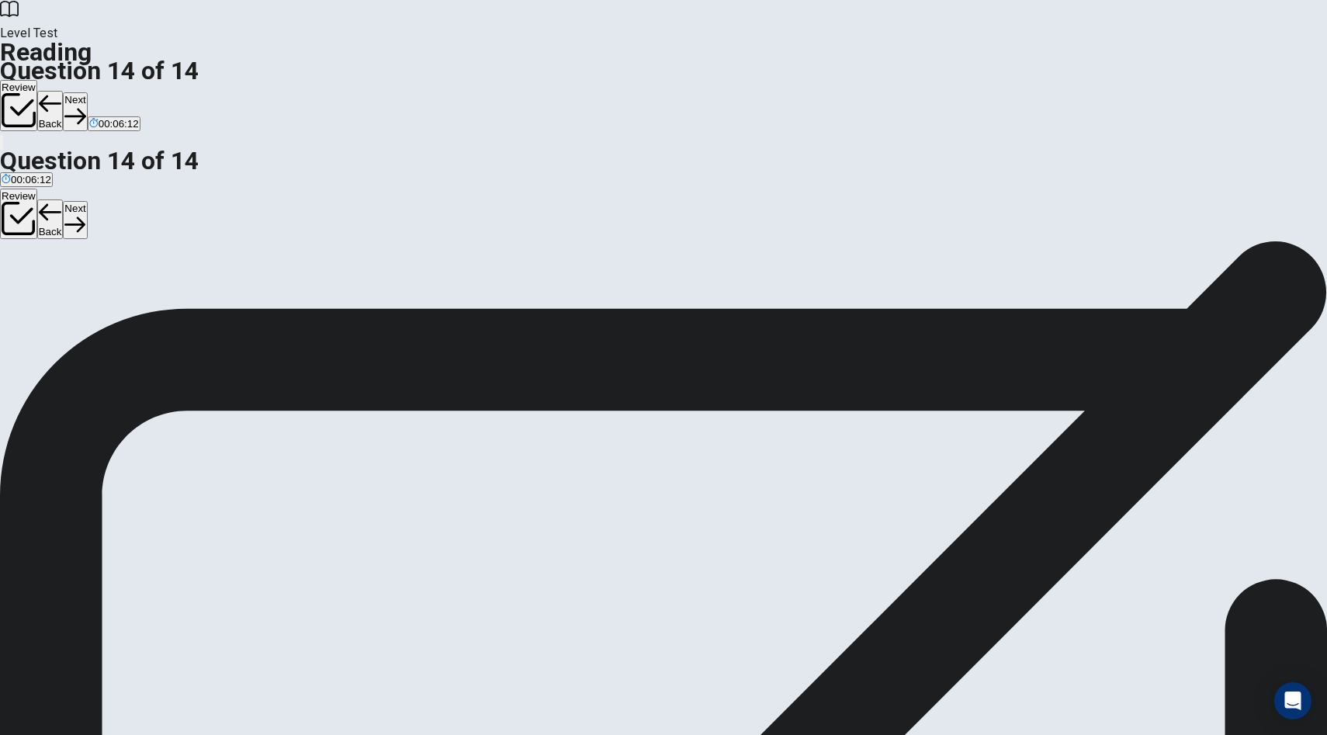
scroll to position [196, 0]
drag, startPoint x: 371, startPoint y: 564, endPoint x: 746, endPoint y: 445, distance: 393.3
drag, startPoint x: 536, startPoint y: 381, endPoint x: 537, endPoint y: 450, distance: 69.1
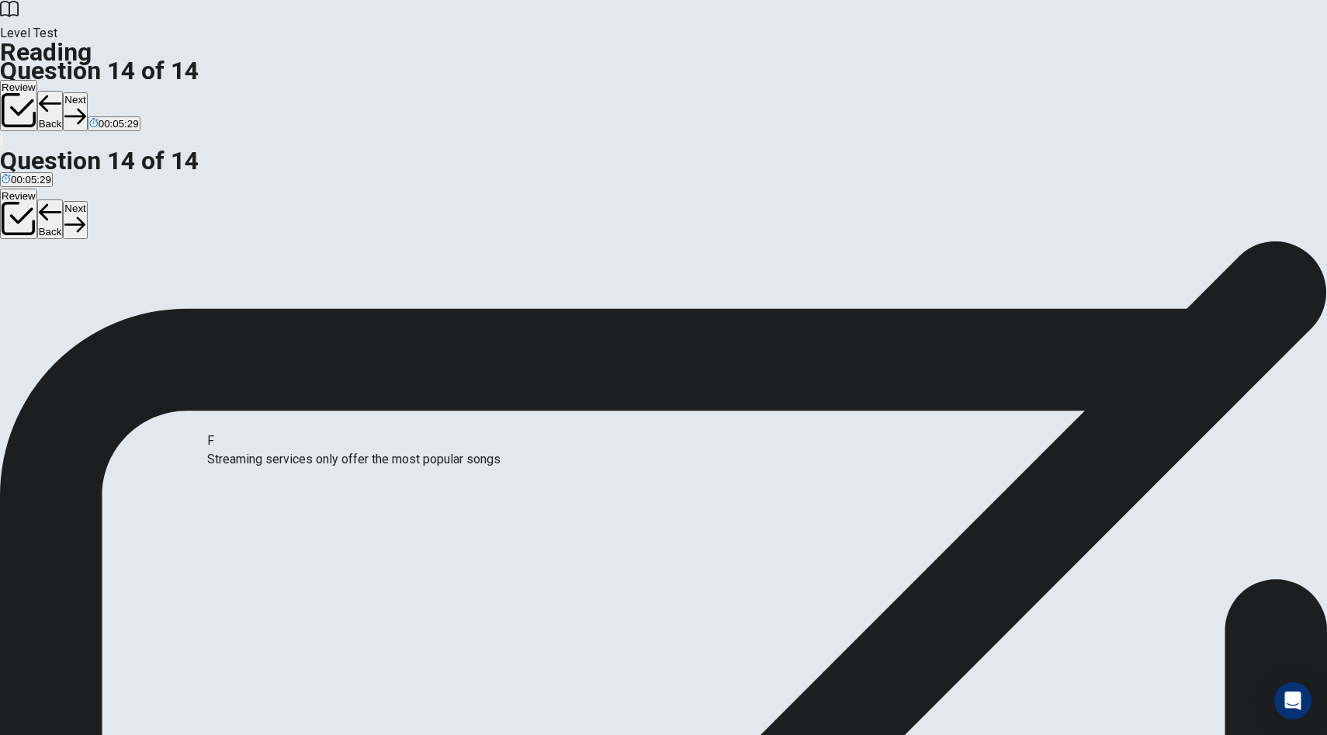
drag, startPoint x: 618, startPoint y: 452, endPoint x: 324, endPoint y: 463, distance: 294.4
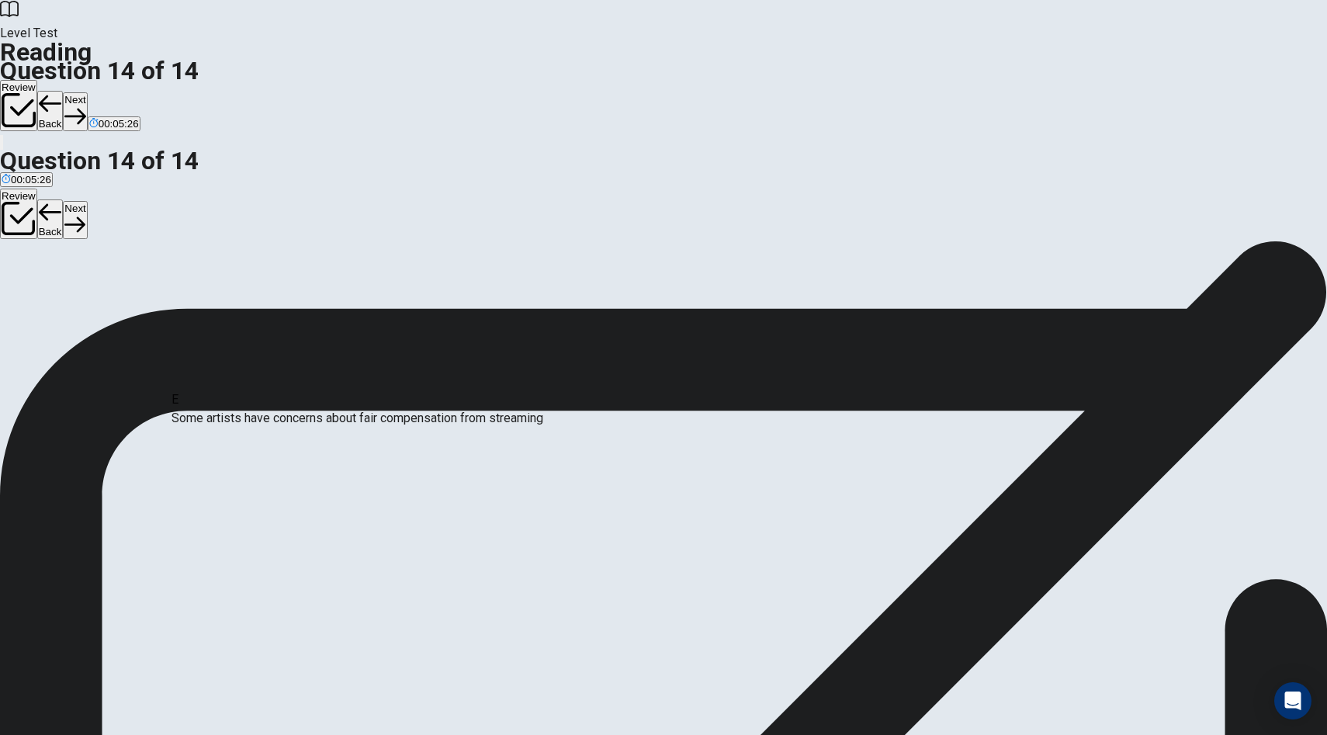
drag, startPoint x: 566, startPoint y: 401, endPoint x: 253, endPoint y: 426, distance: 313.8
drag, startPoint x: 319, startPoint y: 384, endPoint x: 730, endPoint y: 405, distance: 411.9
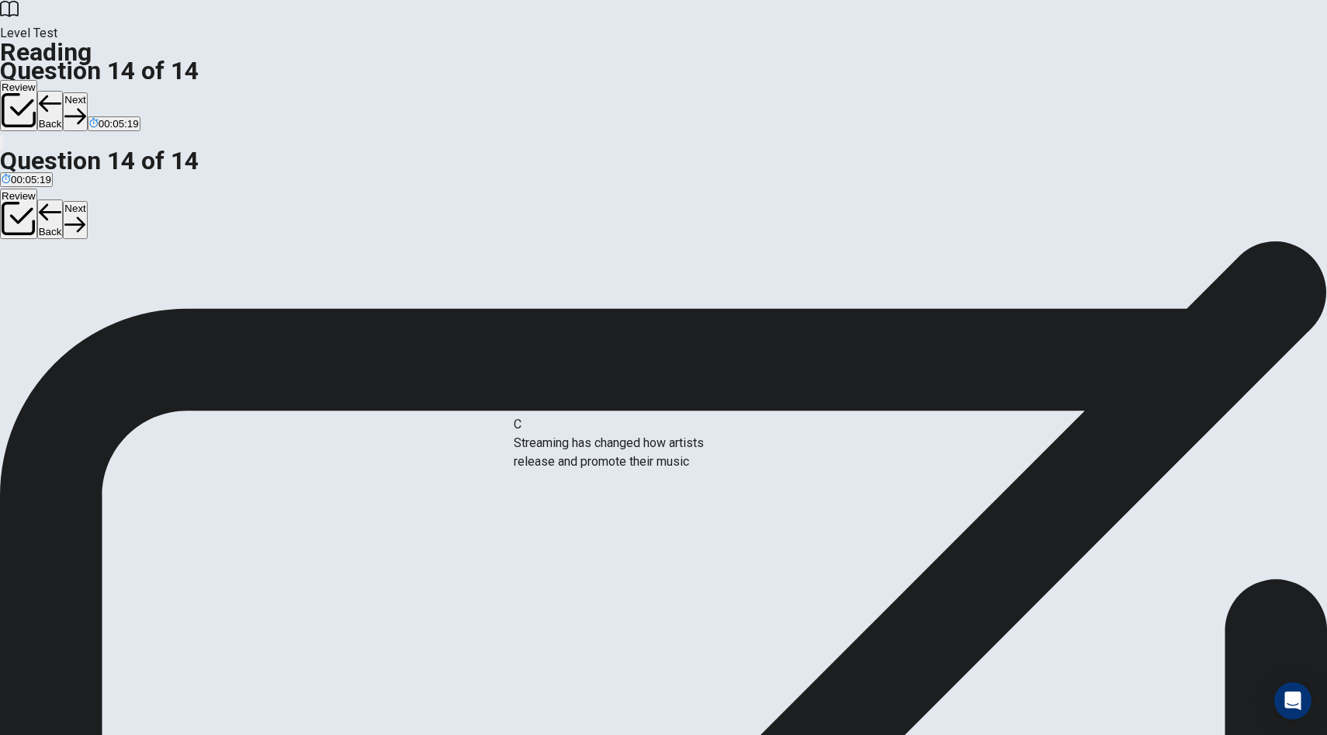
drag, startPoint x: 374, startPoint y: 476, endPoint x: 664, endPoint y: 459, distance: 290.0
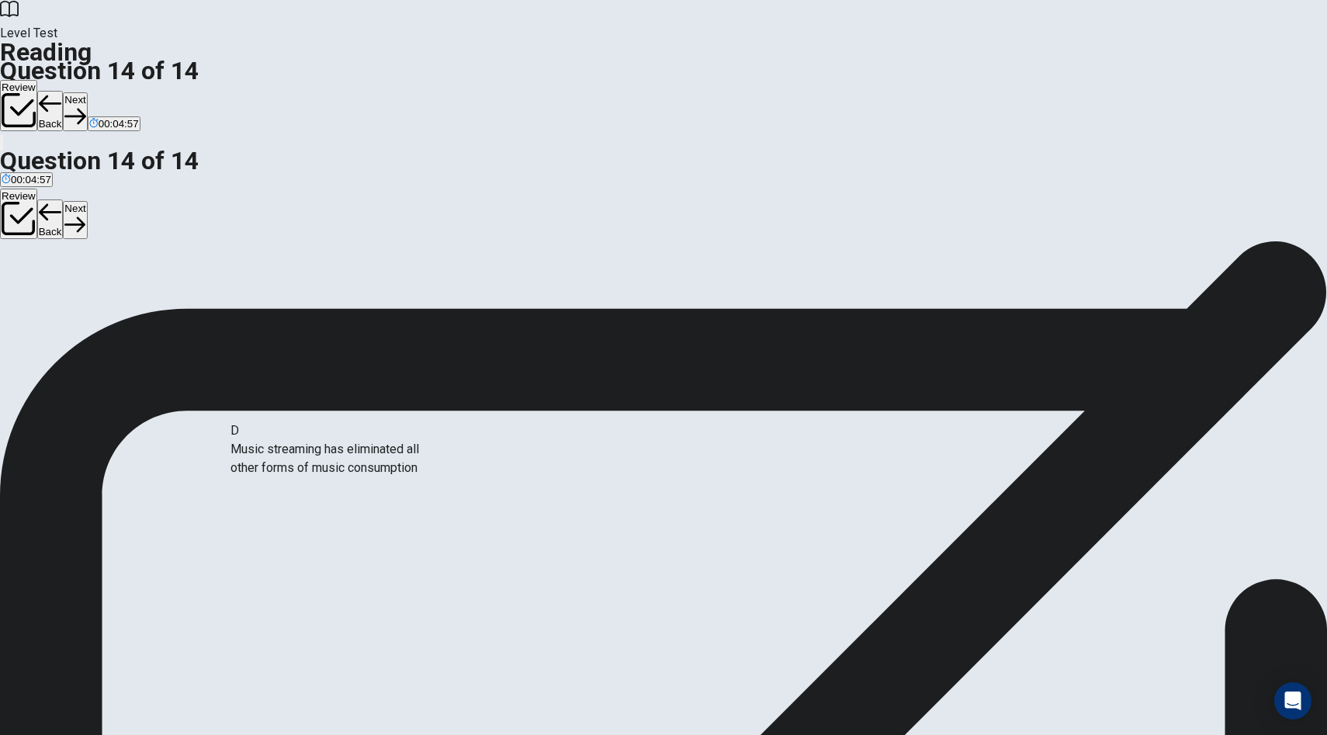
drag, startPoint x: 390, startPoint y: 406, endPoint x: 394, endPoint y: 492, distance: 86.3
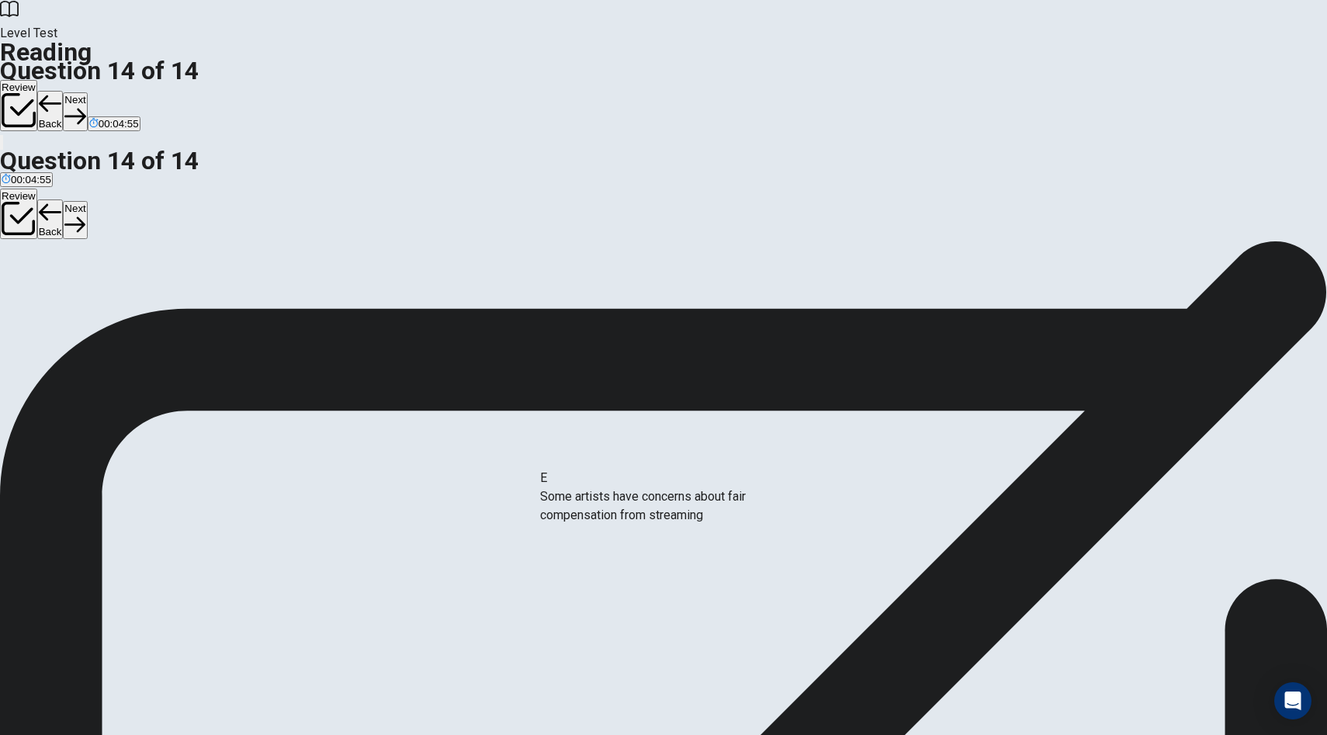
drag, startPoint x: 362, startPoint y: 499, endPoint x: 642, endPoint y: 515, distance: 280.7
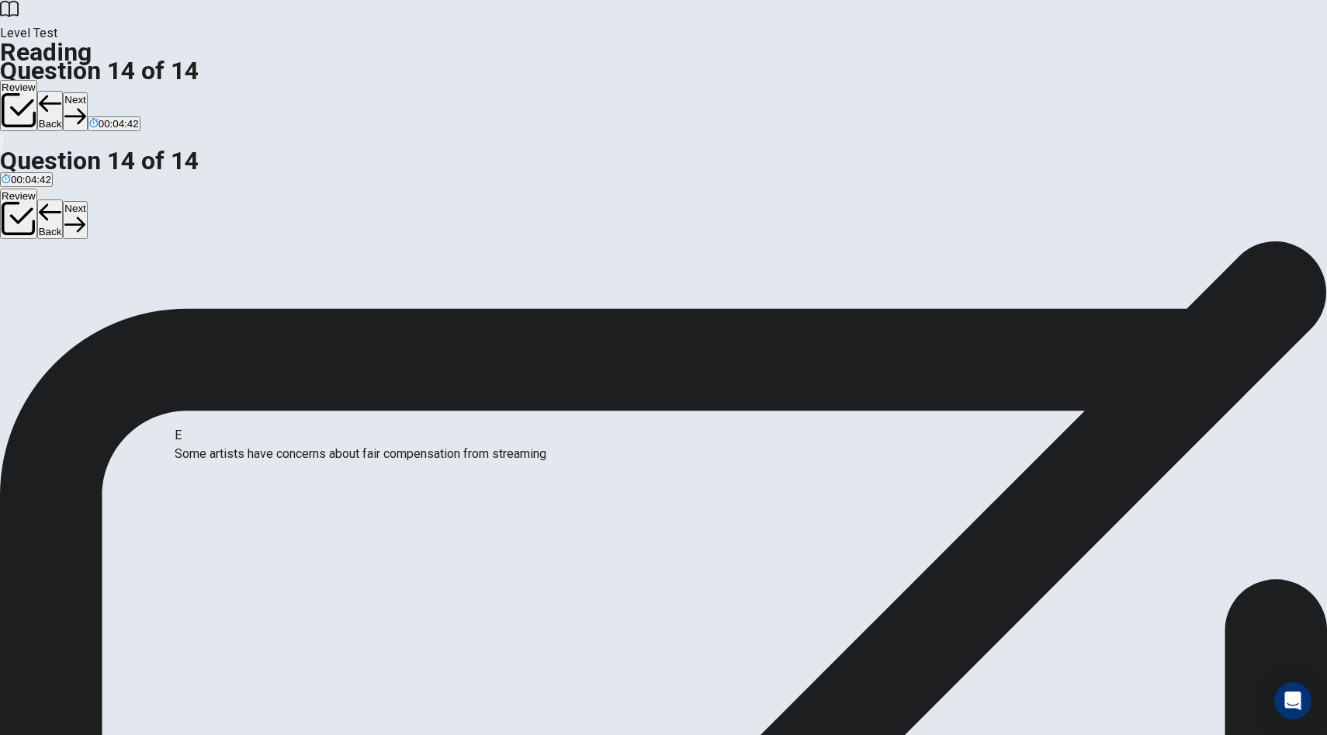
drag, startPoint x: 704, startPoint y: 517, endPoint x: 365, endPoint y: 455, distance: 344.9
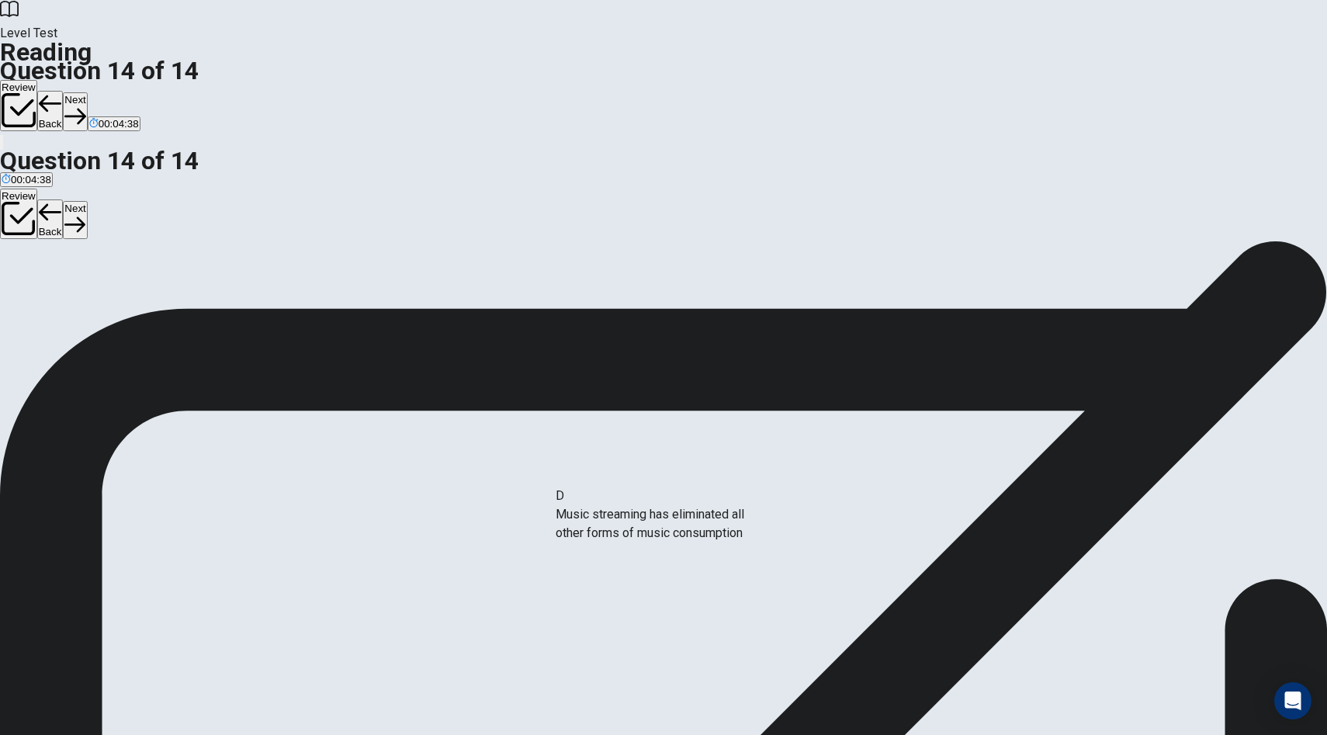
drag, startPoint x: 338, startPoint y: 472, endPoint x: 678, endPoint y: 528, distance: 344.6
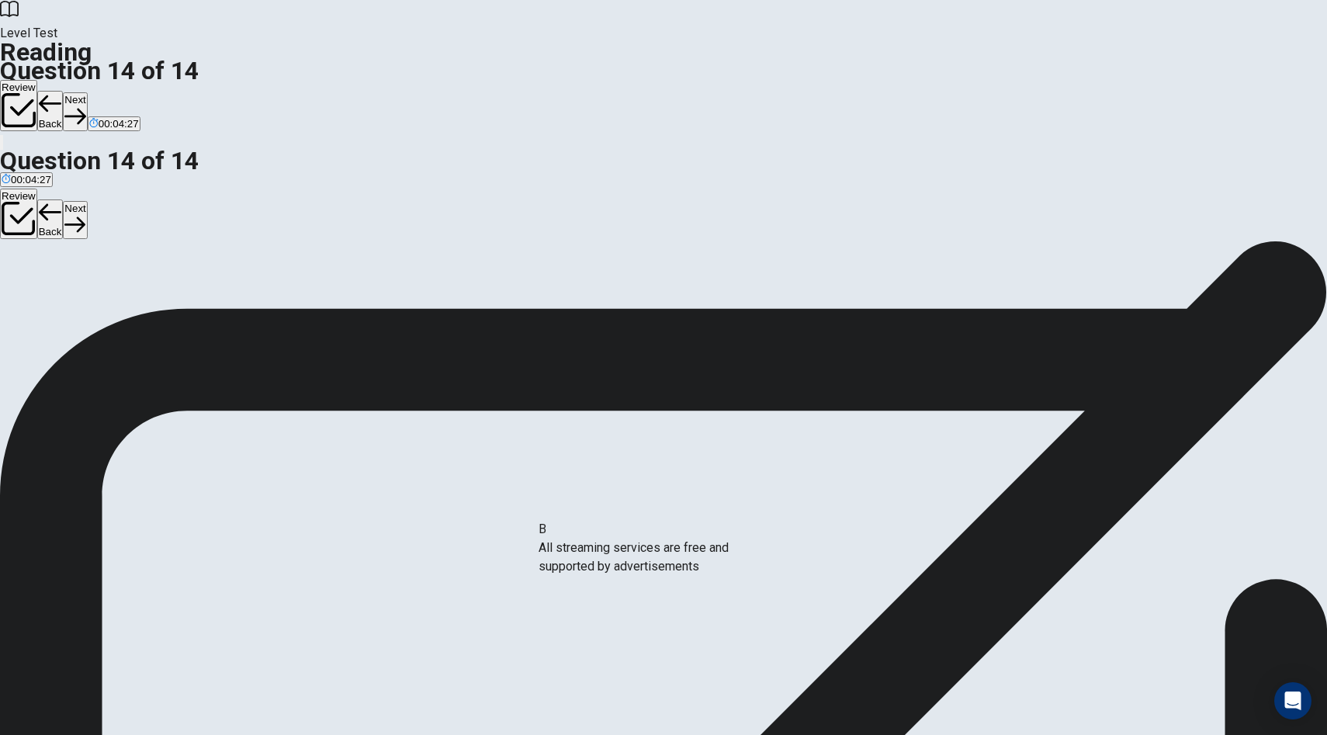
drag, startPoint x: 322, startPoint y: 408, endPoint x: 602, endPoint y: 585, distance: 331.0
drag, startPoint x: 353, startPoint y: 385, endPoint x: 664, endPoint y: 576, distance: 365.2
drag, startPoint x: 626, startPoint y: 466, endPoint x: 637, endPoint y: 374, distance: 92.2
click at [87, 92] on button "Next" at bounding box center [75, 111] width 24 height 38
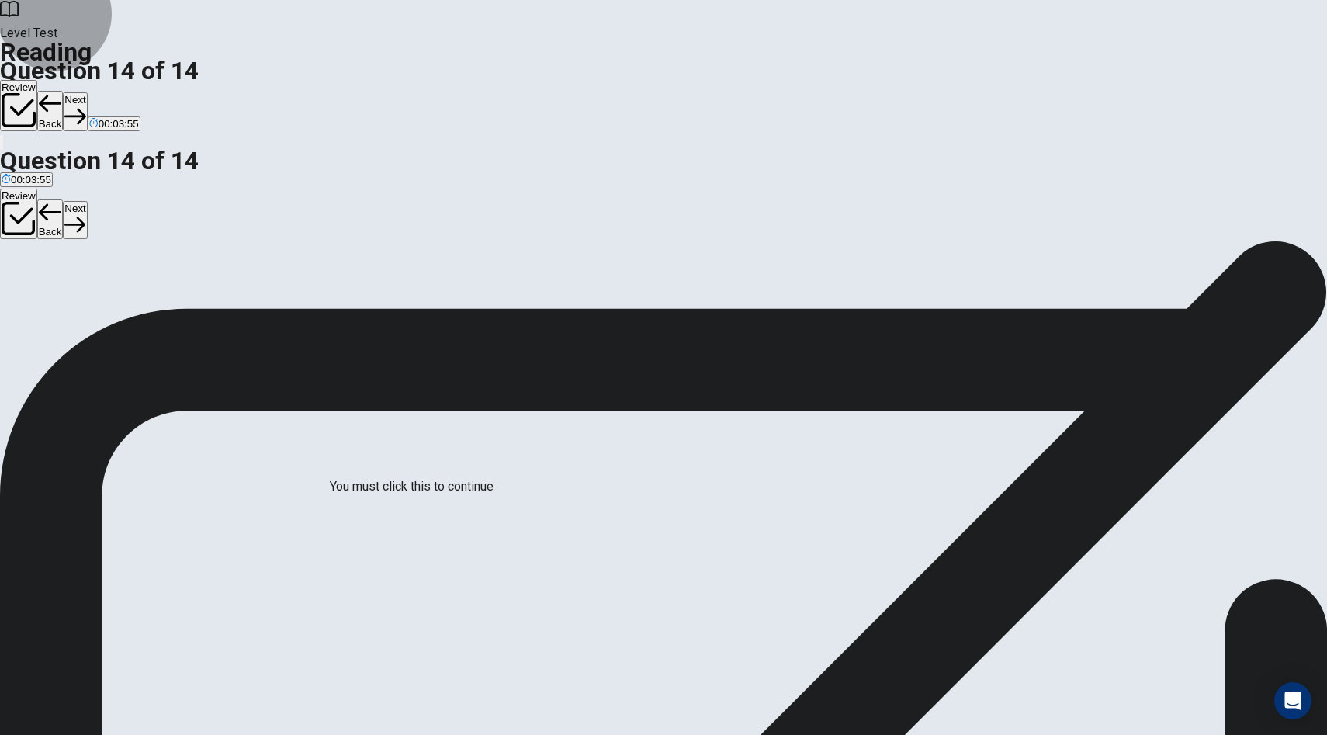
click at [87, 92] on button "Next" at bounding box center [75, 111] width 24 height 38
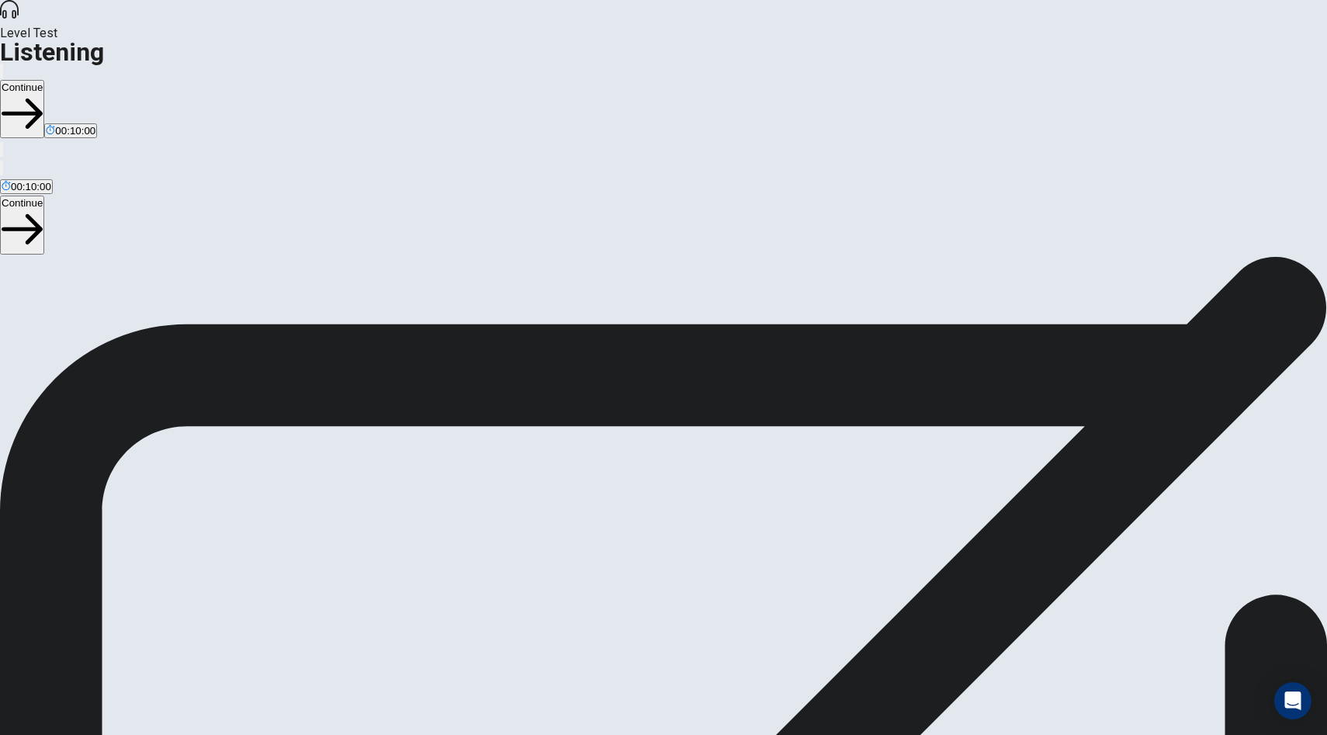
click at [44, 80] on button "Continue" at bounding box center [22, 109] width 44 height 58
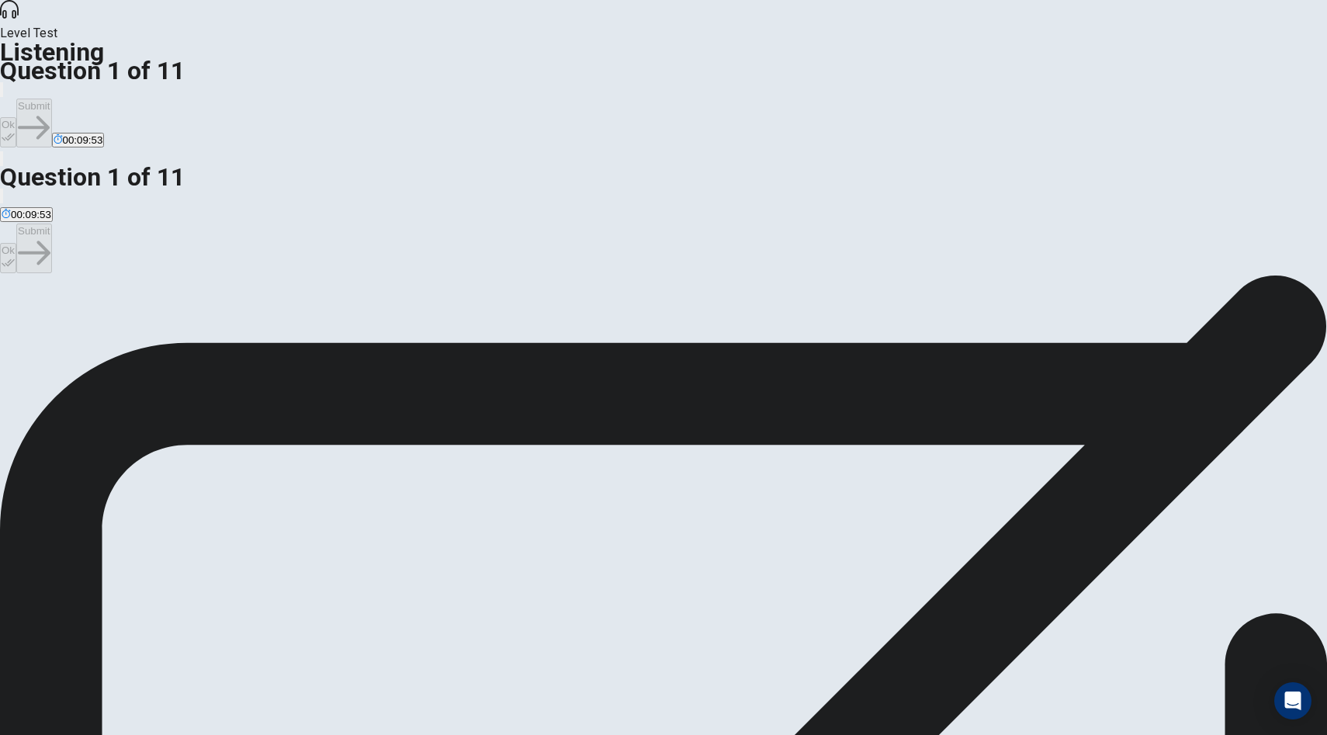
click at [16, 117] on button "Ok" at bounding box center [8, 132] width 16 height 30
click at [51, 99] on button "Submit" at bounding box center [33, 123] width 35 height 49
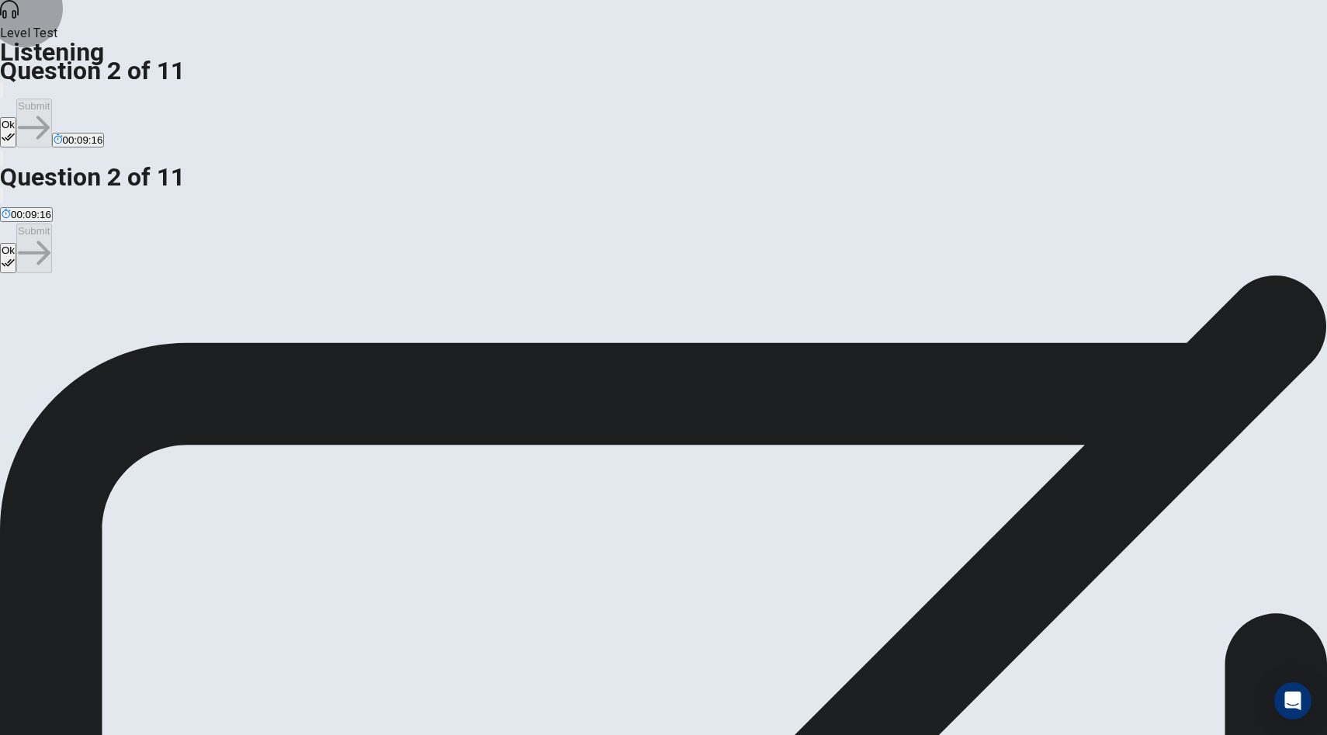
click at [16, 117] on button "Ok" at bounding box center [8, 132] width 16 height 30
click at [51, 99] on button "Submit" at bounding box center [33, 123] width 35 height 49
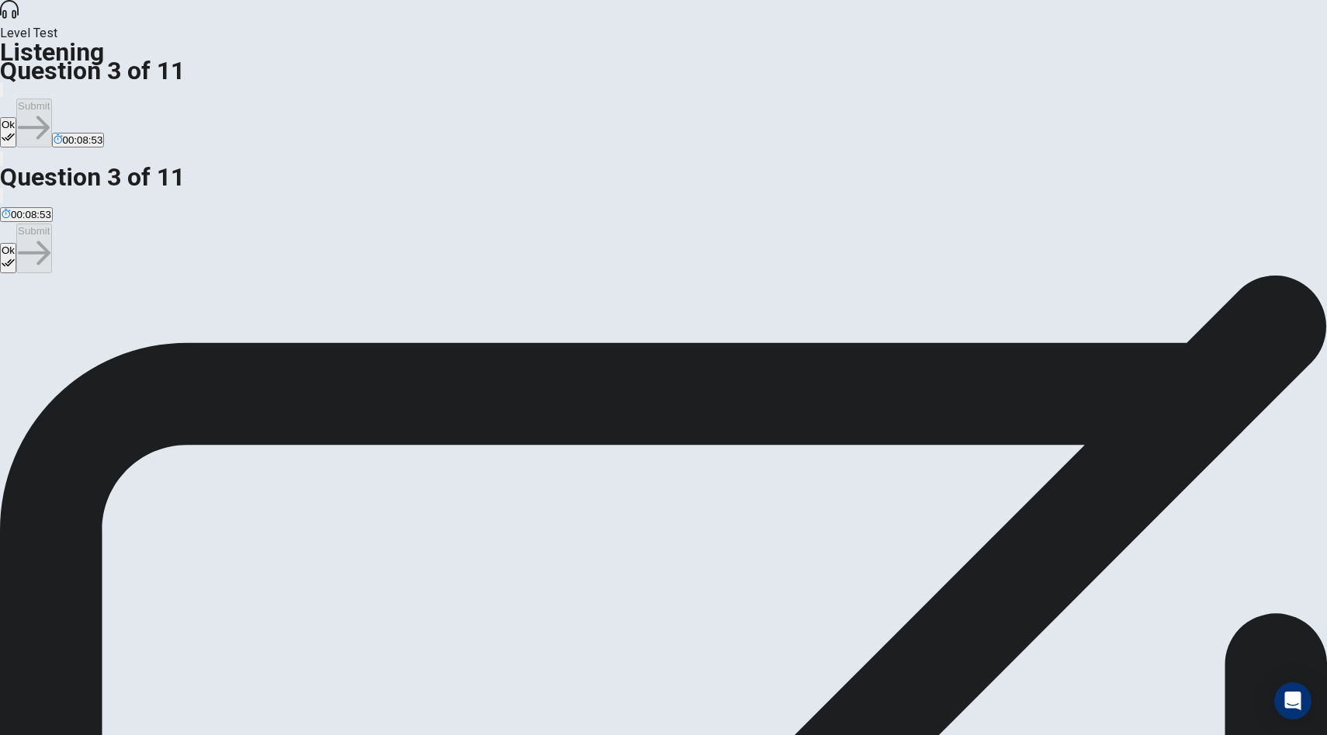
click at [15, 130] on icon "button" at bounding box center [8, 136] width 13 height 13
click at [51, 99] on button "Submit" at bounding box center [33, 123] width 35 height 49
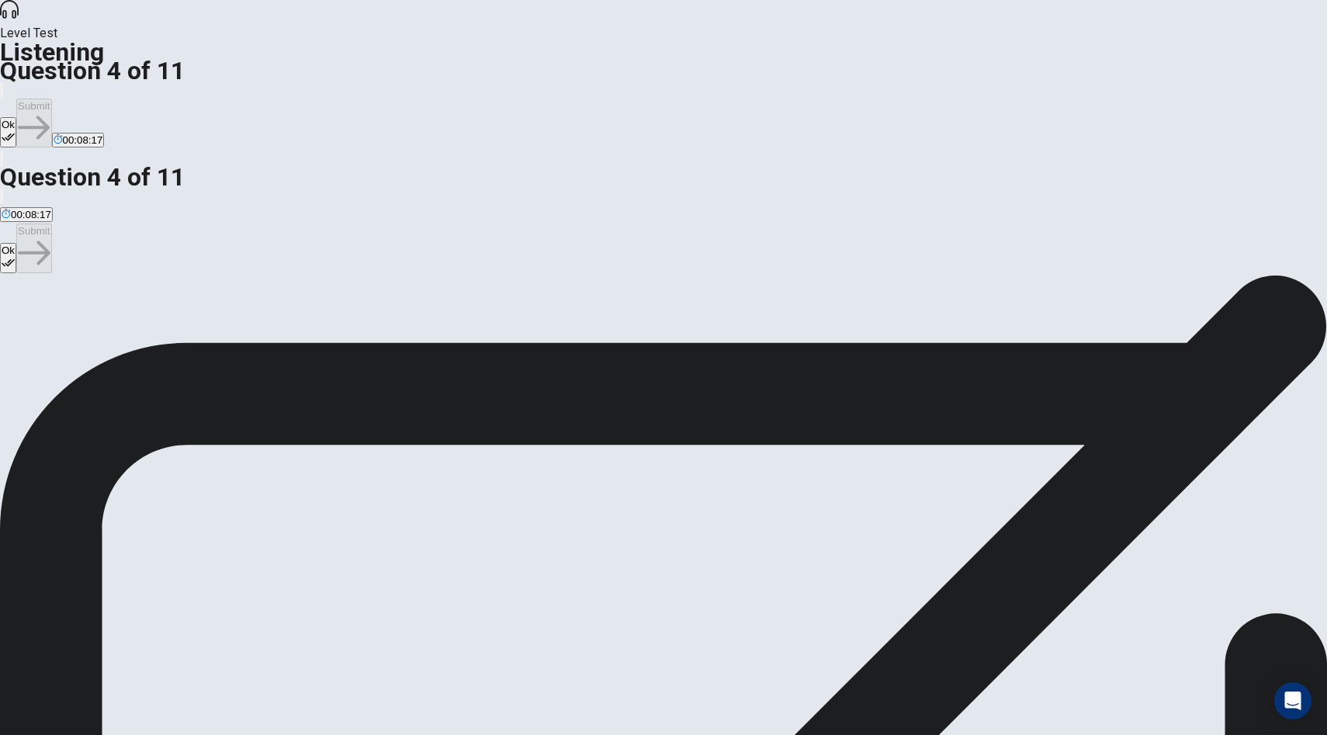
click at [15, 130] on icon "button" at bounding box center [8, 136] width 13 height 13
click at [51, 99] on button "Submit" at bounding box center [33, 123] width 35 height 49
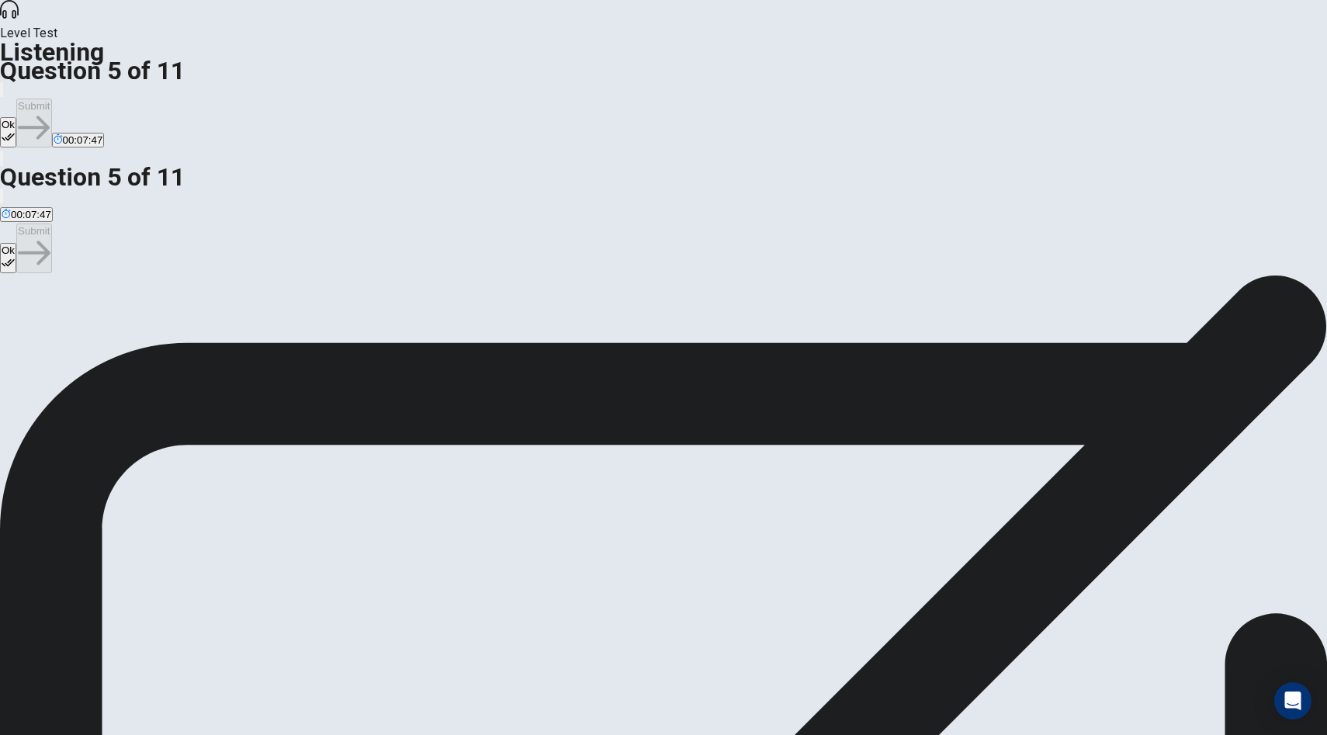
click at [16, 117] on button "Ok" at bounding box center [8, 132] width 16 height 30
click at [51, 99] on button "Submit" at bounding box center [33, 123] width 35 height 49
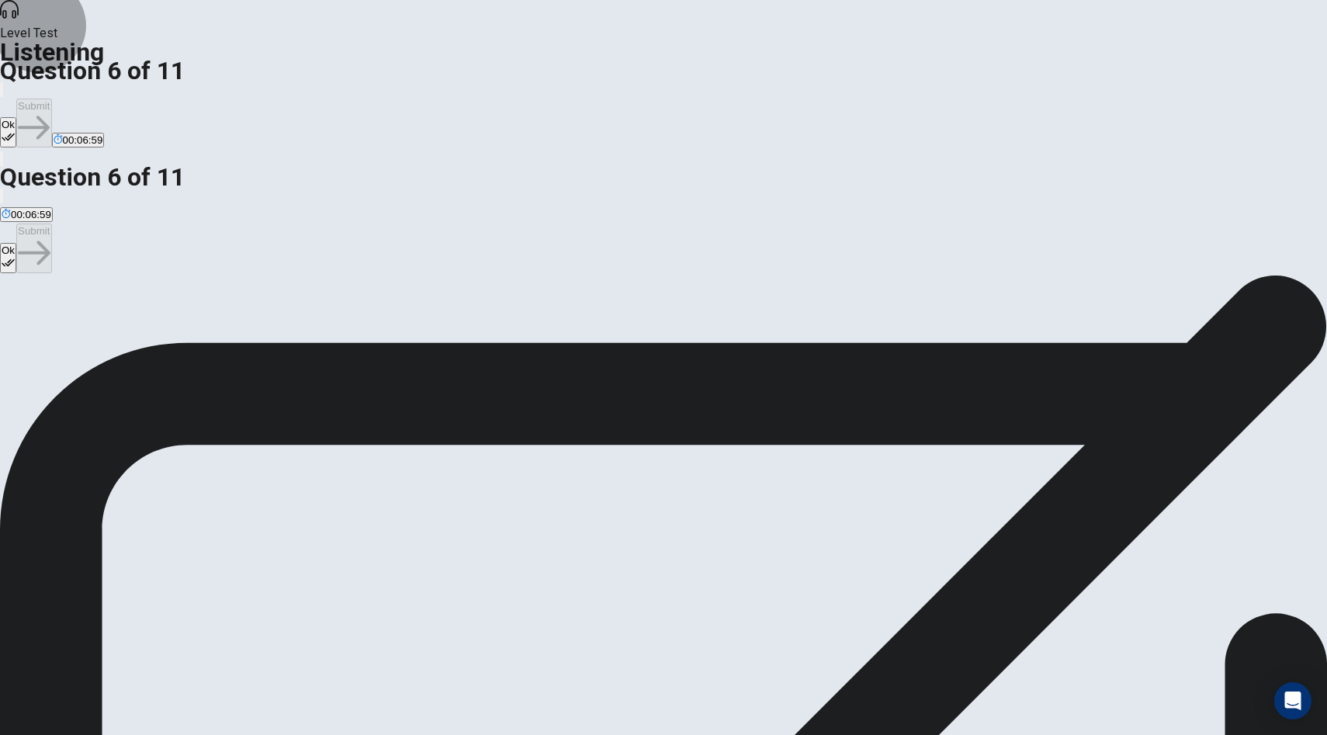
click at [16, 117] on button "Ok" at bounding box center [8, 132] width 16 height 30
click at [51, 99] on button "Submit" at bounding box center [33, 123] width 35 height 49
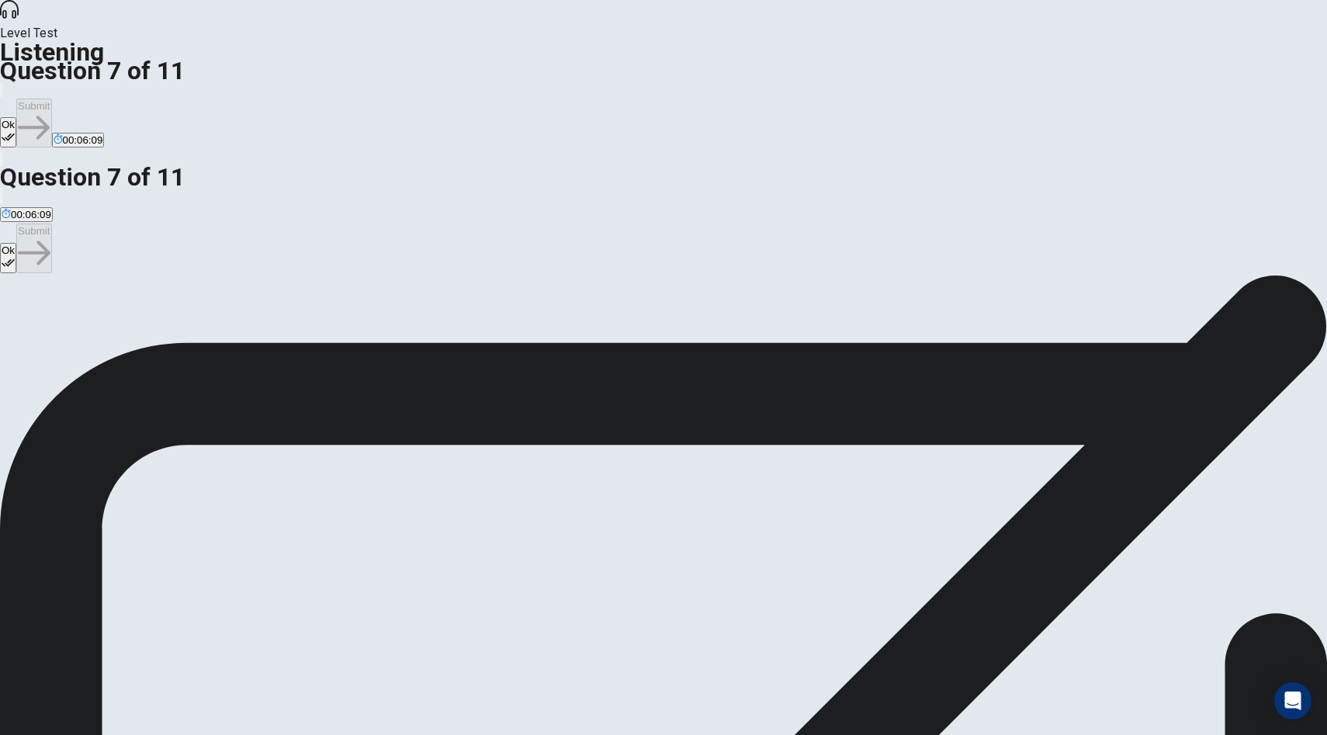
click at [16, 117] on button "Ok" at bounding box center [8, 132] width 16 height 30
click at [51, 99] on button "Submit" at bounding box center [33, 123] width 35 height 49
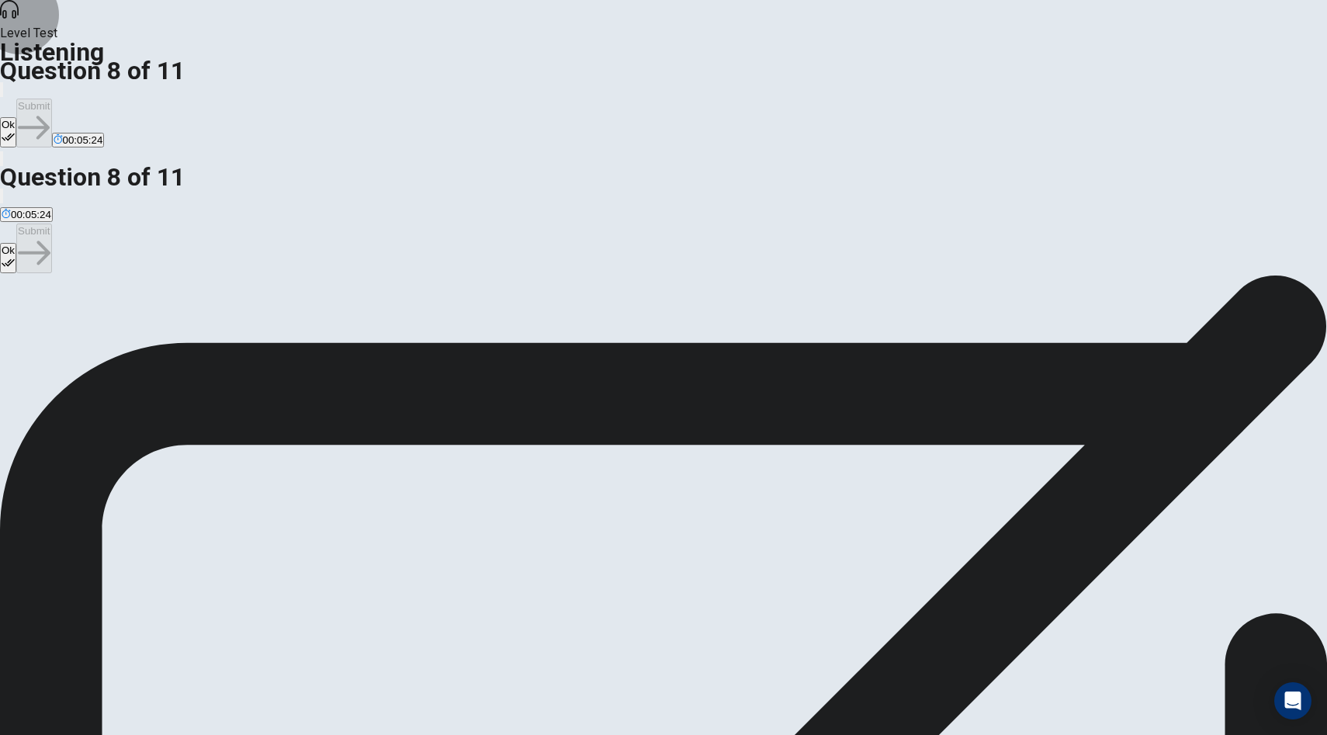
click at [16, 117] on button "Ok" at bounding box center [8, 132] width 16 height 30
click at [51, 99] on button "Submit" at bounding box center [33, 123] width 35 height 49
click at [16, 117] on button "Ok" at bounding box center [8, 132] width 16 height 30
click at [51, 99] on button "Submit" at bounding box center [33, 123] width 35 height 49
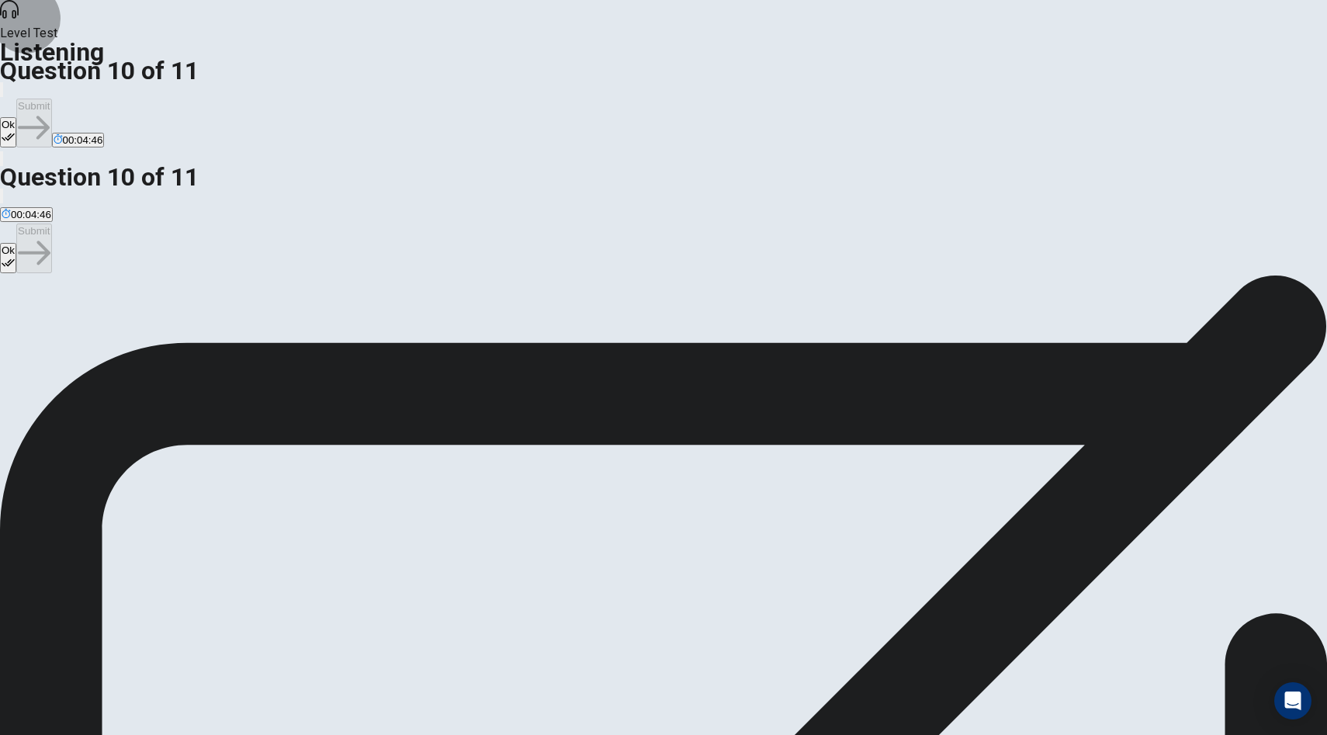
click at [16, 117] on button "Ok" at bounding box center [8, 132] width 16 height 30
click at [51, 99] on button "Submit" at bounding box center [33, 123] width 35 height 49
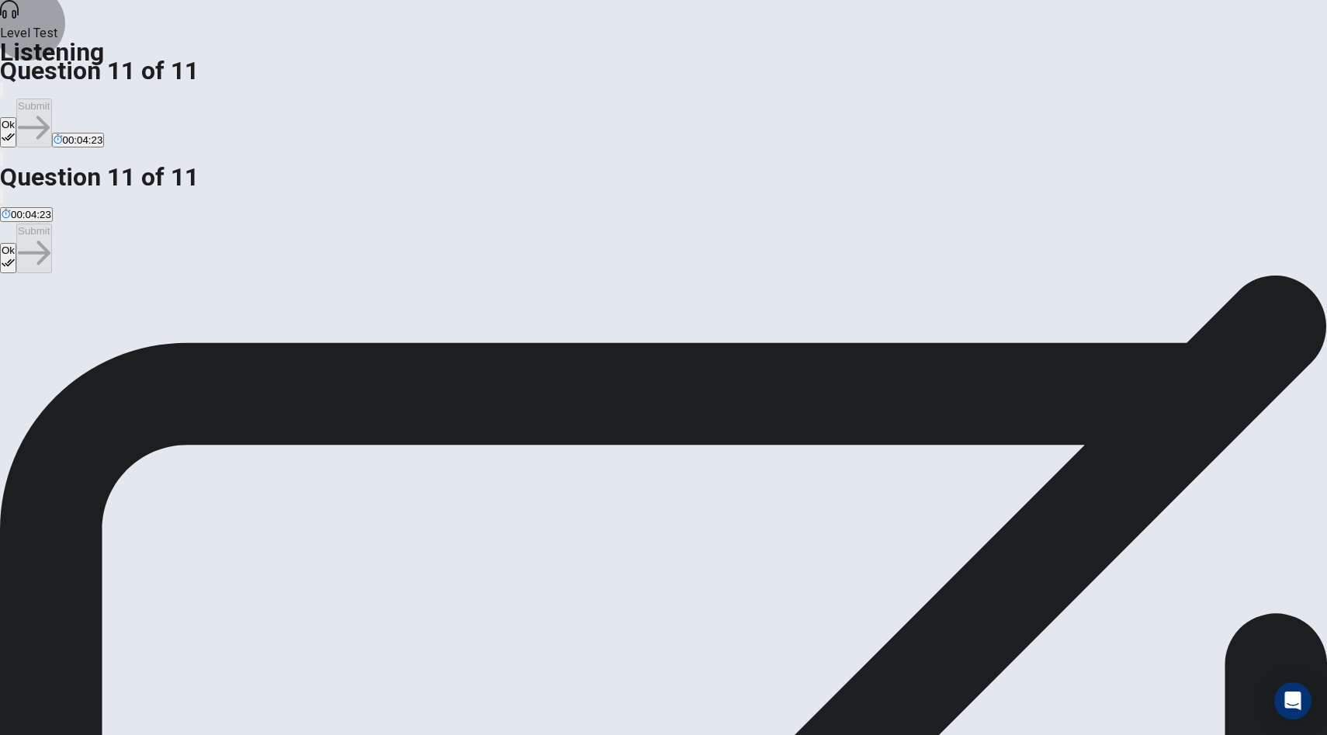
click at [16, 117] on button "Ok" at bounding box center [8, 132] width 16 height 30
click at [51, 99] on button "Submit" at bounding box center [33, 123] width 35 height 49
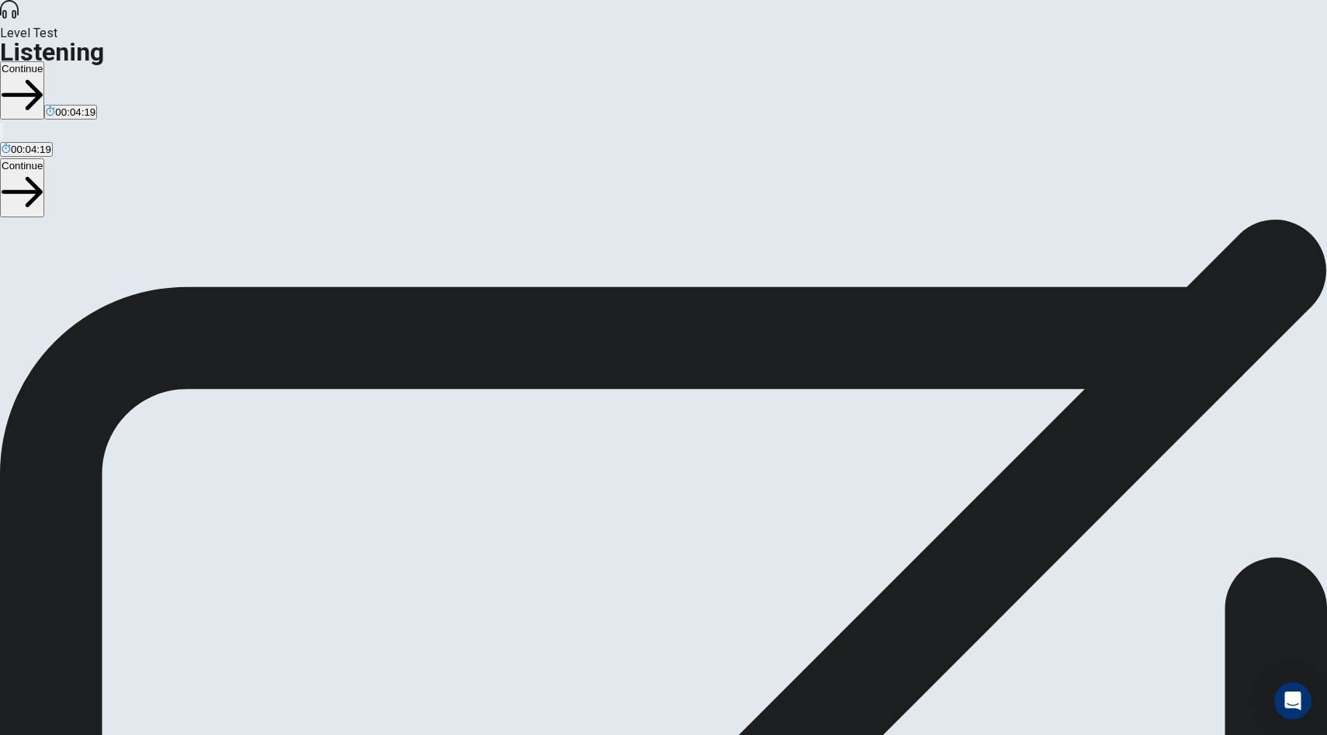
click at [44, 61] on button "Continue" at bounding box center [22, 90] width 44 height 58
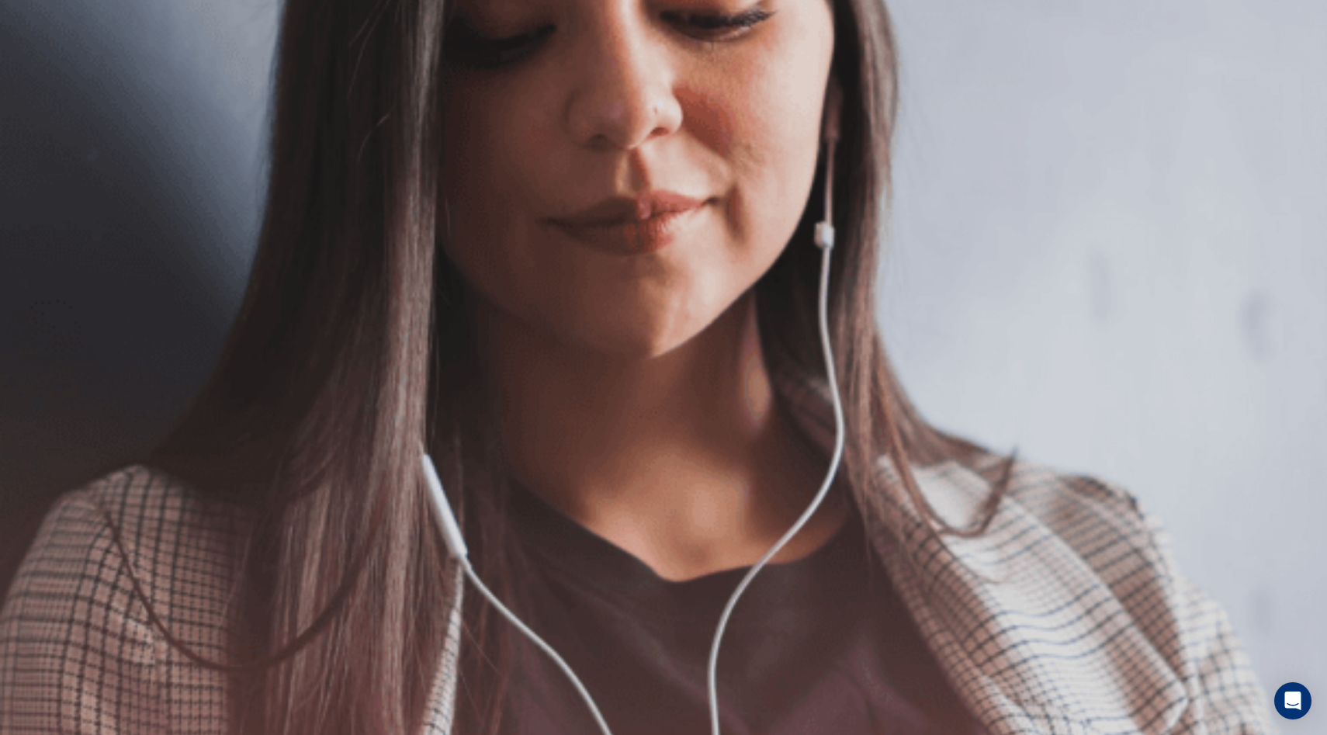
click at [44, 80] on button "Continue" at bounding box center [22, 109] width 44 height 58
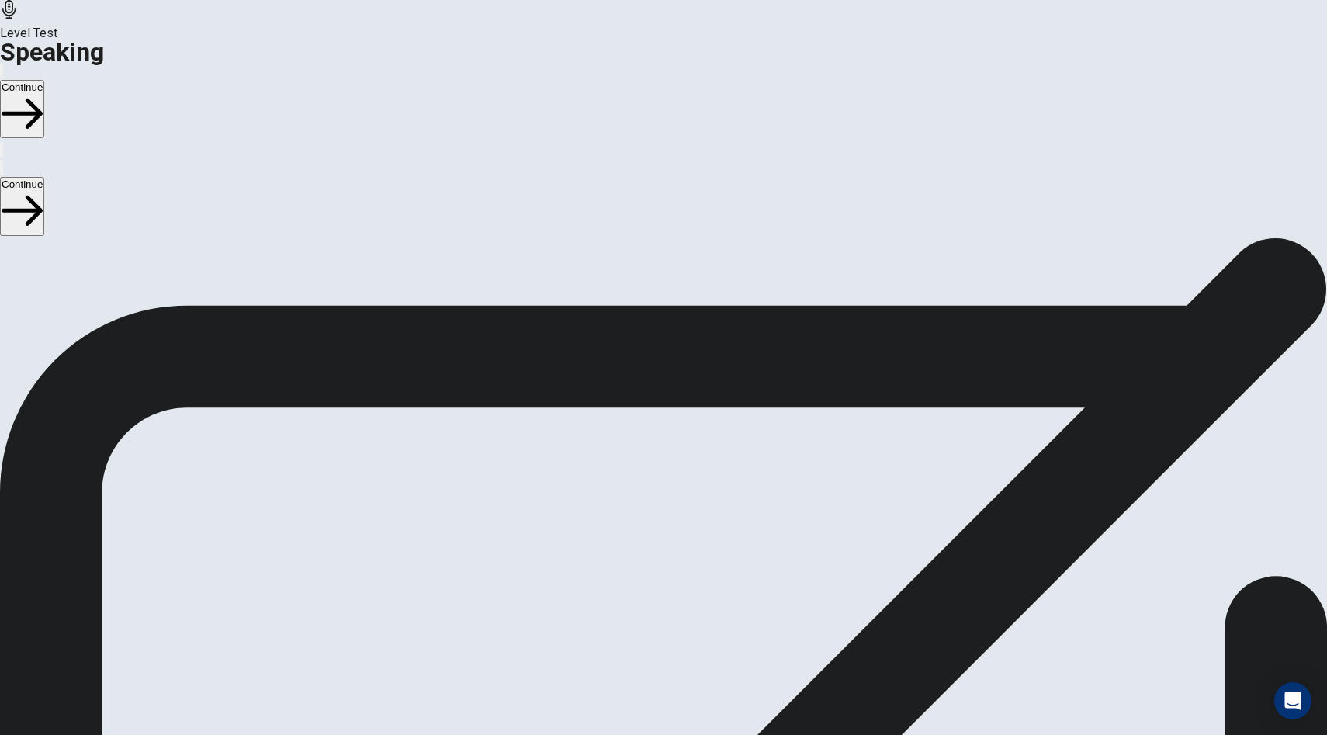
click at [44, 80] on button "Continue" at bounding box center [22, 109] width 44 height 58
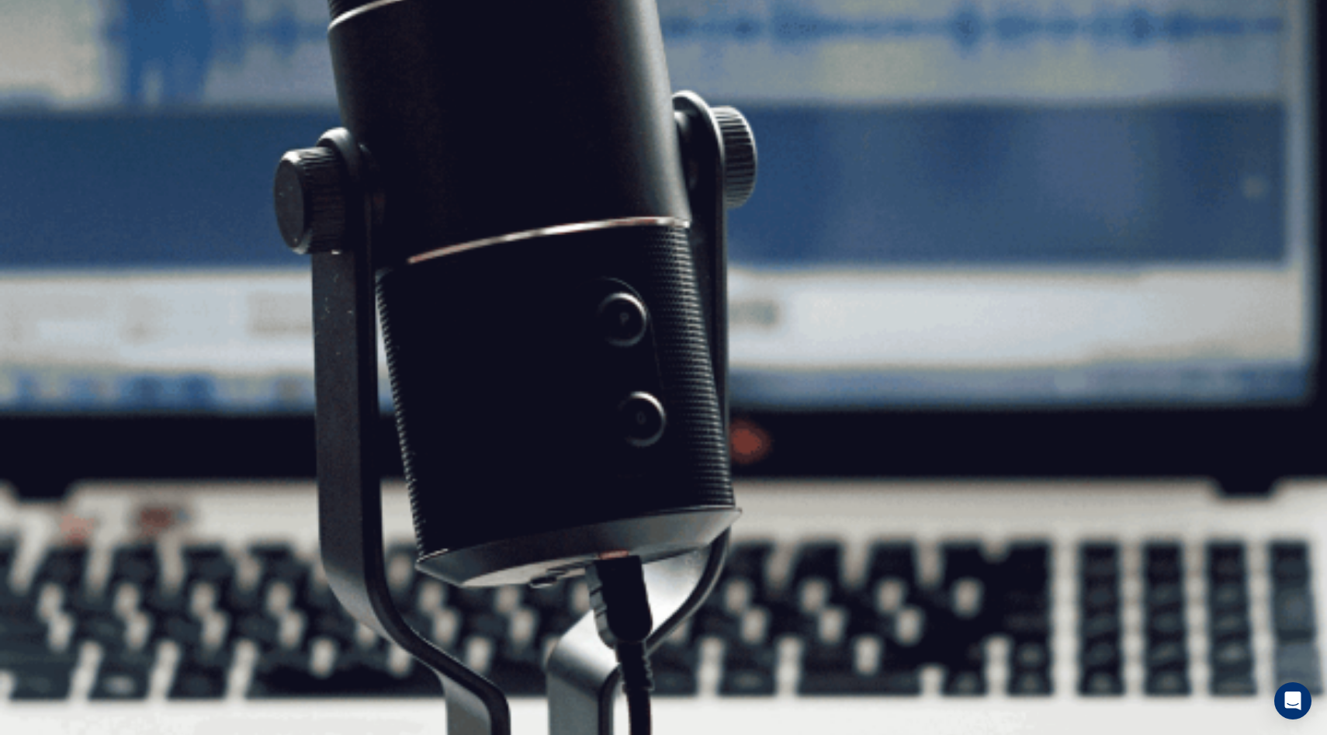
click at [44, 80] on button "Continue" at bounding box center [22, 109] width 44 height 58
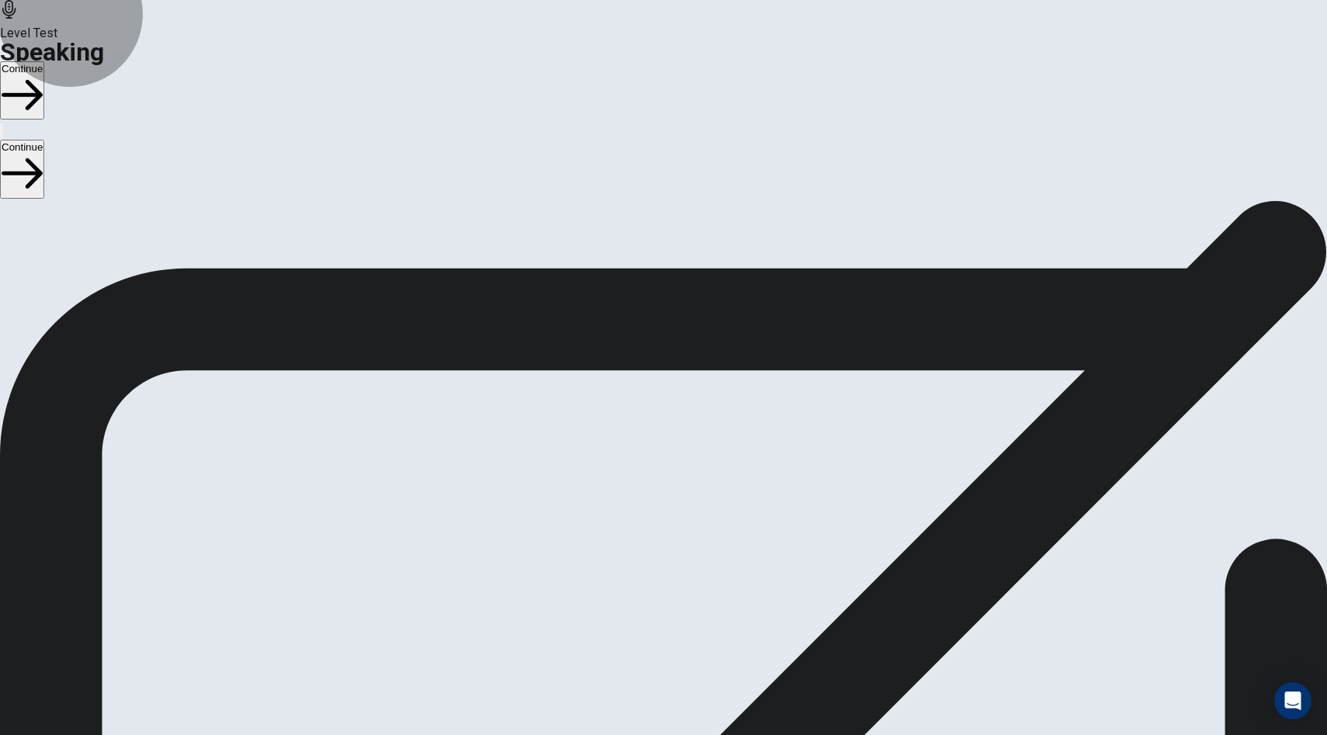
click at [44, 61] on button "Continue" at bounding box center [22, 90] width 44 height 58
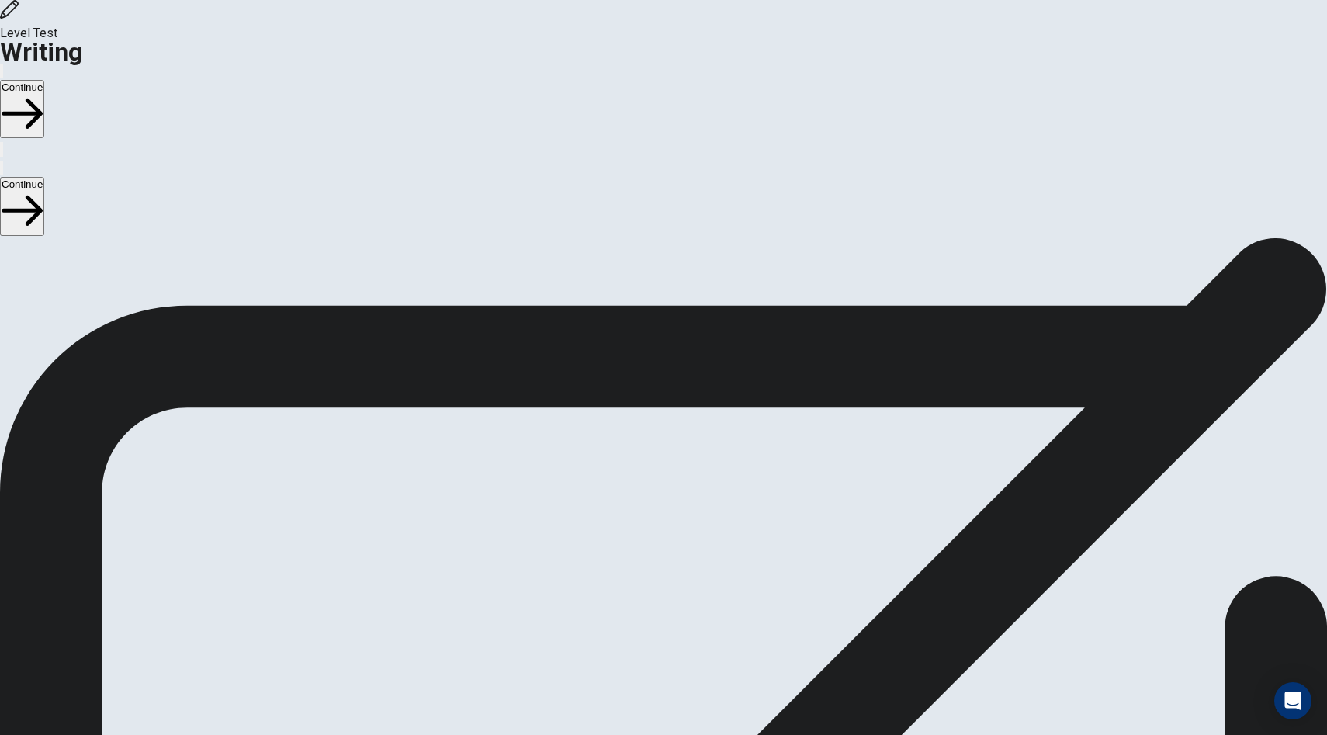
drag, startPoint x: 242, startPoint y: 235, endPoint x: 462, endPoint y: 234, distance: 219.7
click at [44, 80] on button "Continue" at bounding box center [22, 109] width 44 height 58
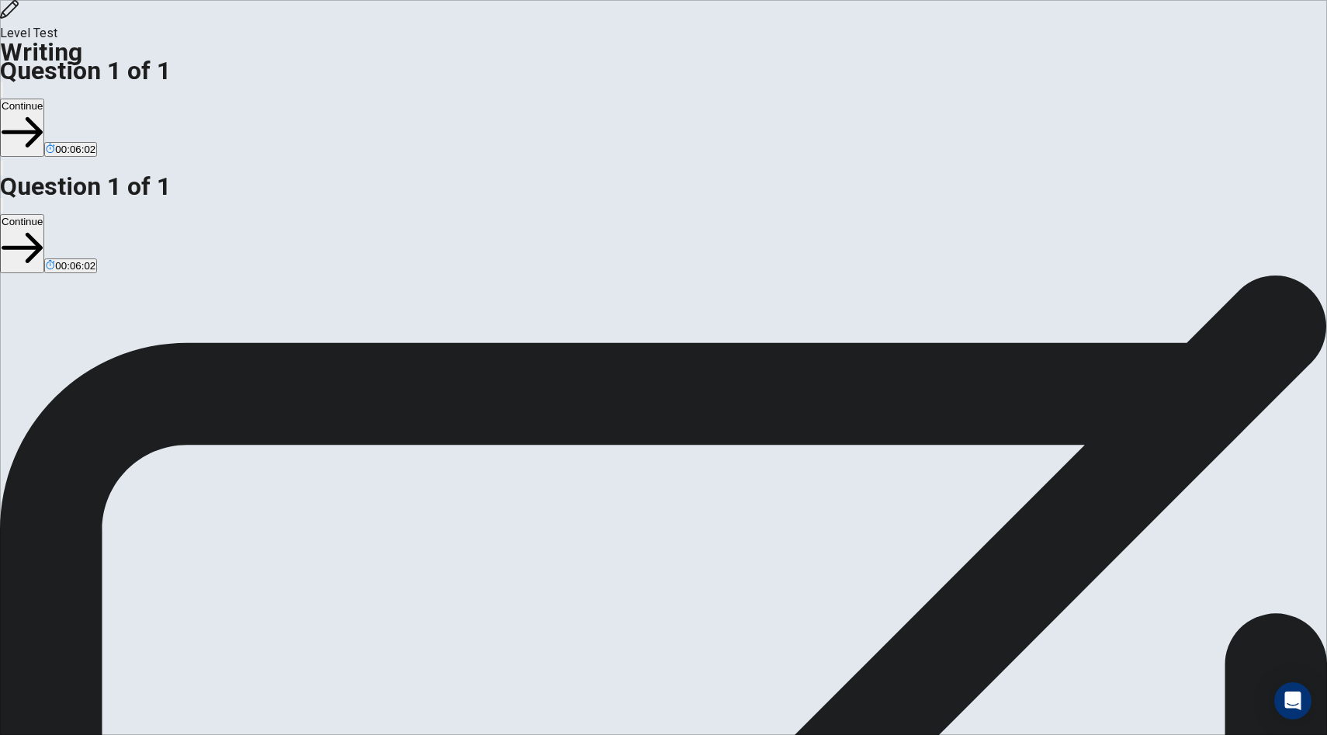
drag, startPoint x: 702, startPoint y: 175, endPoint x: 755, endPoint y: 179, distance: 53.7
drag, startPoint x: 803, startPoint y: 179, endPoint x: 1039, endPoint y: 155, distance: 237.1
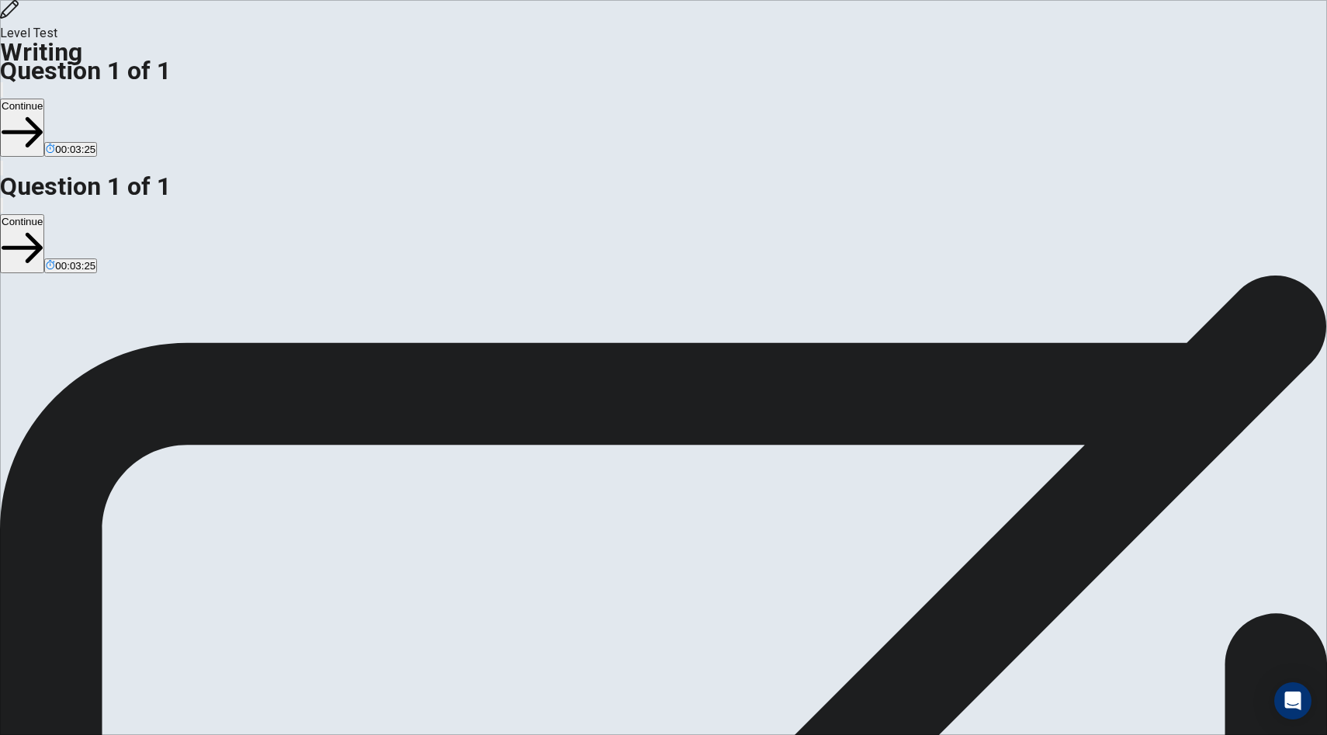
drag, startPoint x: 872, startPoint y: 246, endPoint x: 920, endPoint y: 248, distance: 48.2
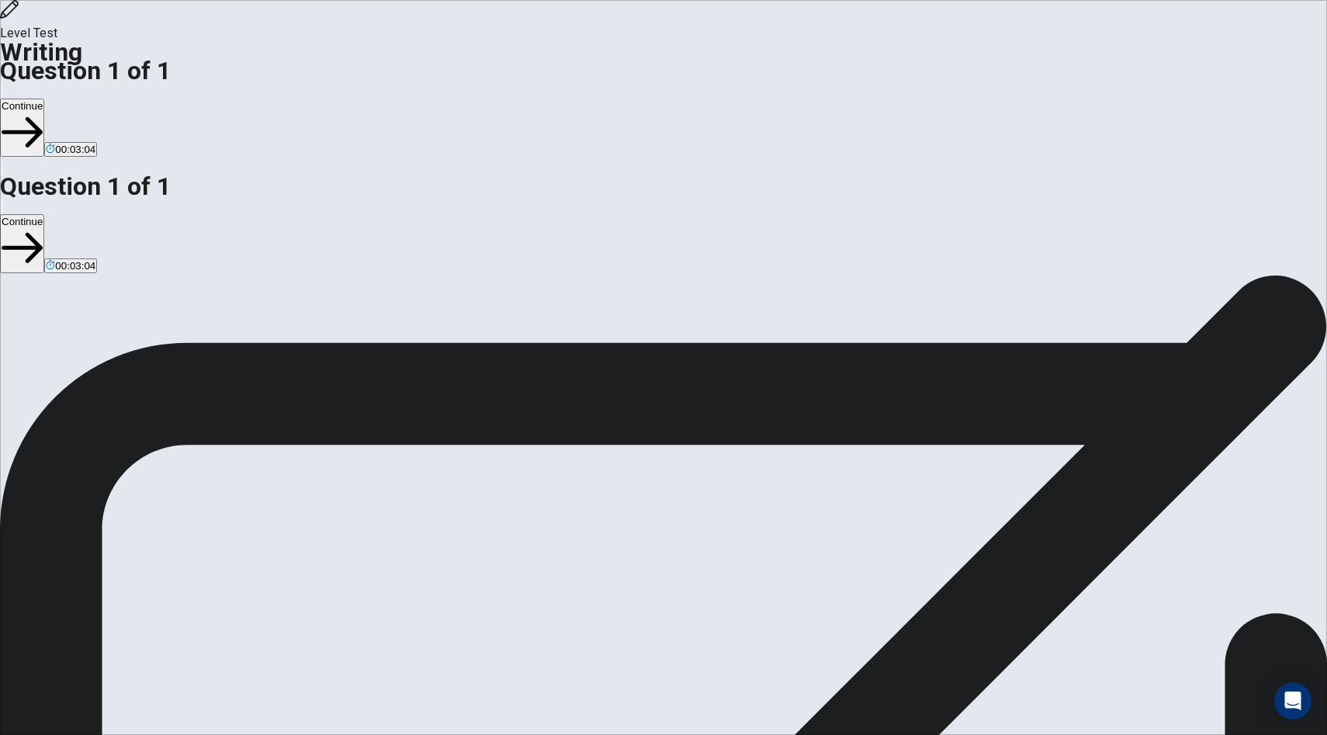
drag, startPoint x: 789, startPoint y: 392, endPoint x: 821, endPoint y: 394, distance: 32.6
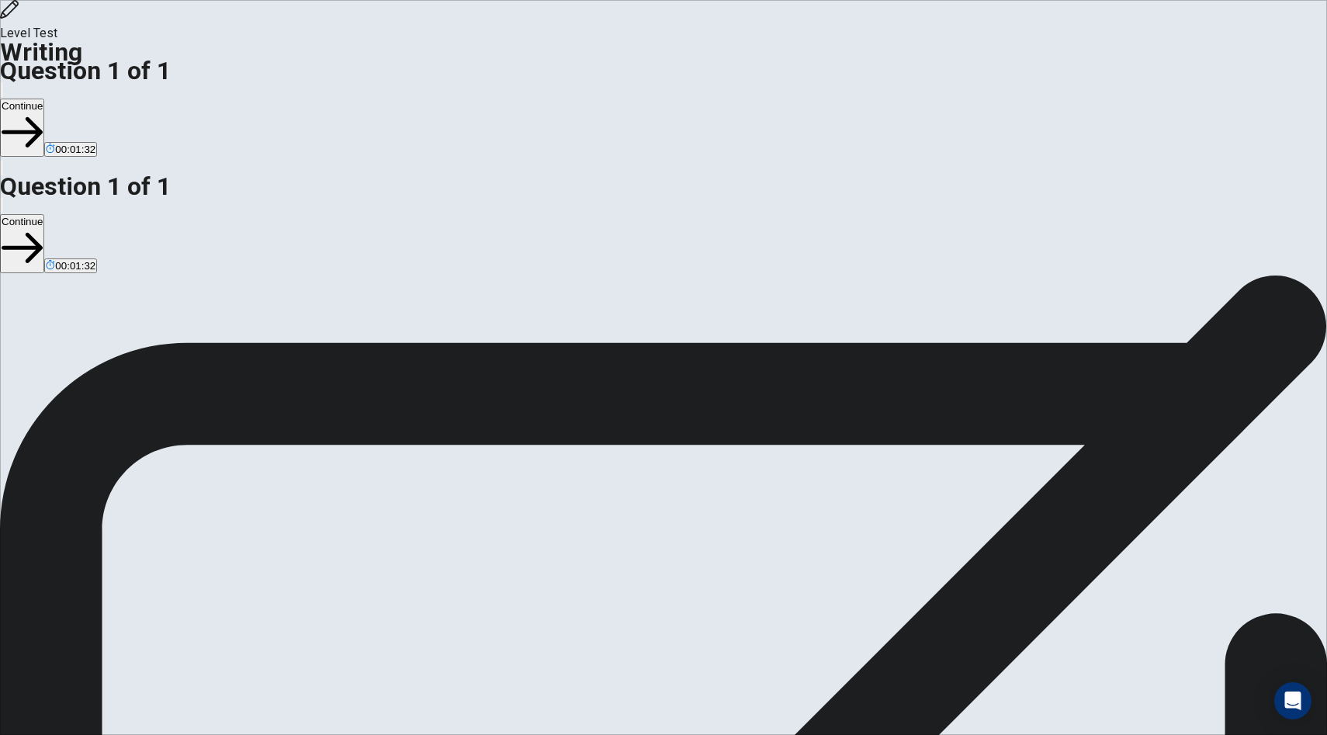
drag, startPoint x: 977, startPoint y: 380, endPoint x: 897, endPoint y: 382, distance: 80.0
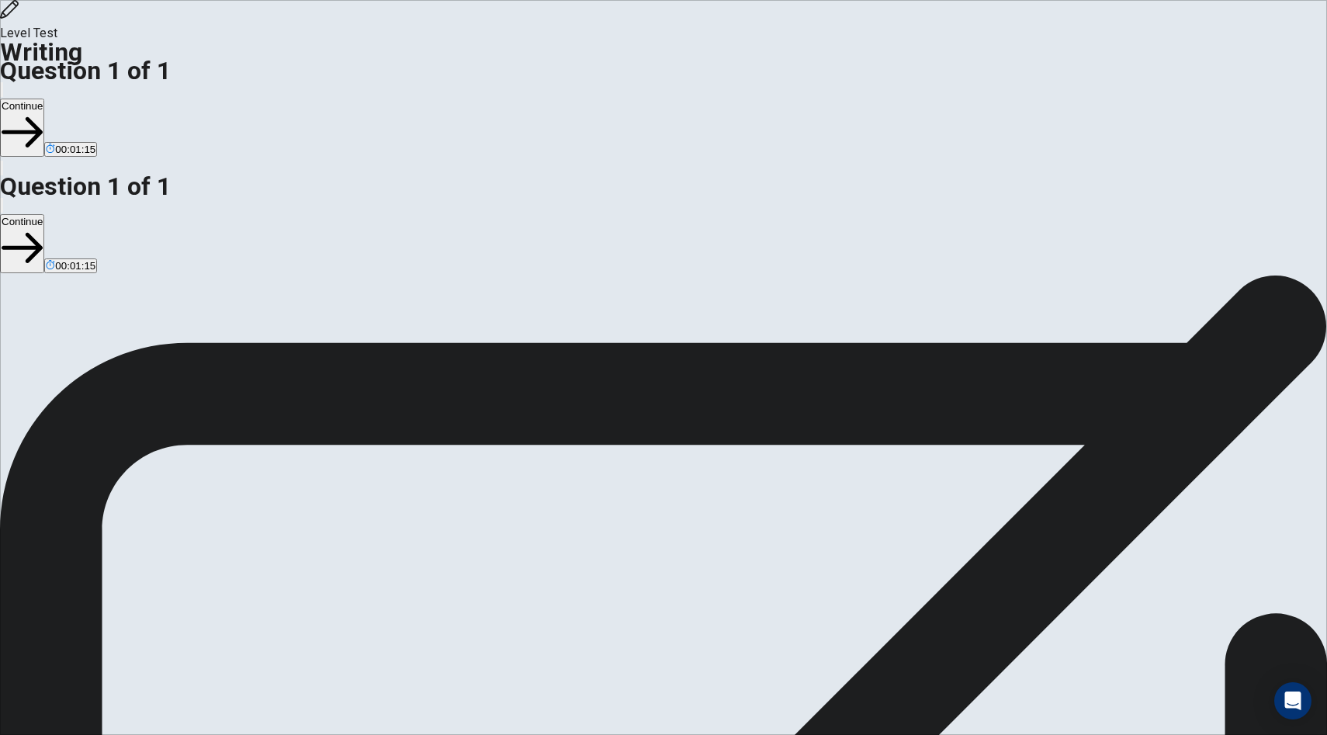
drag, startPoint x: 1013, startPoint y: 734, endPoint x: 1054, endPoint y: 709, distance: 48.5
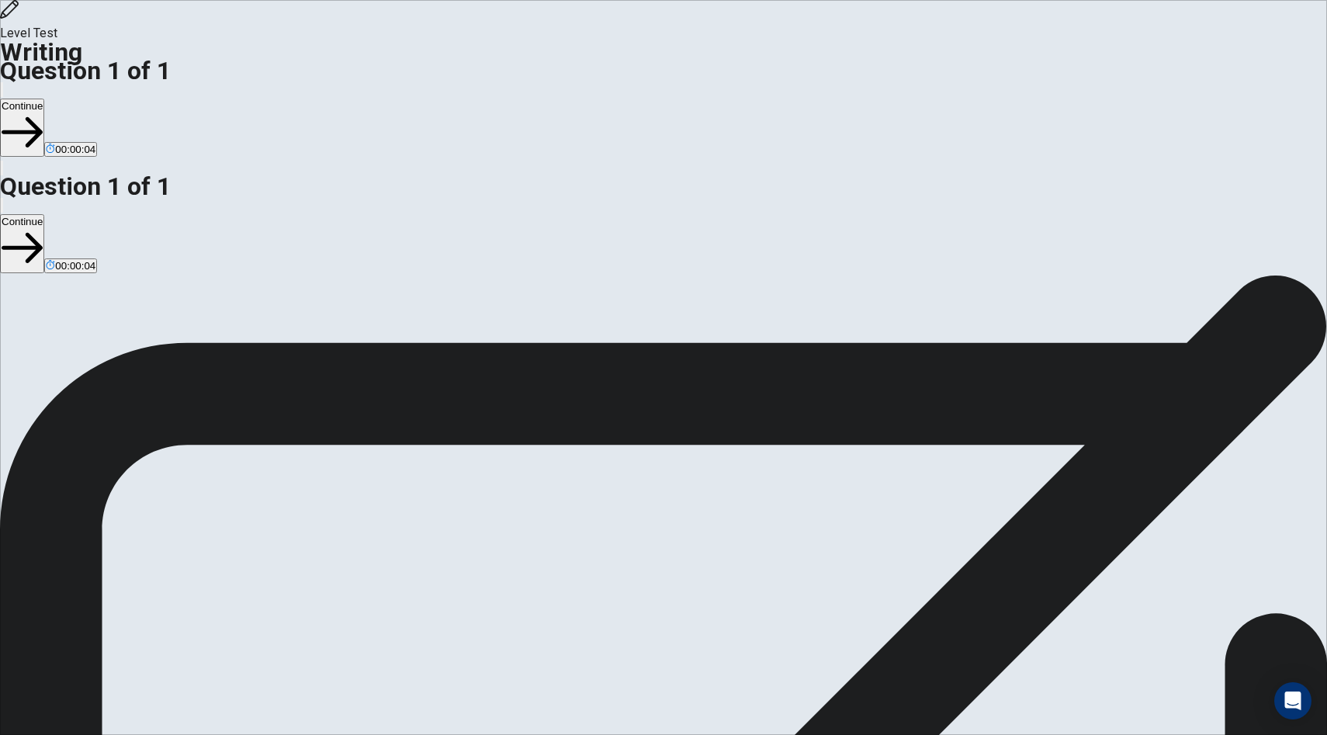
type textarea "**********"
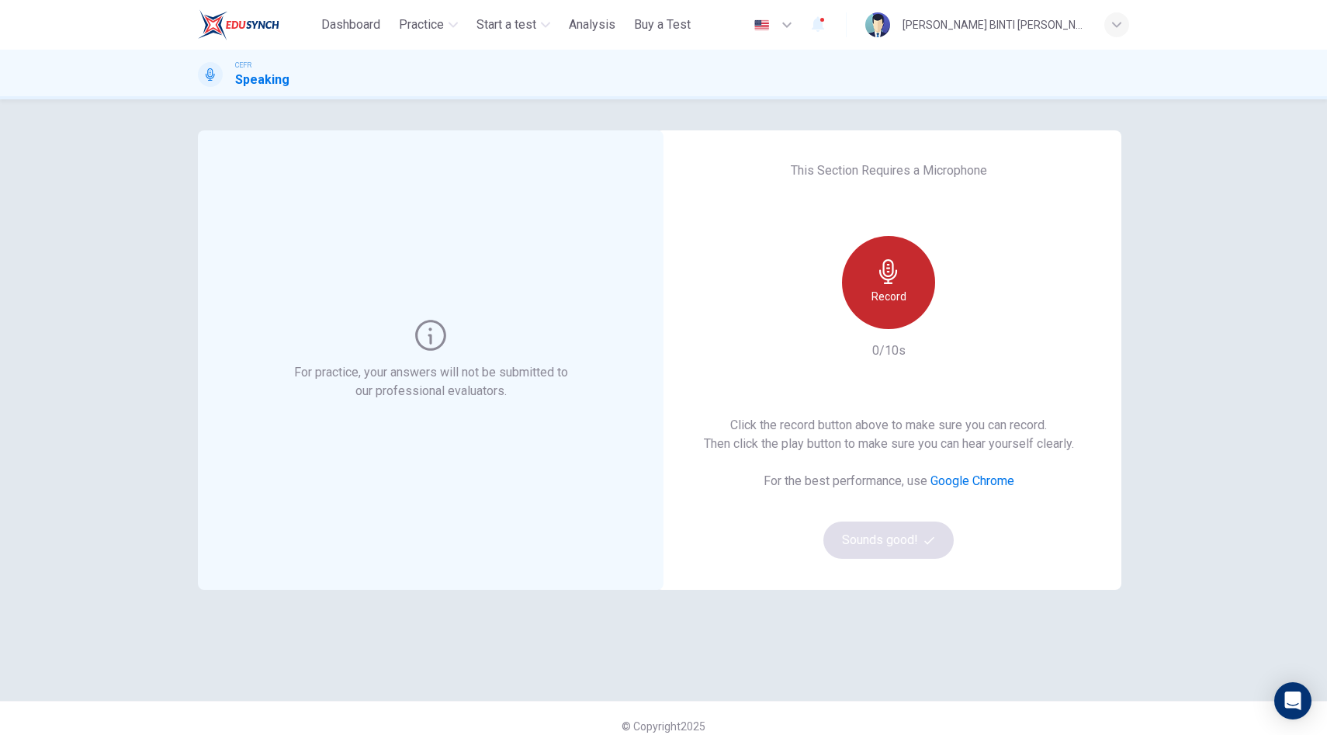
click at [899, 311] on div "Record" at bounding box center [888, 282] width 93 height 93
click at [983, 24] on div "[PERSON_NAME] BINTI [PERSON_NAME]" at bounding box center [994, 25] width 183 height 19
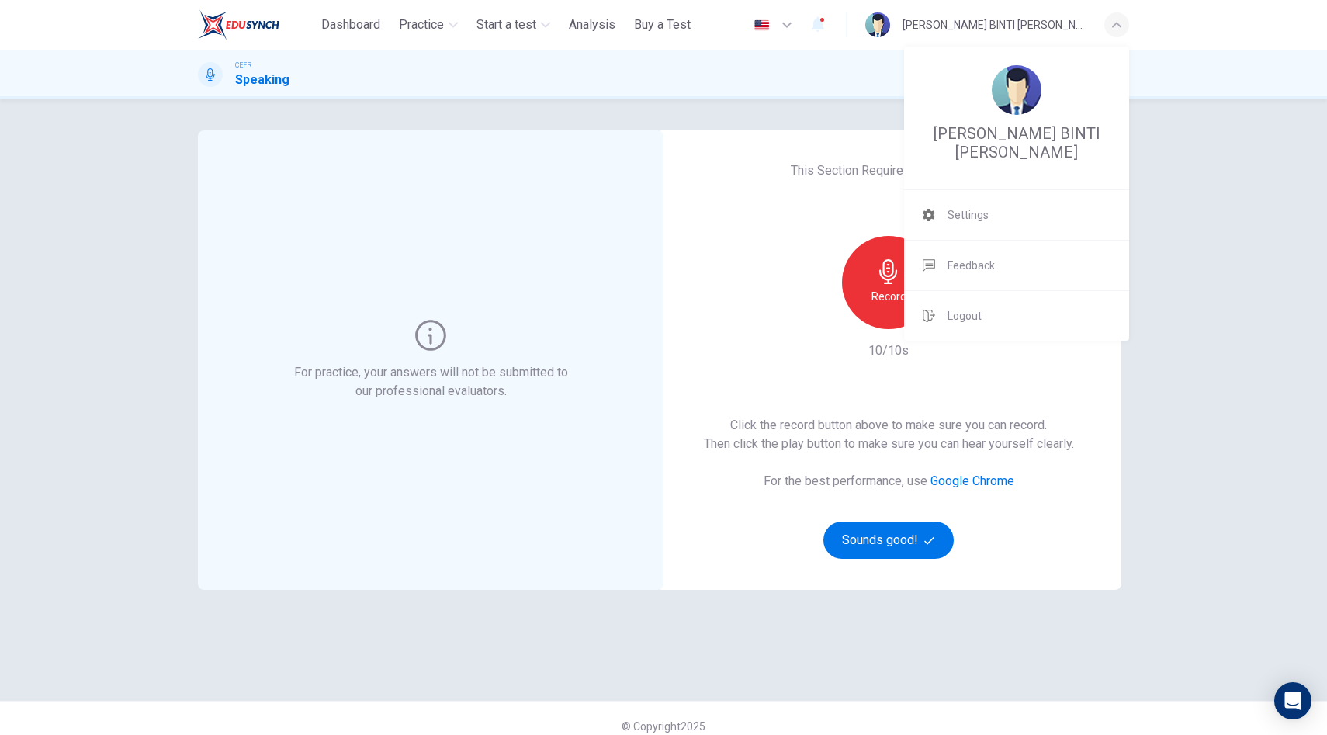
click at [859, 545] on div at bounding box center [663, 367] width 1327 height 735
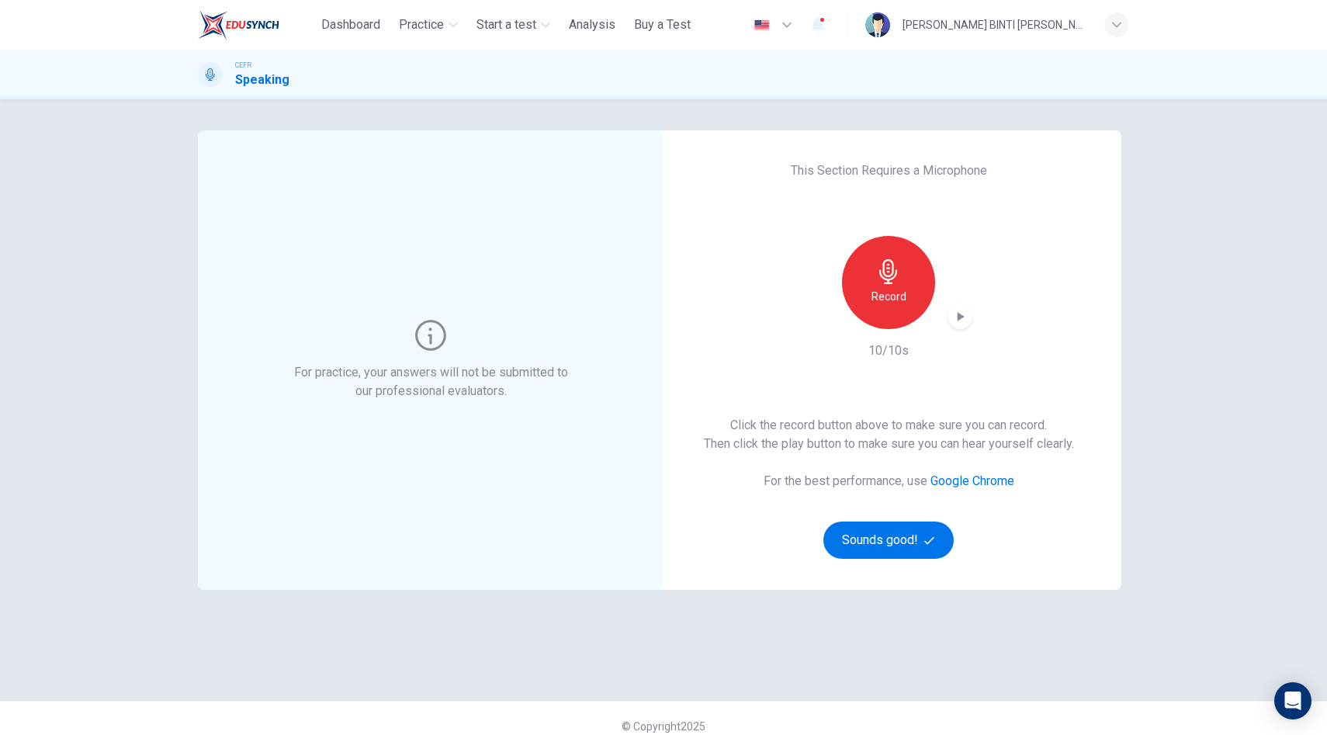
click at [953, 319] on icon "button" at bounding box center [960, 317] width 16 height 16
click at [869, 550] on button "Sounds good!" at bounding box center [889, 540] width 130 height 37
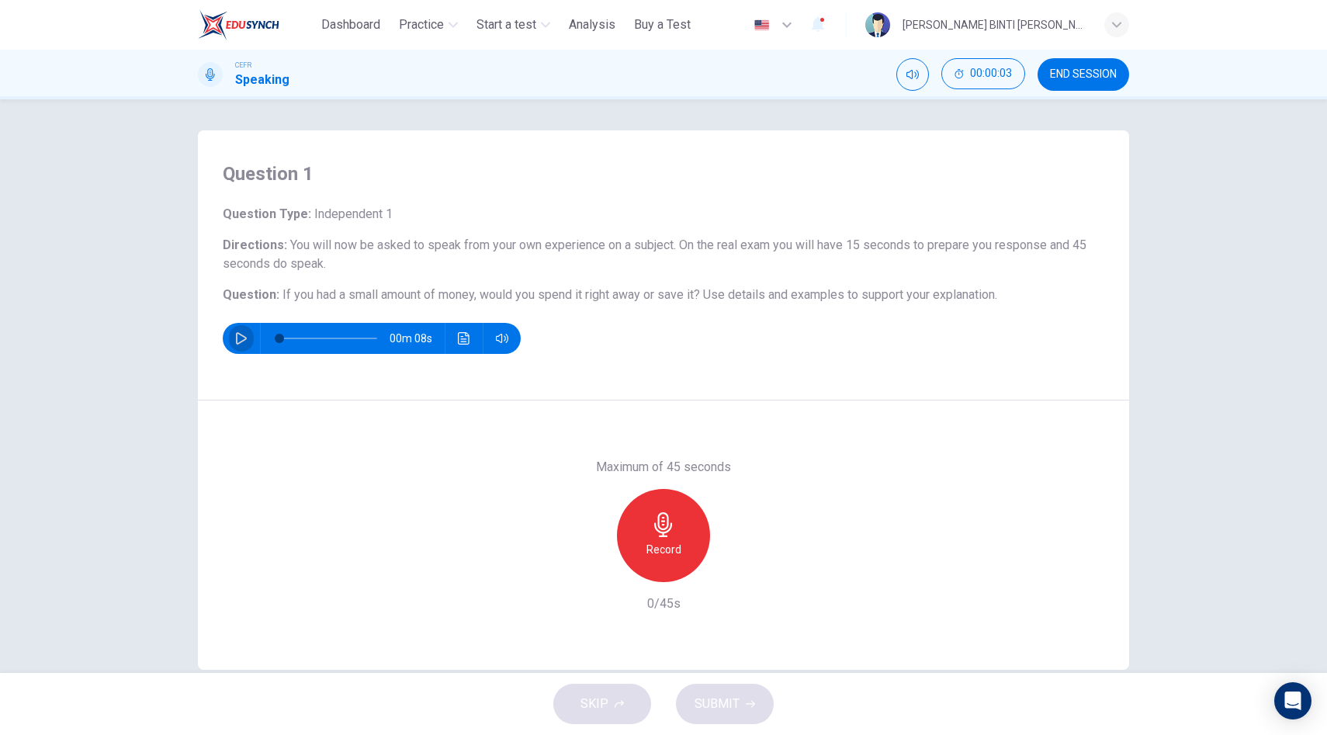
click at [241, 337] on icon "button" at bounding box center [241, 338] width 12 height 12
click at [247, 337] on icon "button" at bounding box center [241, 338] width 12 height 12
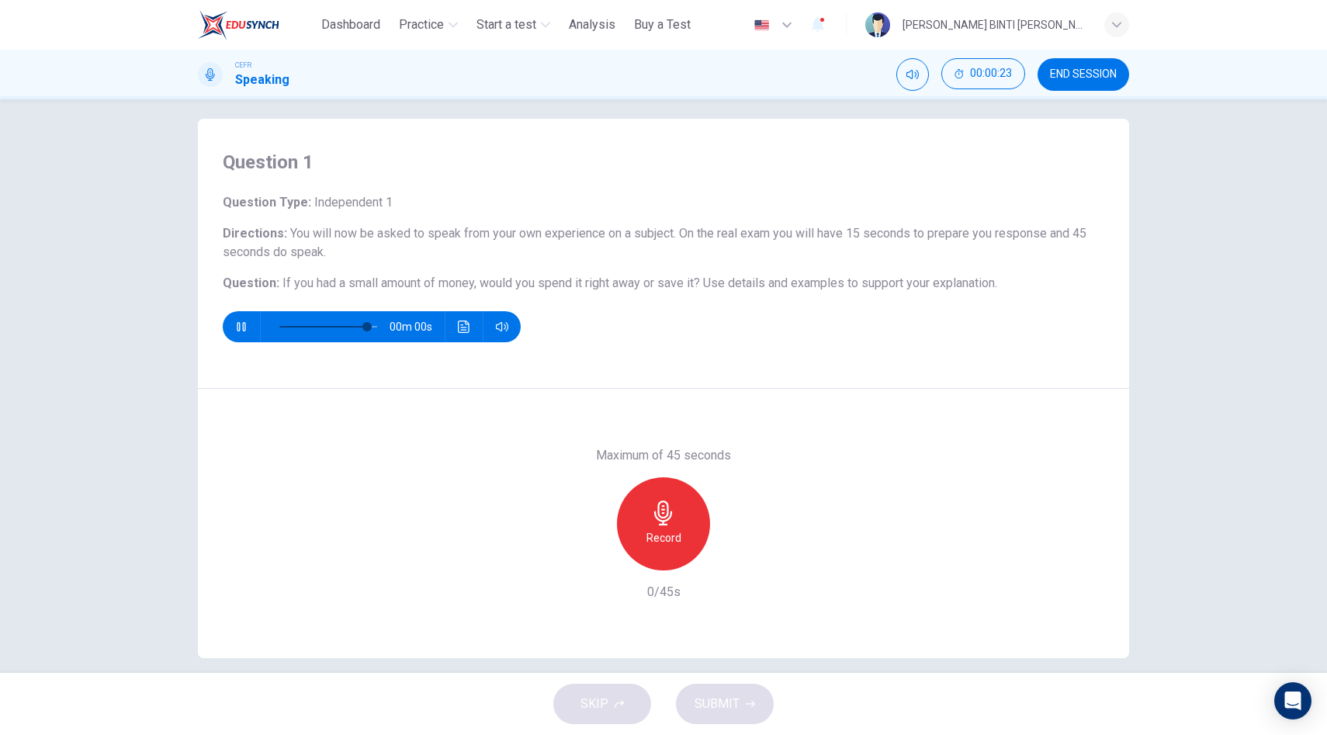
scroll to position [9, 0]
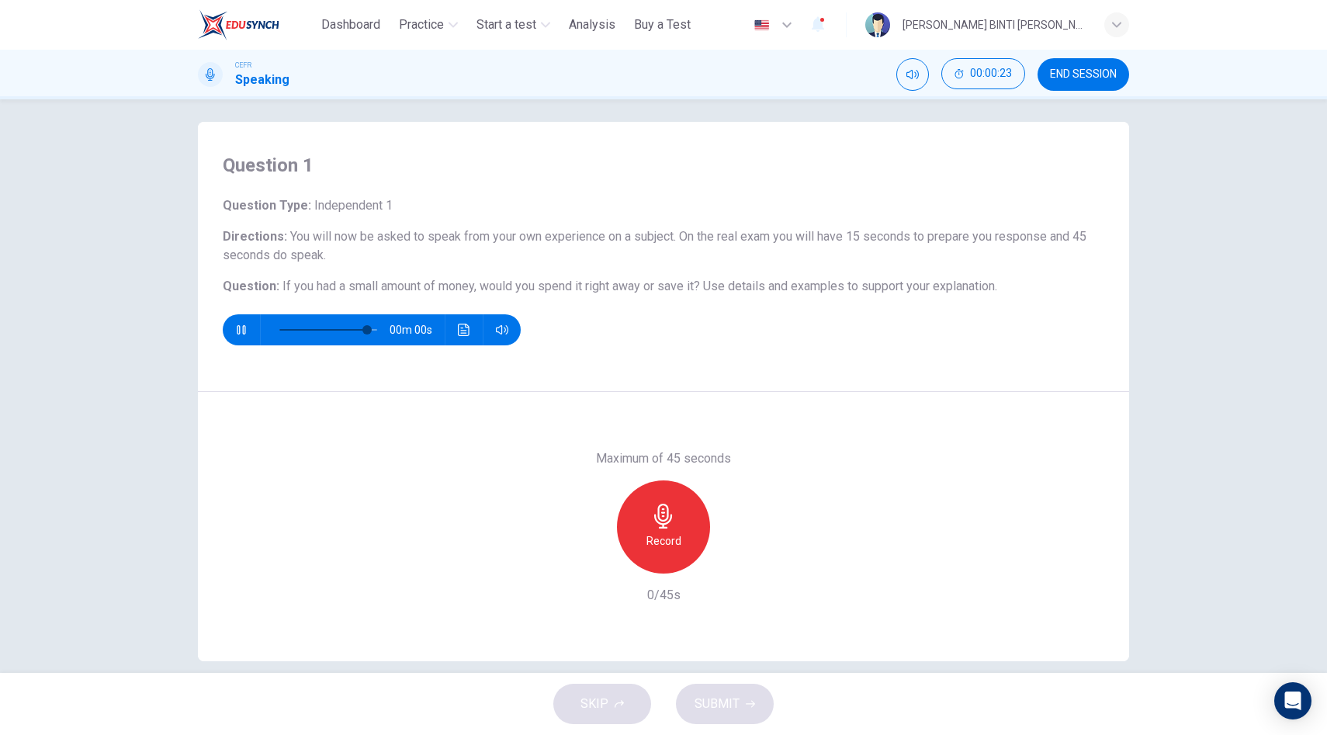
type input "*"
drag, startPoint x: 289, startPoint y: 237, endPoint x: 325, endPoint y: 255, distance: 40.6
click at [325, 255] on span "You will now be asked to speak from your own experience on a subject. On the re…" at bounding box center [655, 245] width 864 height 33
drag, startPoint x: 325, startPoint y: 255, endPoint x: 290, endPoint y: 236, distance: 40.3
click at [289, 236] on span "You will now be asked to speak from your own experience on a subject. On the re…" at bounding box center [655, 245] width 864 height 33
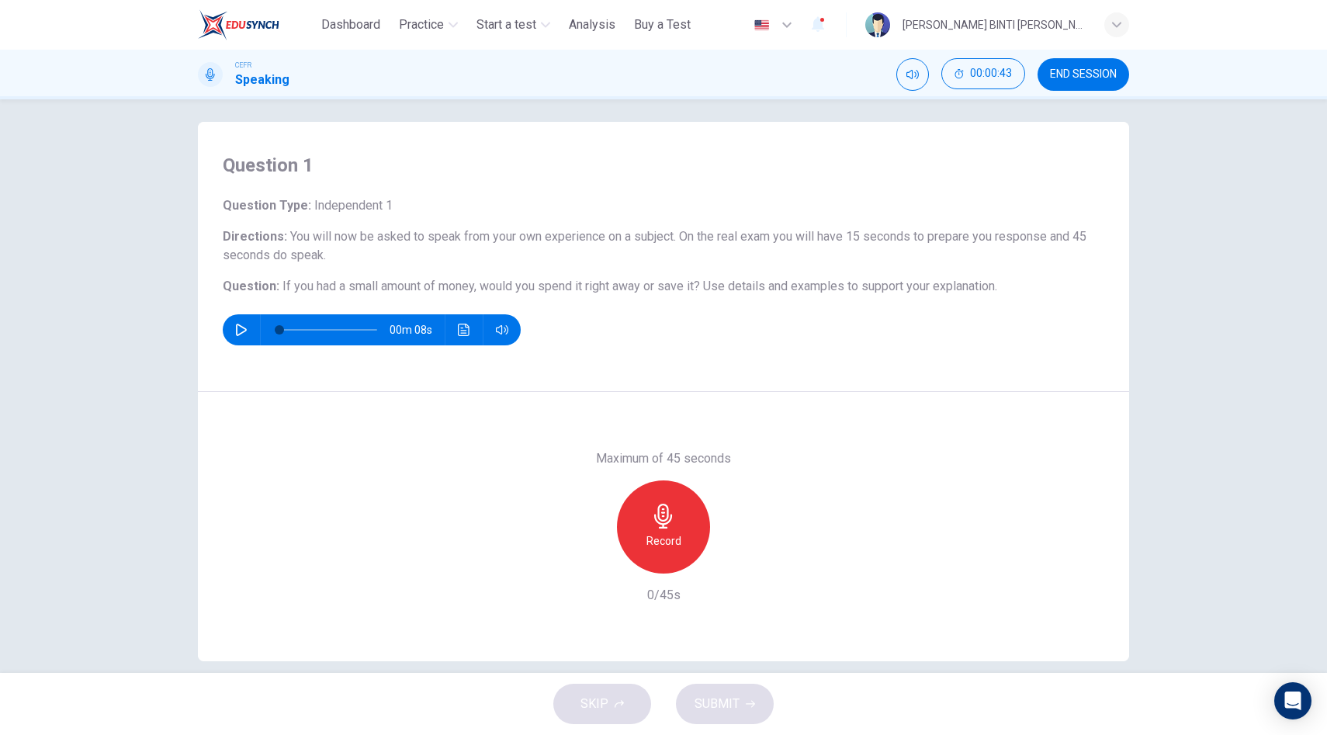
drag, startPoint x: 290, startPoint y: 236, endPoint x: 330, endPoint y: 255, distance: 44.5
click at [338, 256] on h6 "Directions : You will now be asked to speak from your own experience on a subje…" at bounding box center [664, 245] width 882 height 37
click at [1115, 71] on span "END SESSION" at bounding box center [1083, 74] width 67 height 12
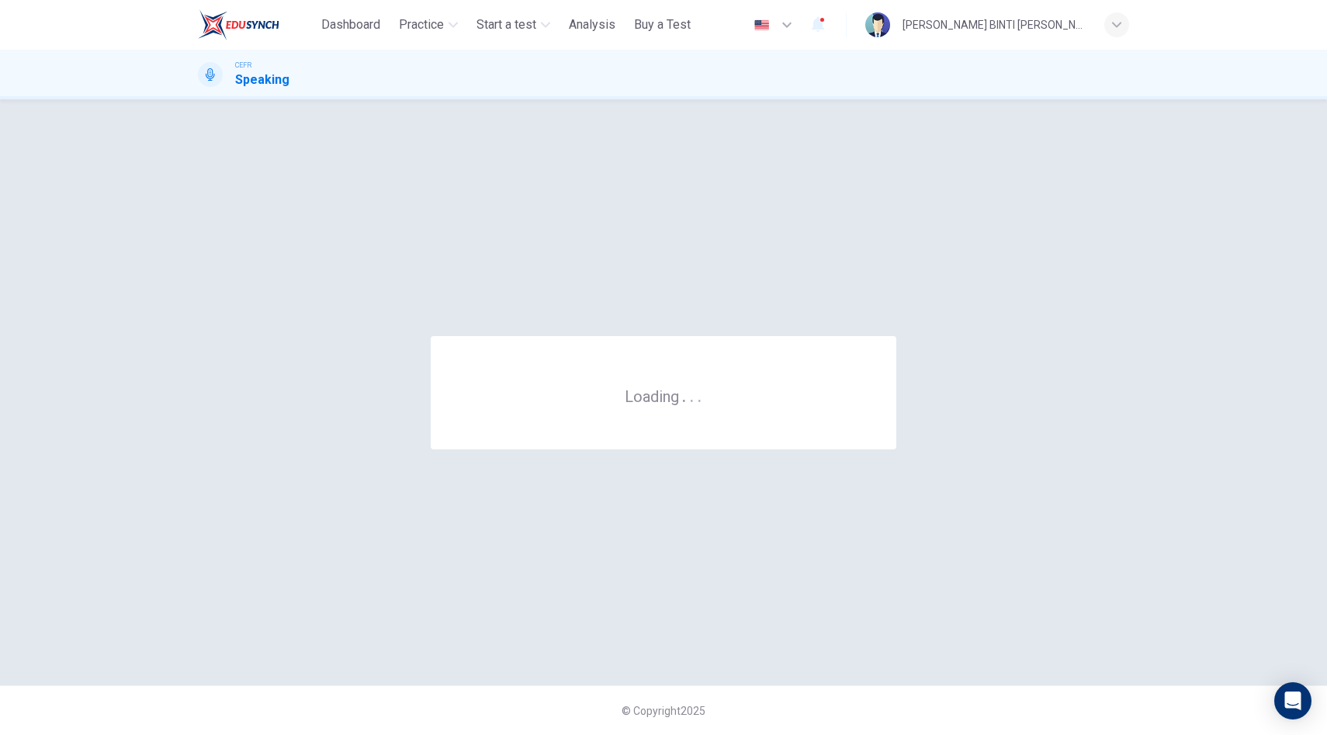
scroll to position [0, 0]
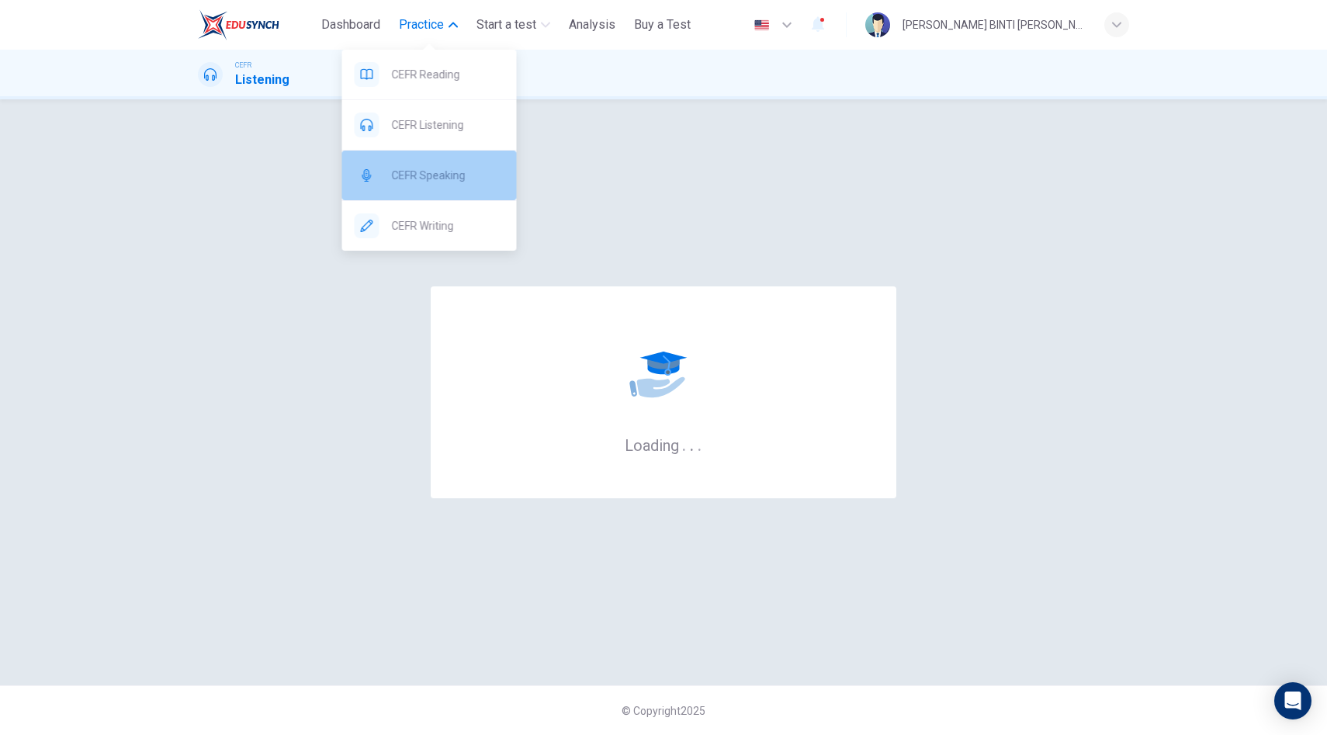
click at [432, 168] on span "CEFR Speaking" at bounding box center [448, 175] width 113 height 19
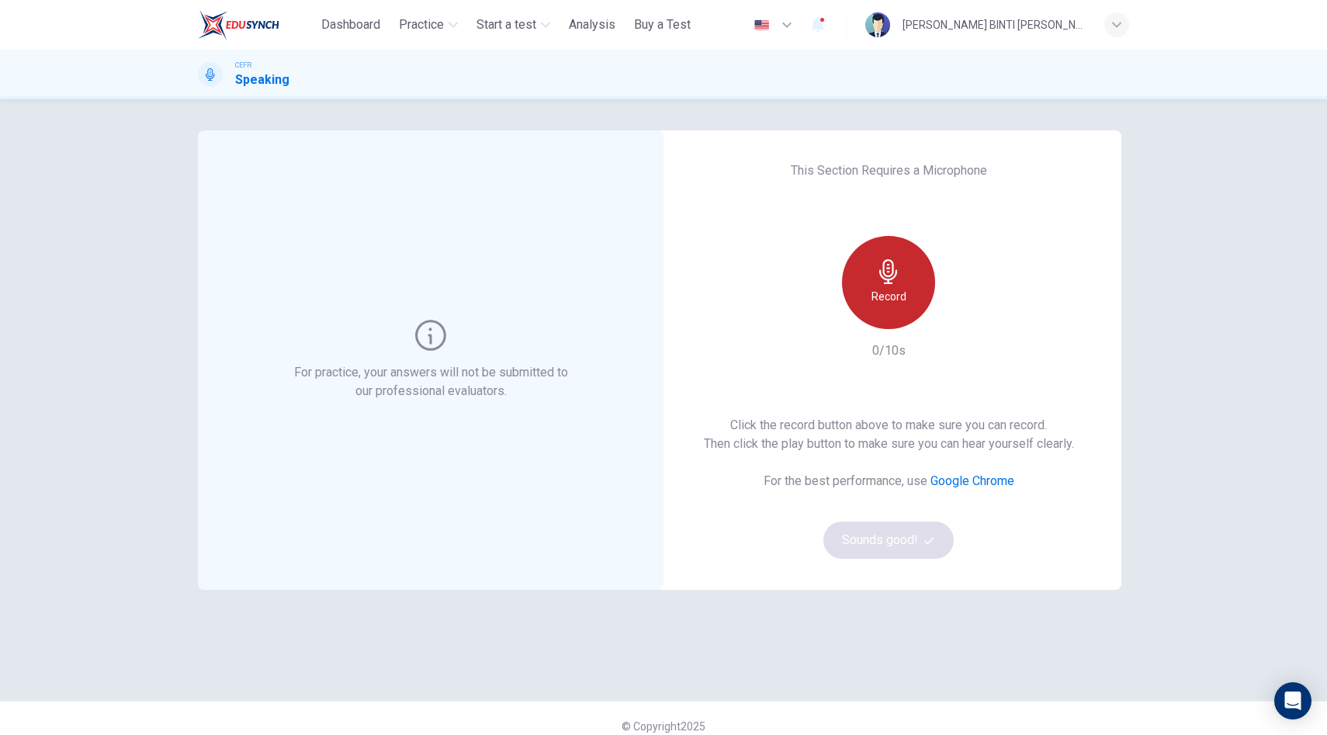
click at [871, 275] on div "Record" at bounding box center [888, 282] width 93 height 93
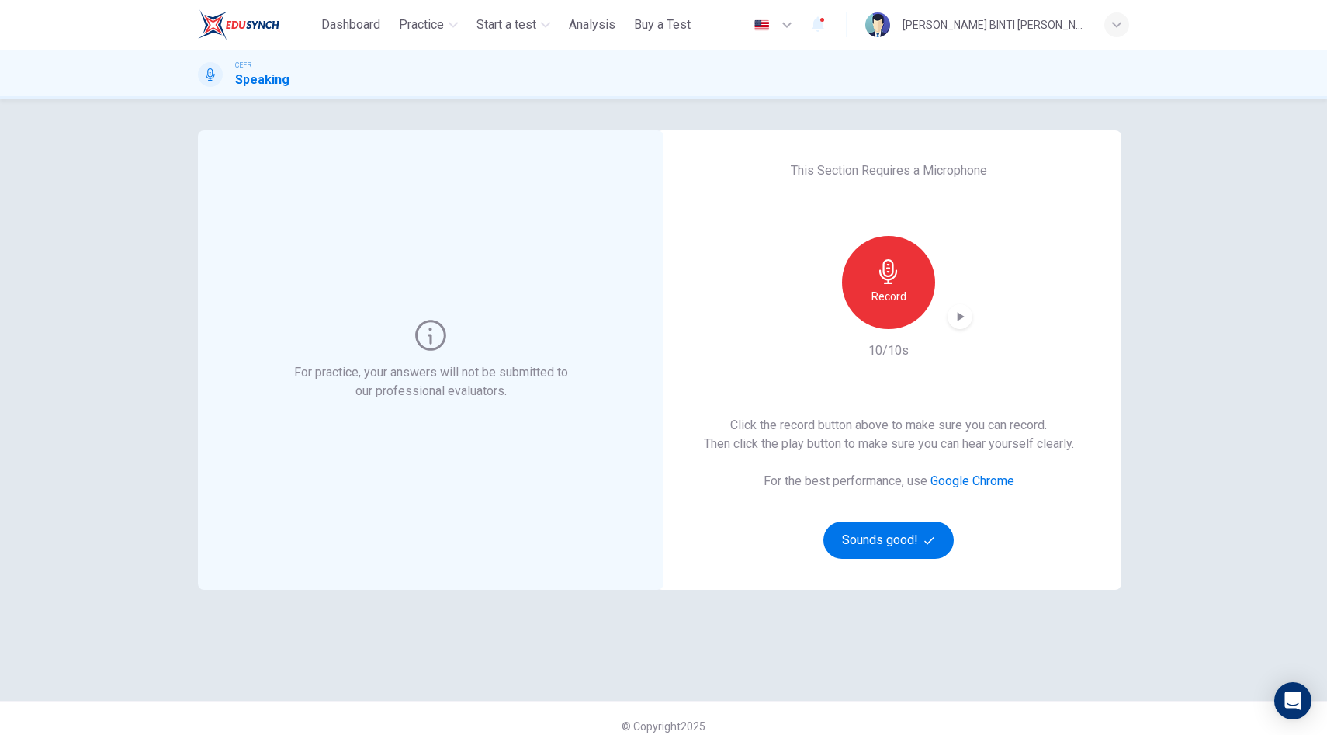
click at [962, 320] on icon "button" at bounding box center [960, 317] width 16 height 16
click at [935, 542] on span "button" at bounding box center [932, 541] width 14 height 10
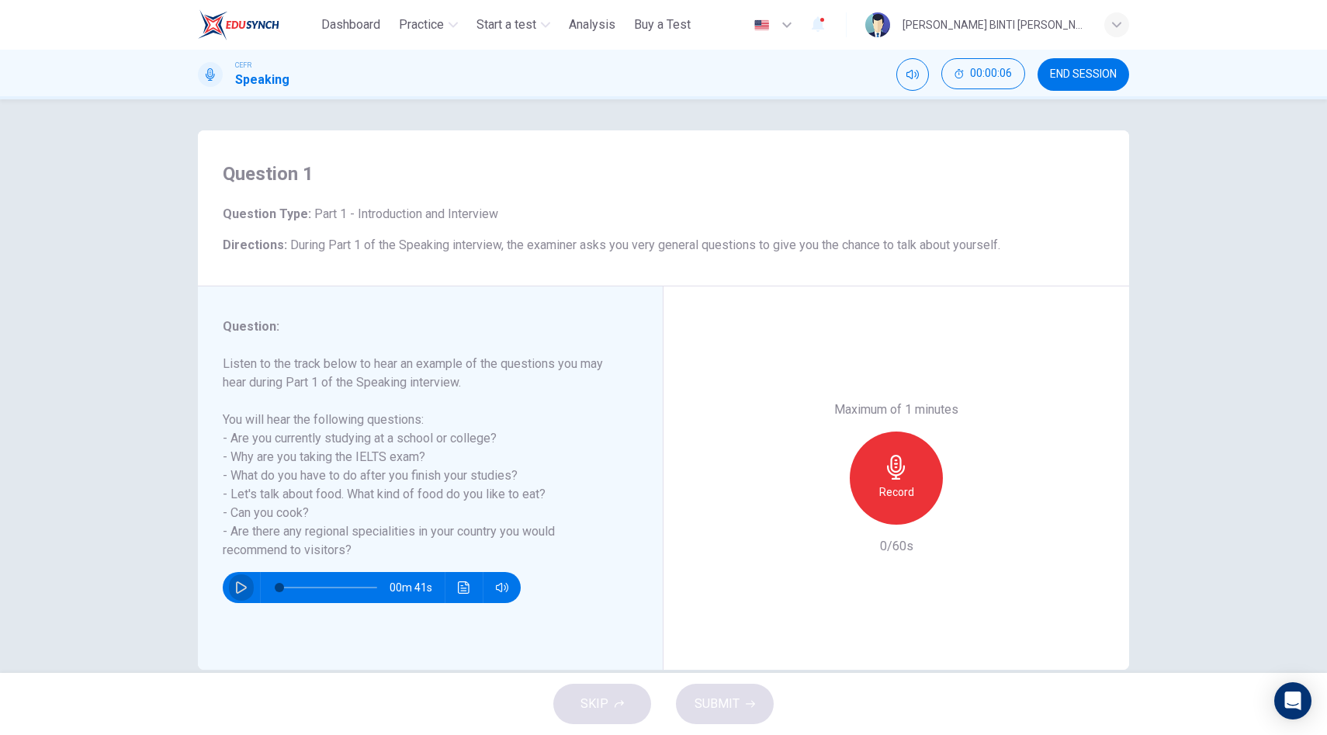
click at [238, 591] on icon "button" at bounding box center [241, 587] width 12 height 12
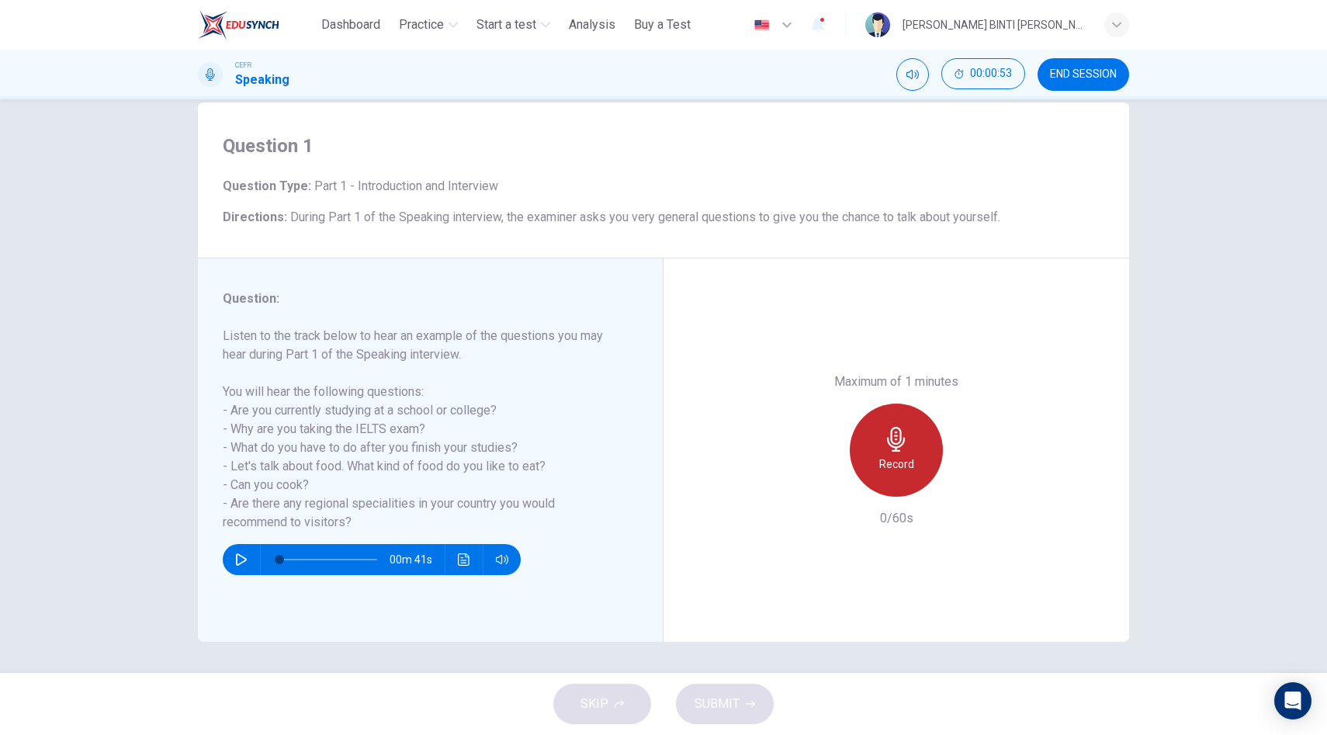
click at [897, 438] on icon "button" at bounding box center [896, 439] width 25 height 25
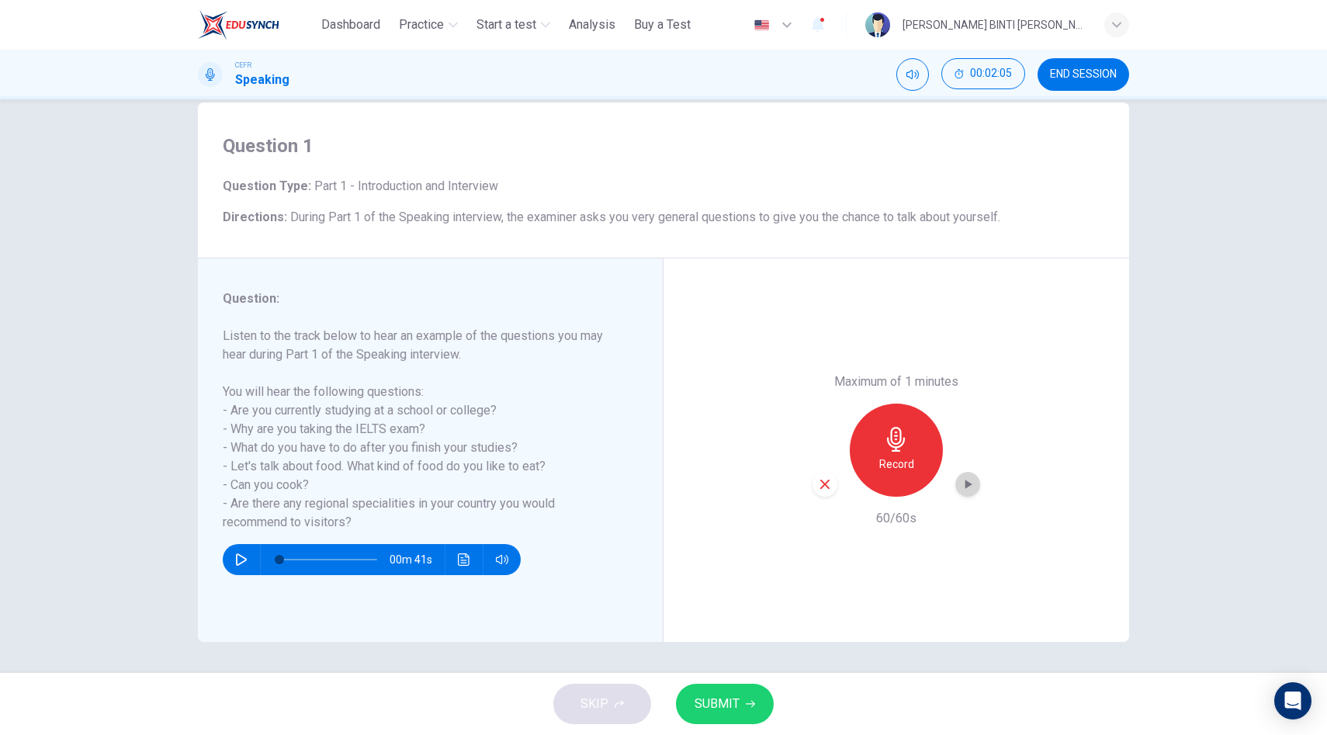
click at [972, 487] on icon "button" at bounding box center [968, 485] width 16 height 16
click at [238, 563] on icon "button" at bounding box center [241, 559] width 12 height 12
click at [830, 483] on icon "button" at bounding box center [825, 484] width 14 height 14
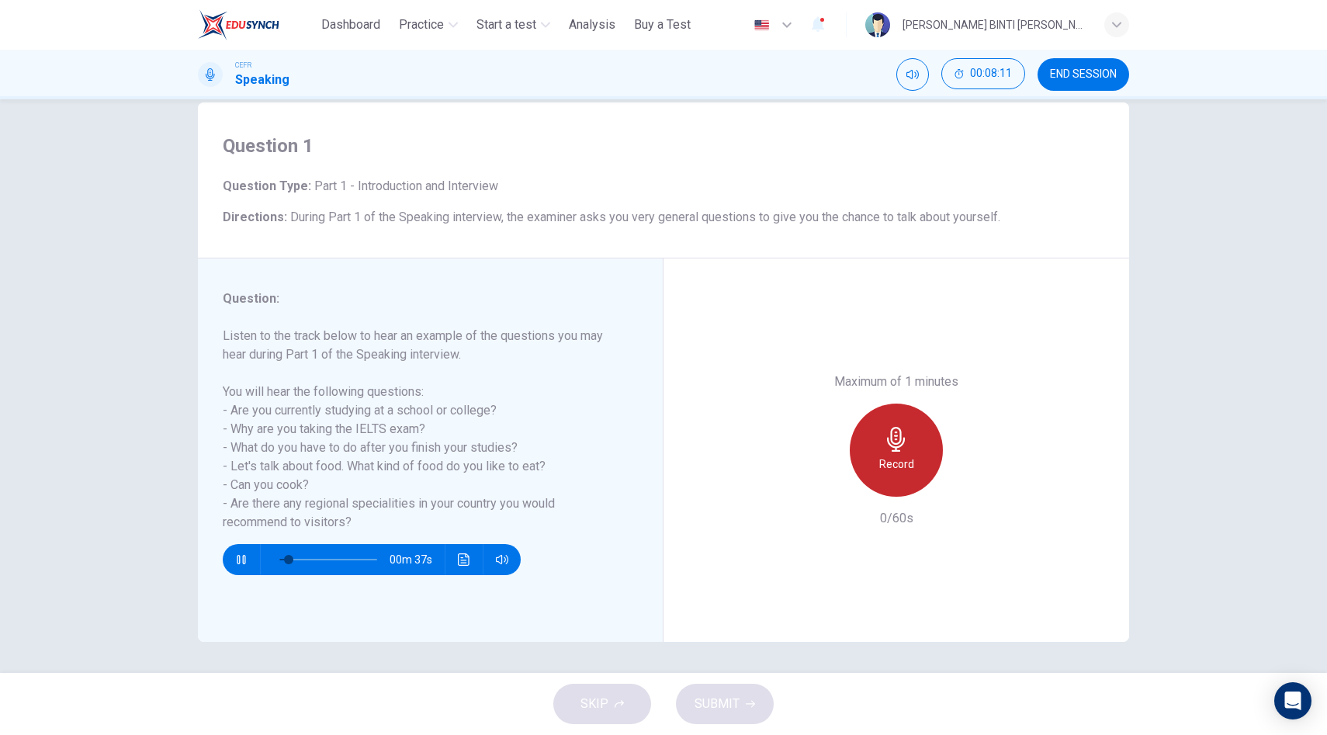
click at [907, 449] on icon "button" at bounding box center [896, 439] width 25 height 25
click at [241, 559] on icon "button" at bounding box center [241, 559] width 12 height 12
click at [897, 440] on icon "button" at bounding box center [896, 439] width 25 height 25
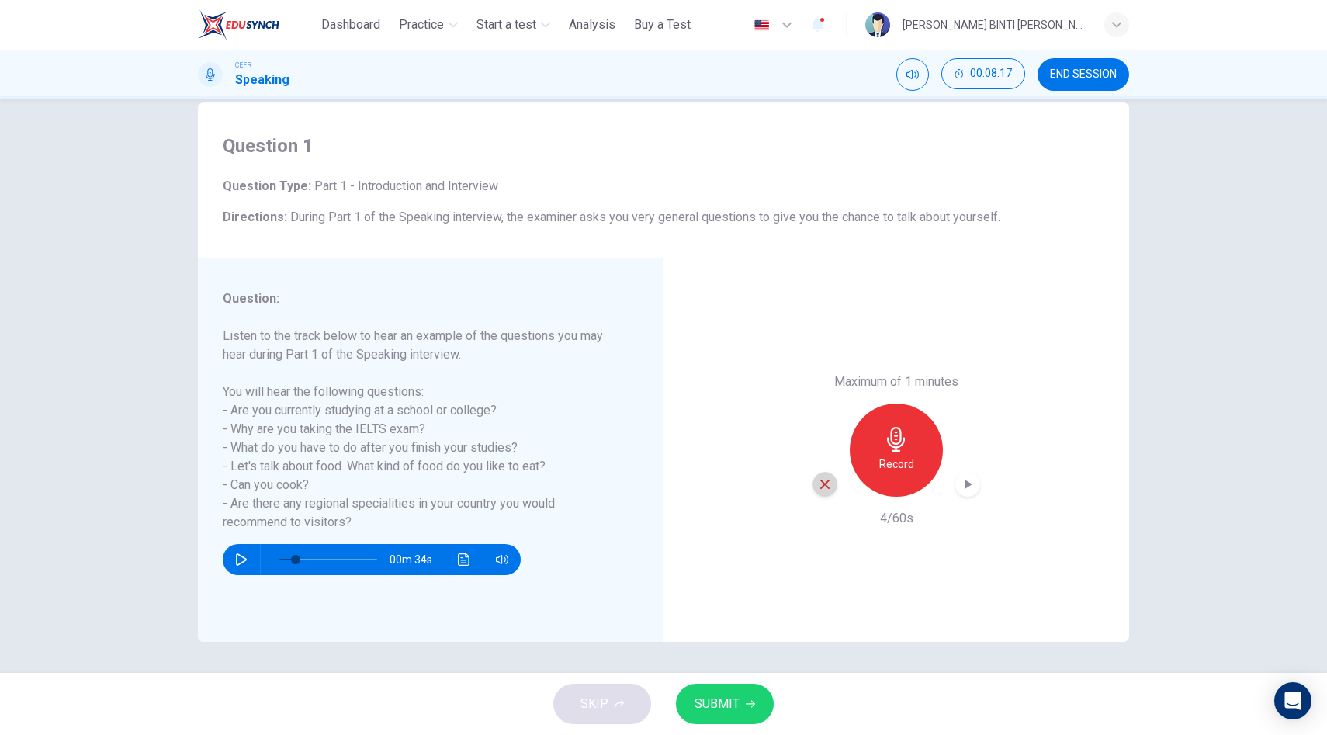
click at [827, 487] on icon "button" at bounding box center [824, 484] width 9 height 9
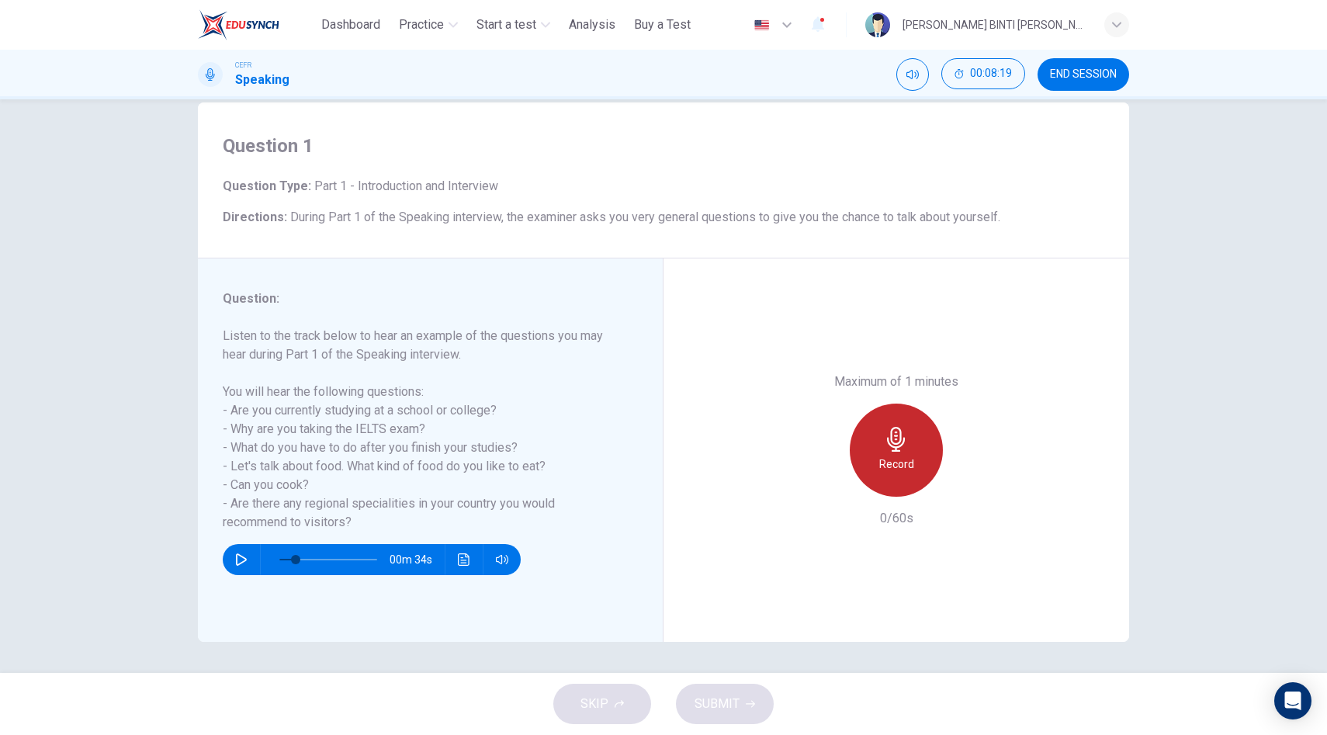
click at [899, 466] on h6 "Record" at bounding box center [896, 464] width 35 height 19
click at [899, 466] on h6 "Stop" at bounding box center [896, 464] width 23 height 19
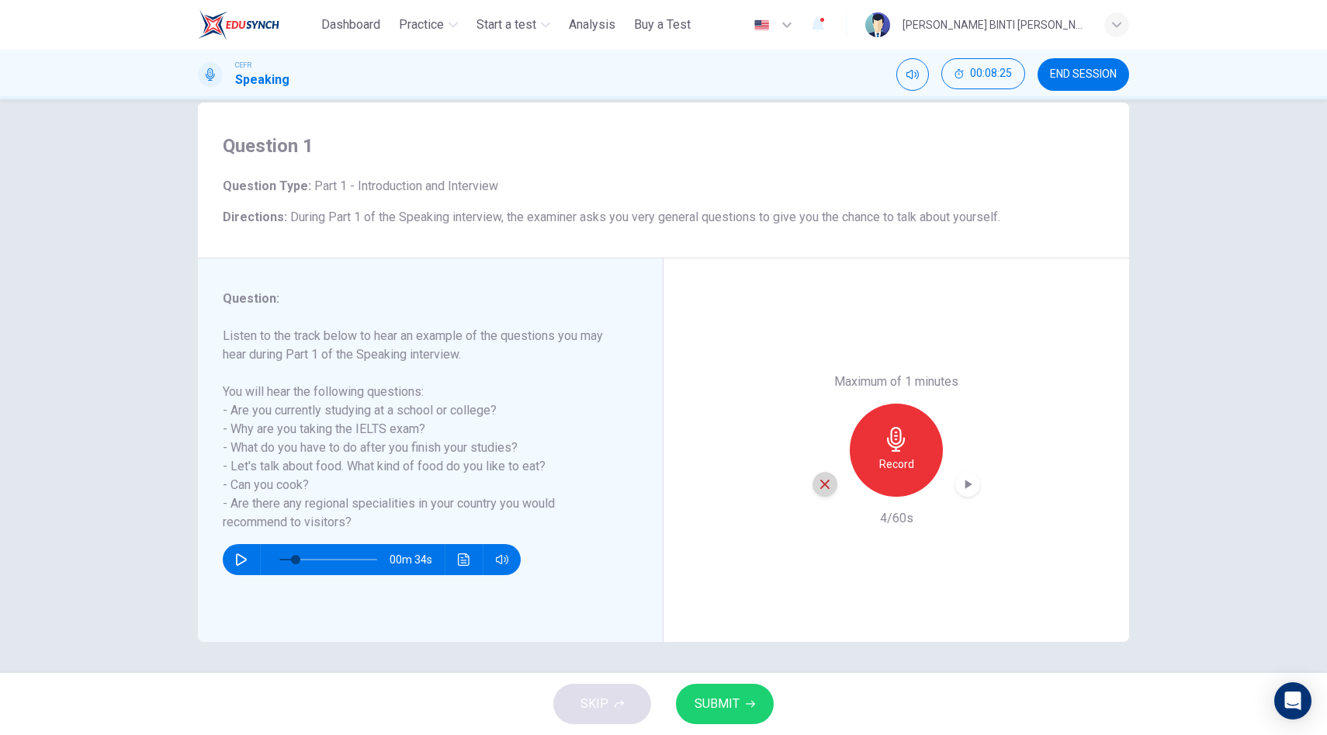
click at [824, 483] on icon "button" at bounding box center [824, 484] width 9 height 9
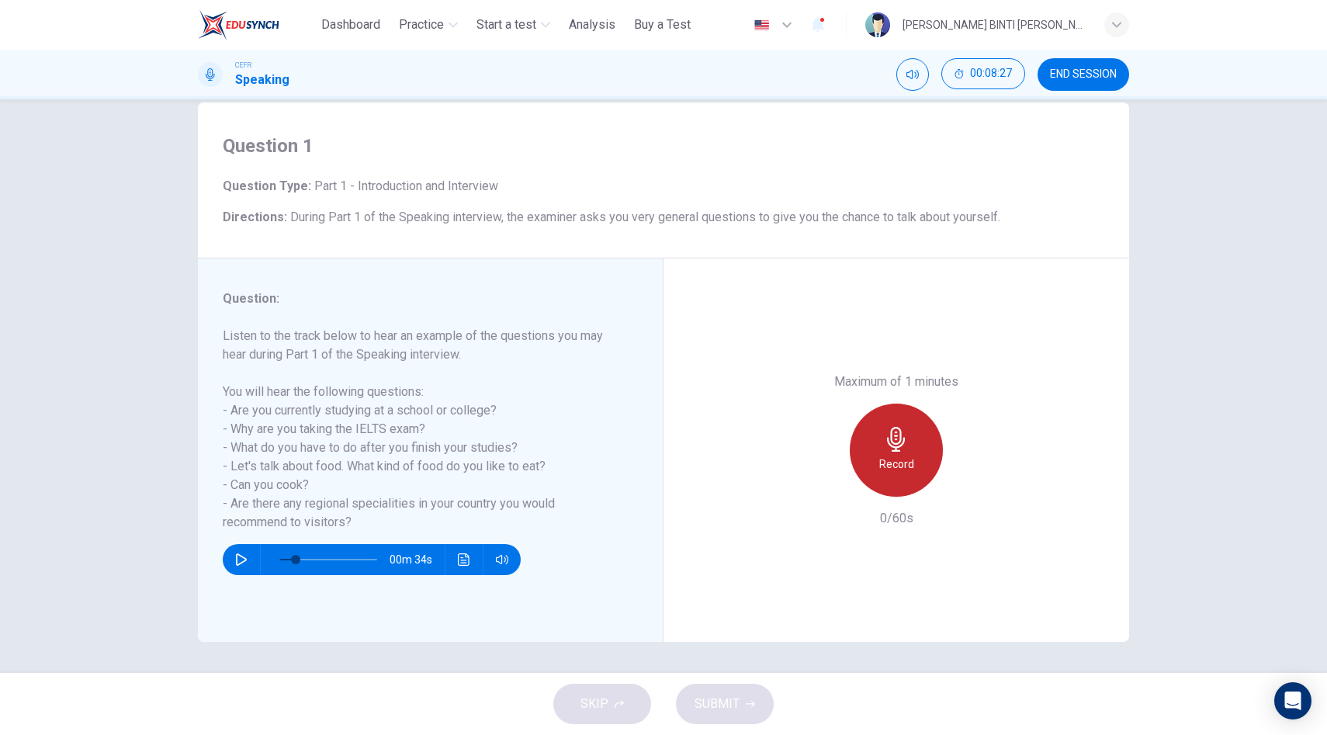
click at [900, 443] on icon "button" at bounding box center [896, 439] width 25 height 25
click at [963, 486] on icon "button" at bounding box center [968, 485] width 16 height 16
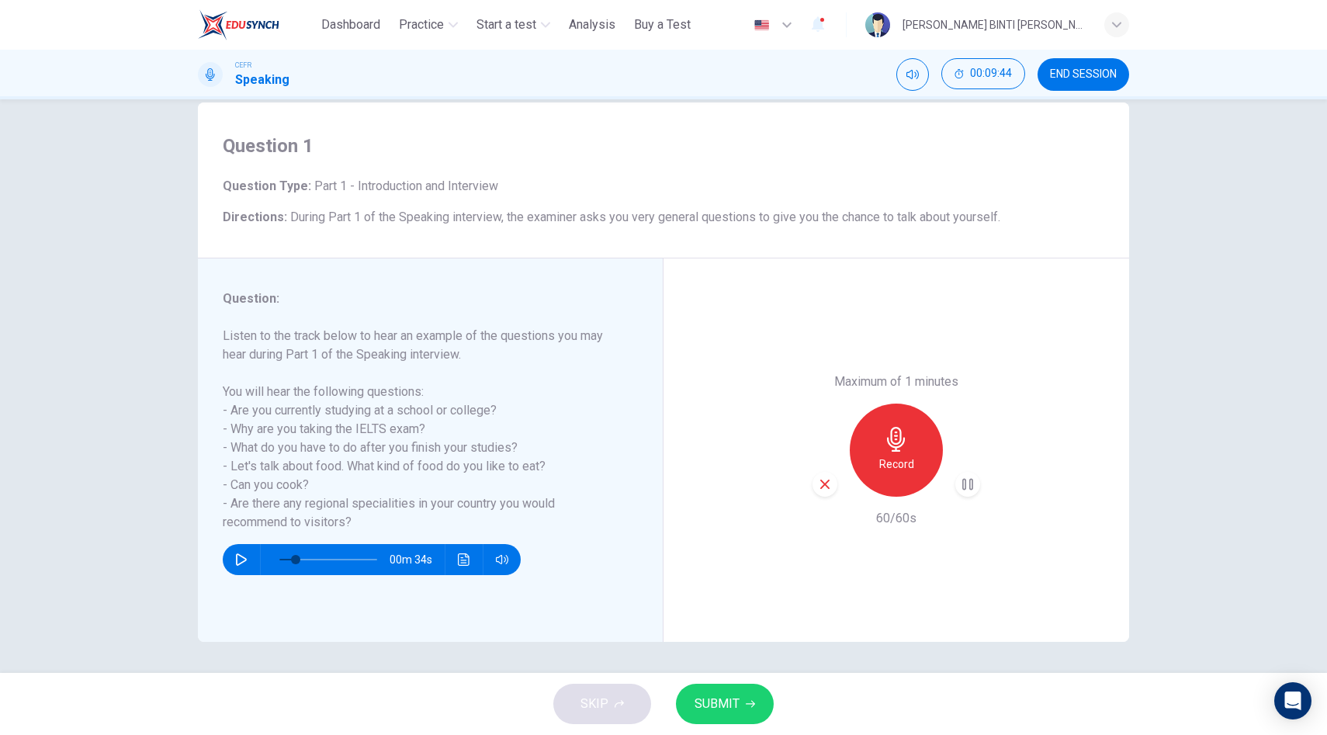
click at [832, 482] on div "button" at bounding box center [825, 484] width 25 height 25
type input "**"
click at [661, 25] on span "Buy a Test" at bounding box center [662, 25] width 57 height 19
click at [272, 31] on img at bounding box center [239, 24] width 82 height 31
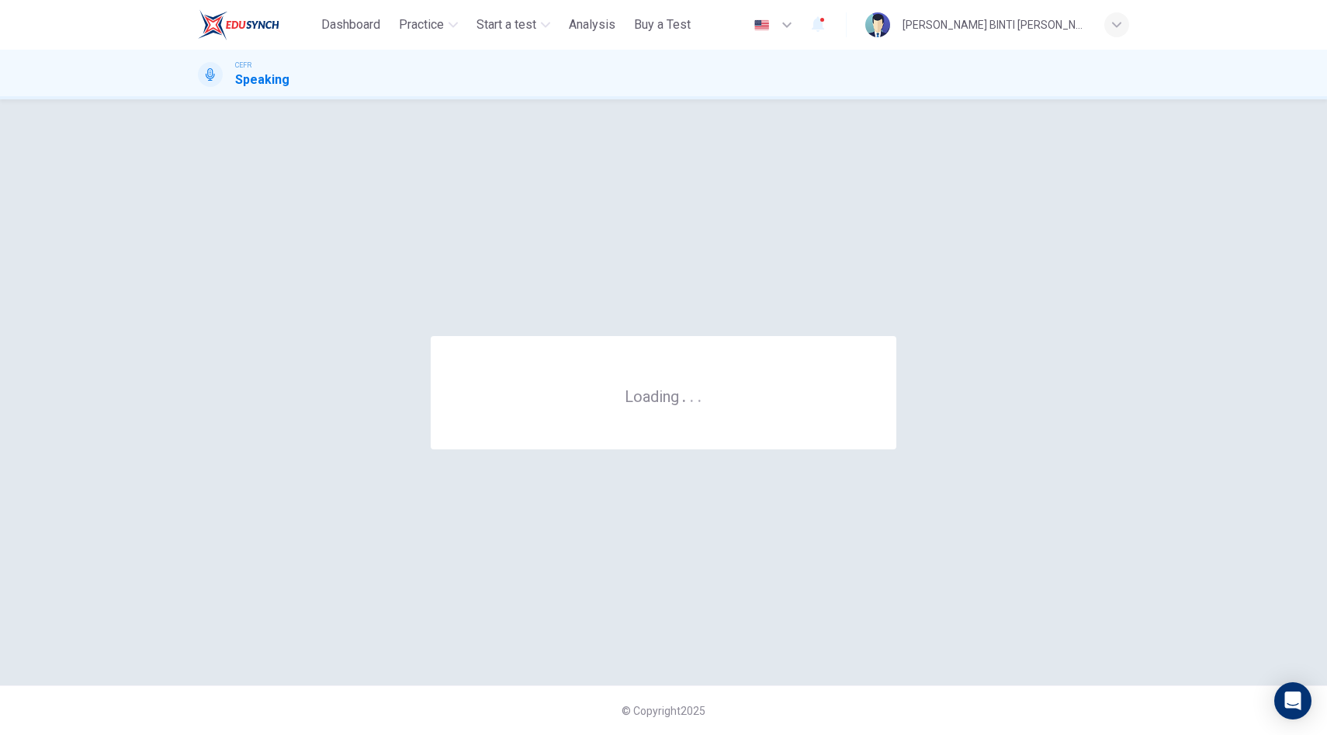
scroll to position [0, 0]
